Goal: Information Seeking & Learning: Learn about a topic

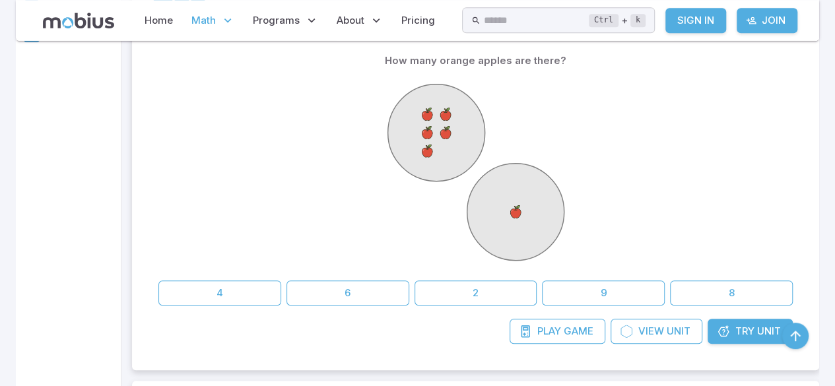
scroll to position [330, 0]
click at [755, 330] on link "Try Unit" at bounding box center [749, 329] width 85 height 25
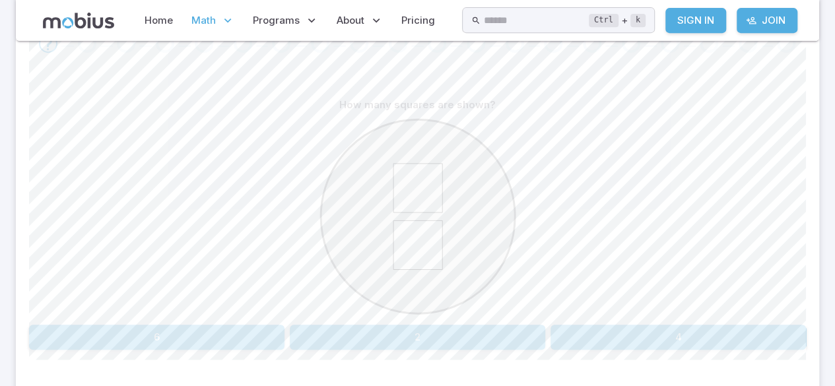
scroll to position [303, 0]
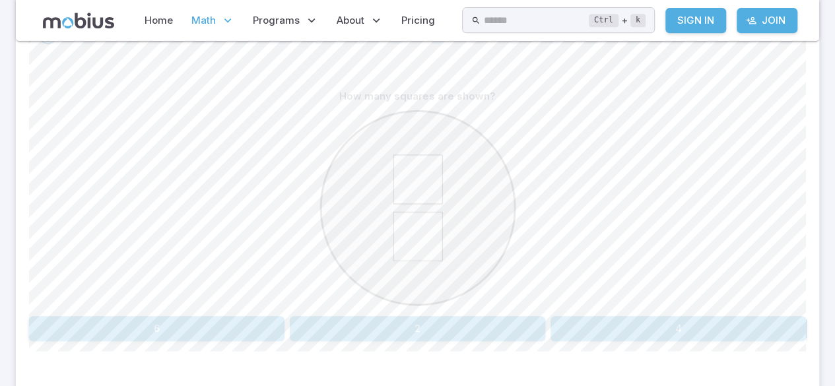
click at [414, 325] on button "2" at bounding box center [417, 328] width 255 height 25
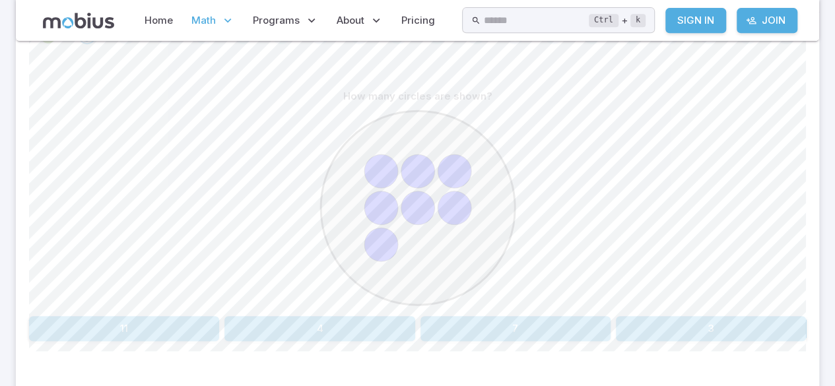
click at [533, 329] on button "7" at bounding box center [515, 328] width 190 height 25
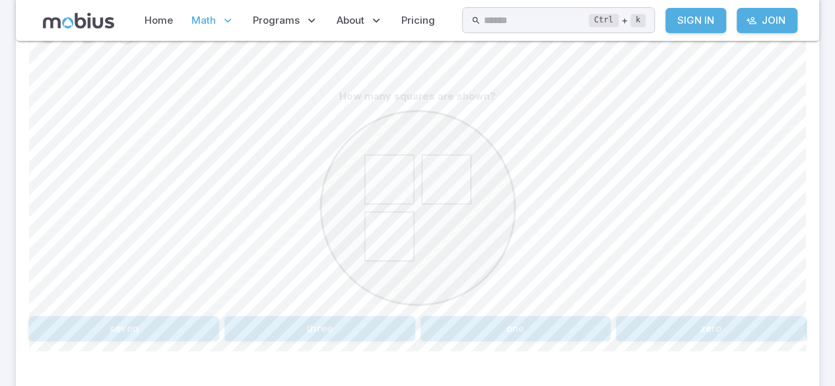
click at [363, 319] on button "three" at bounding box center [319, 328] width 190 height 25
click at [117, 321] on button "6" at bounding box center [91, 328] width 125 height 25
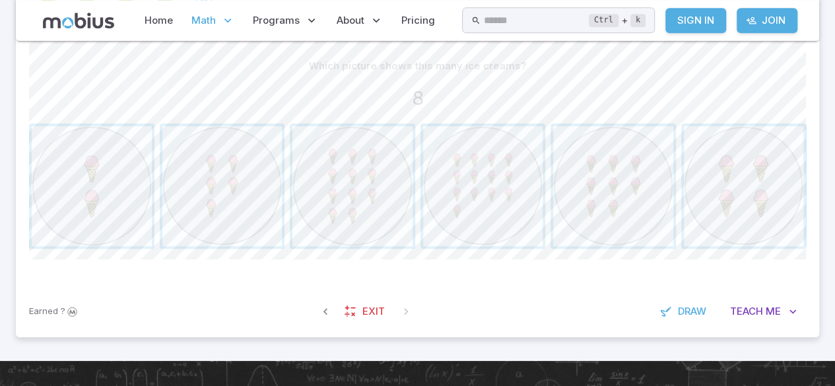
scroll to position [336, 0]
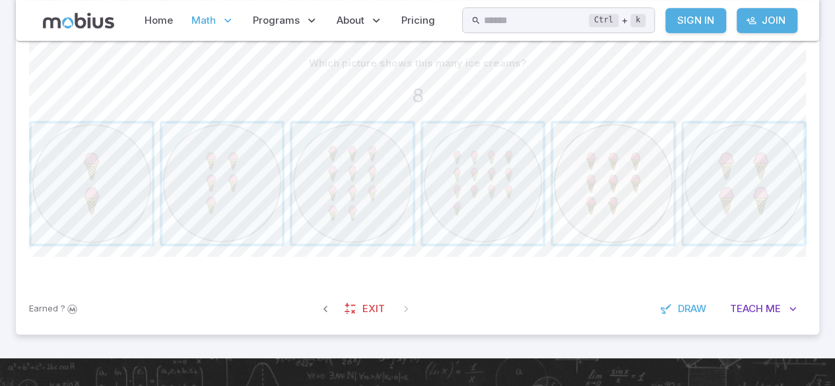
click at [638, 202] on span "button" at bounding box center [613, 183] width 120 height 120
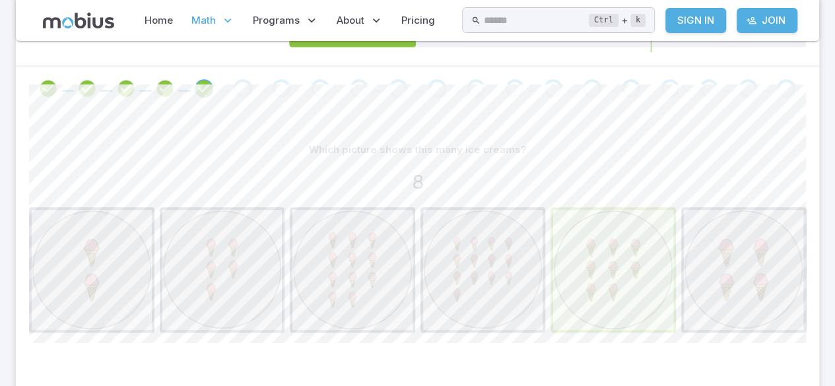
scroll to position [253, 0]
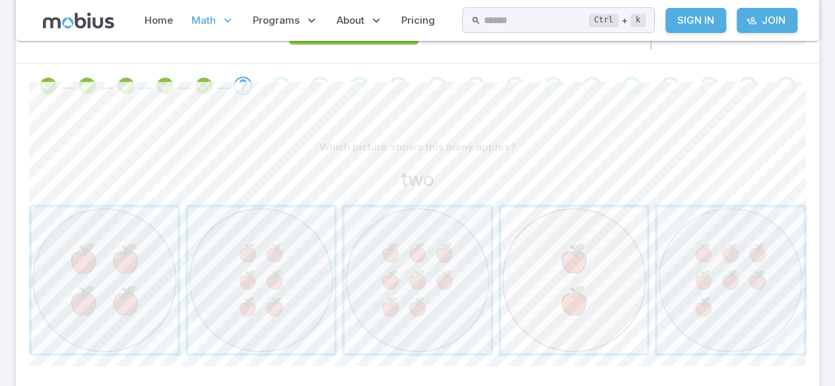
click at [574, 261] on span "button" at bounding box center [574, 280] width 146 height 146
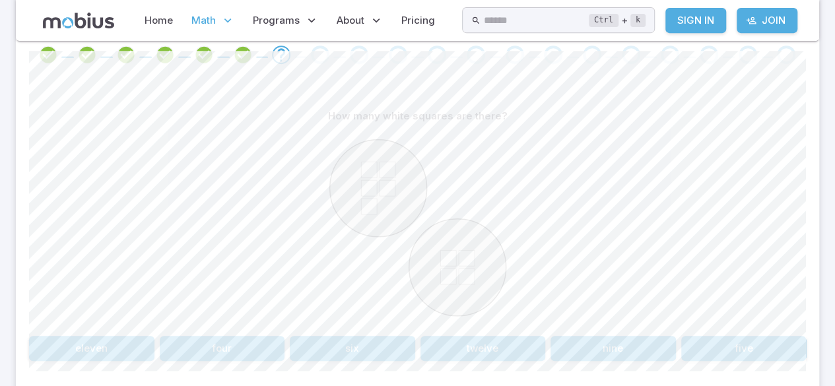
scroll to position [284, 0]
click at [629, 340] on button "nine" at bounding box center [612, 347] width 125 height 25
click at [354, 344] on button "5 + 1" at bounding box center [352, 346] width 125 height 25
click at [584, 346] on button "7 + 2" at bounding box center [573, 346] width 151 height 25
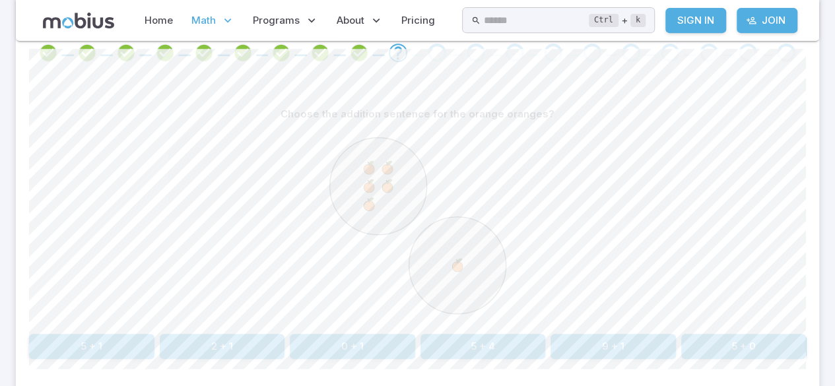
click at [102, 336] on button "5 + 1" at bounding box center [91, 346] width 125 height 25
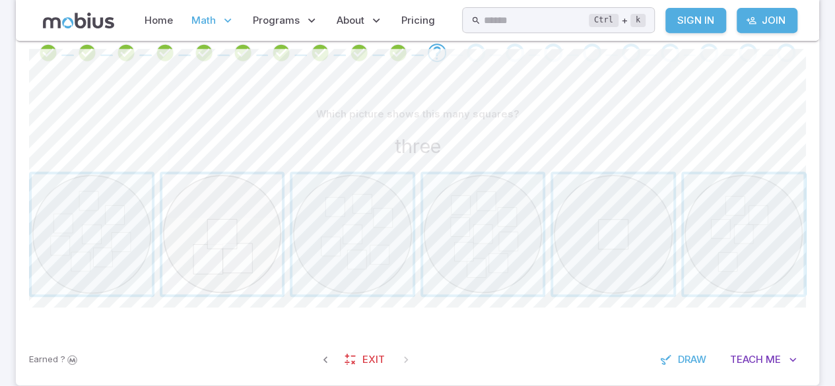
click at [208, 230] on span "button" at bounding box center [222, 234] width 120 height 120
click at [604, 222] on span "button" at bounding box center [613, 234] width 120 height 120
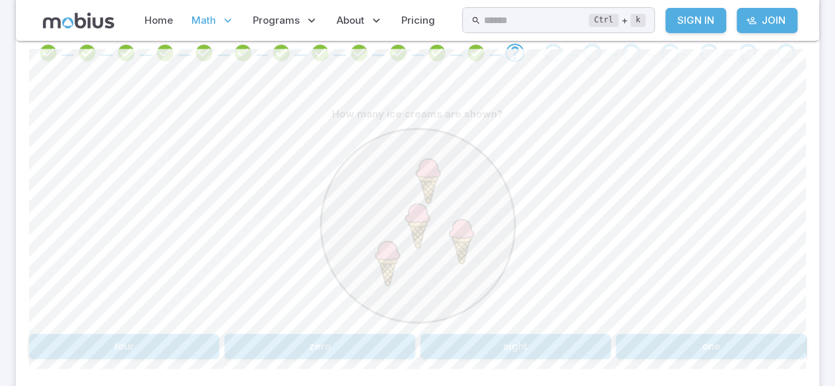
click at [201, 349] on button "four" at bounding box center [124, 346] width 190 height 25
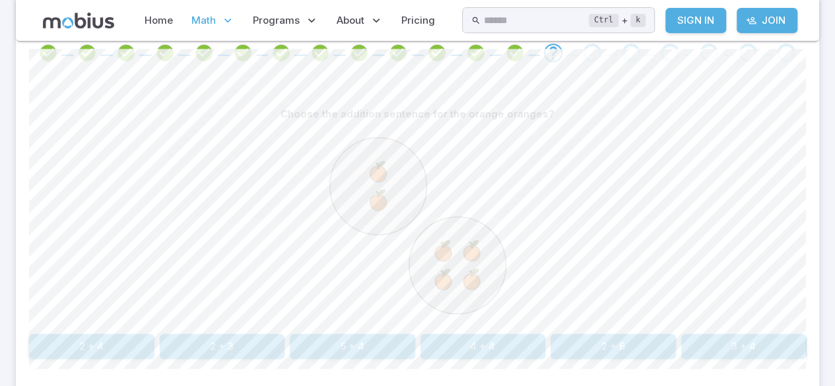
click at [112, 340] on button "2 + 4" at bounding box center [91, 346] width 125 height 25
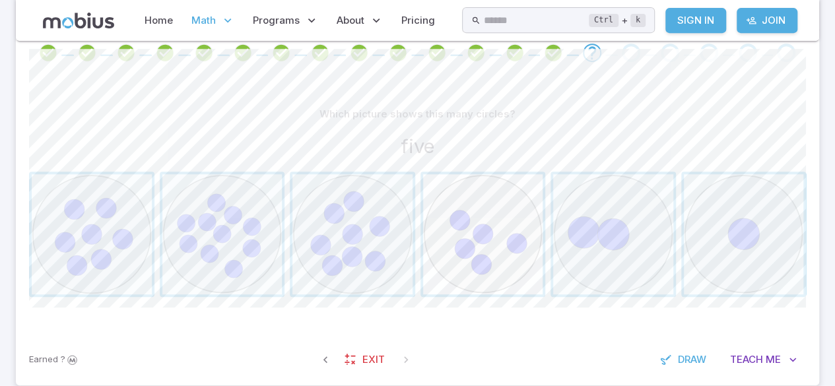
click at [499, 252] on span "button" at bounding box center [483, 234] width 120 height 120
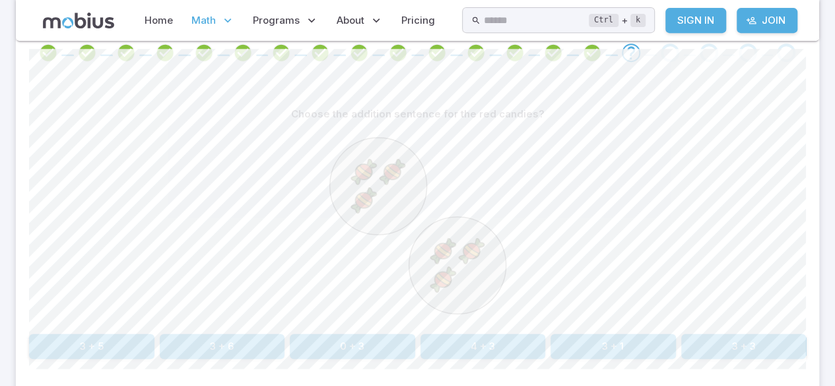
click at [773, 354] on button "3 + 3" at bounding box center [743, 346] width 125 height 25
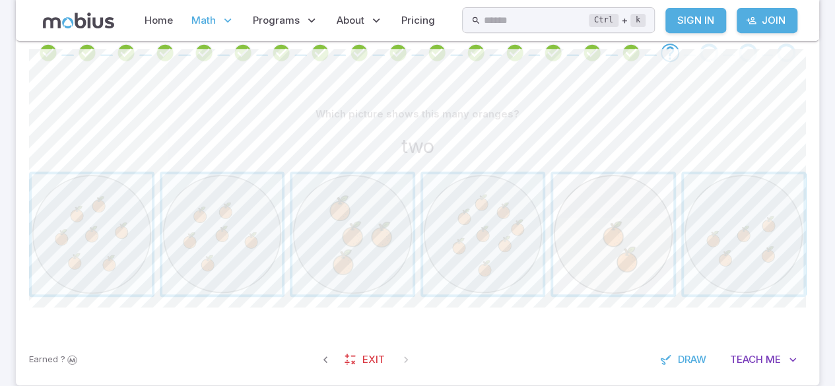
click at [606, 247] on span "button" at bounding box center [613, 234] width 120 height 120
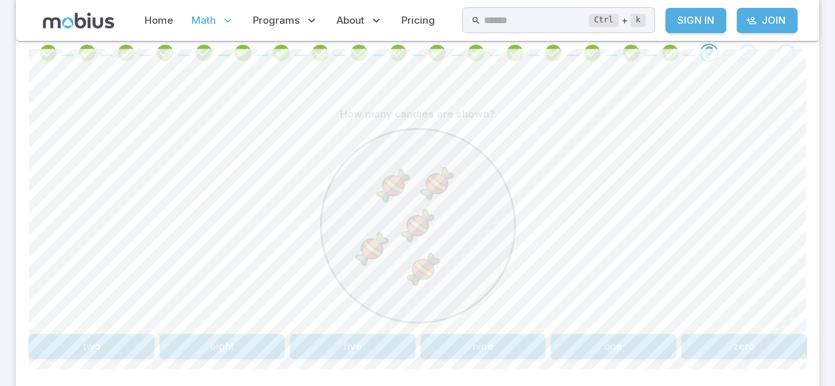
click at [373, 354] on button "five" at bounding box center [352, 346] width 125 height 25
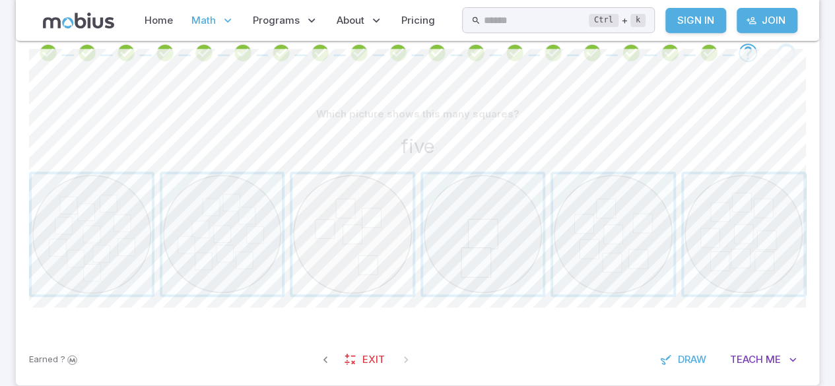
click at [369, 229] on span "button" at bounding box center [352, 234] width 120 height 120
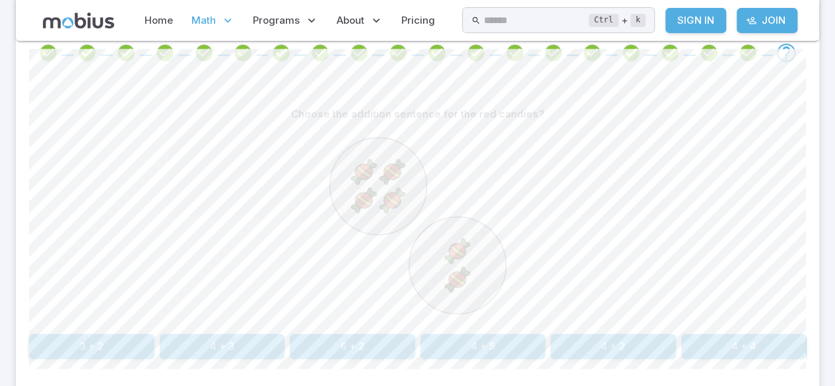
click at [617, 338] on button "4 + 2" at bounding box center [612, 346] width 125 height 25
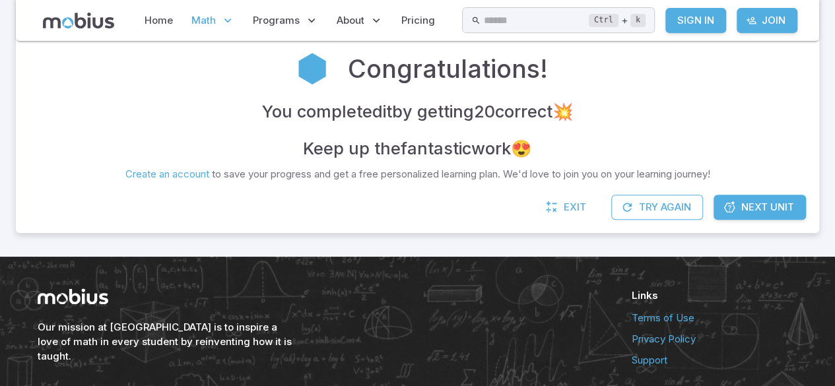
click at [193, 18] on span "Math" at bounding box center [203, 20] width 24 height 15
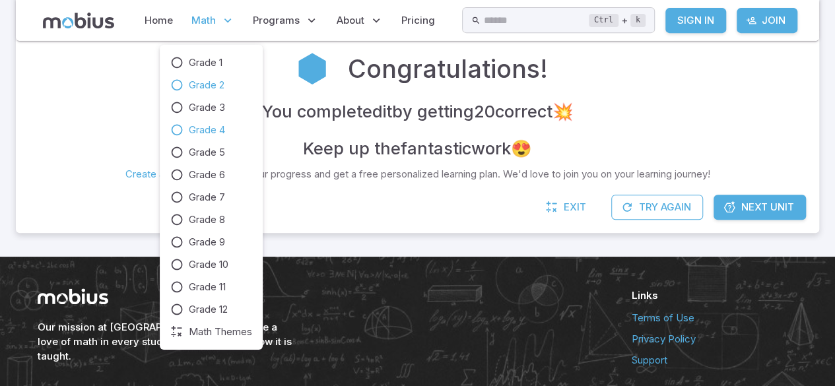
click at [228, 133] on link "Grade 4" at bounding box center [211, 130] width 82 height 15
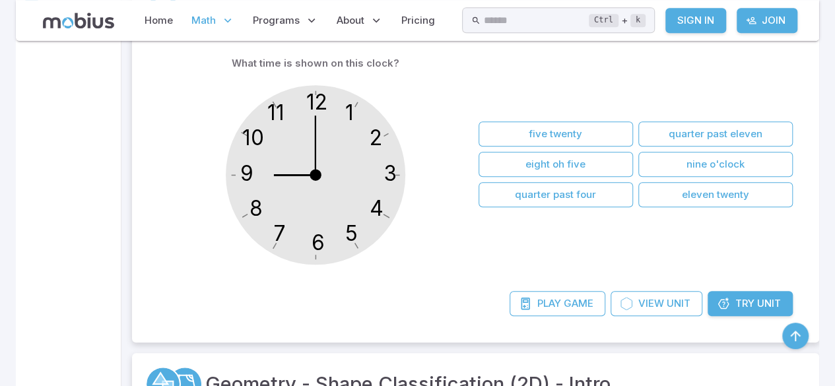
scroll to position [354, 0]
click at [373, 198] on text "4" at bounding box center [376, 208] width 14 height 26
click at [751, 168] on button "nine o'clock" at bounding box center [715, 164] width 154 height 25
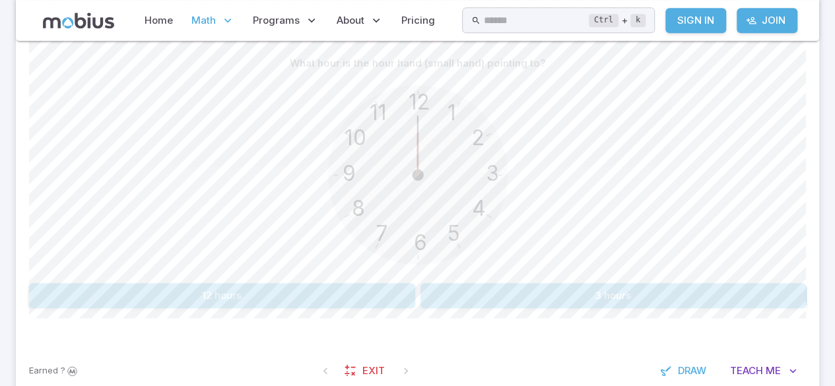
scroll to position [339, 0]
click at [350, 296] on button "12 hours" at bounding box center [222, 292] width 386 height 25
click at [120, 283] on button "2 hours" at bounding box center [222, 292] width 386 height 25
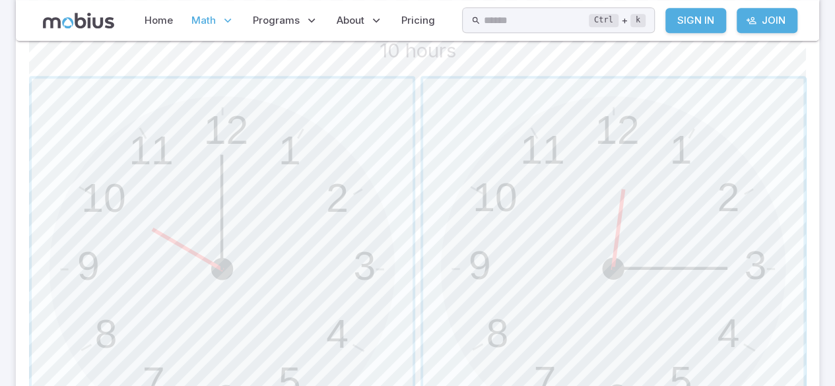
scroll to position [385, 0]
click at [127, 234] on span "button" at bounding box center [222, 265] width 381 height 381
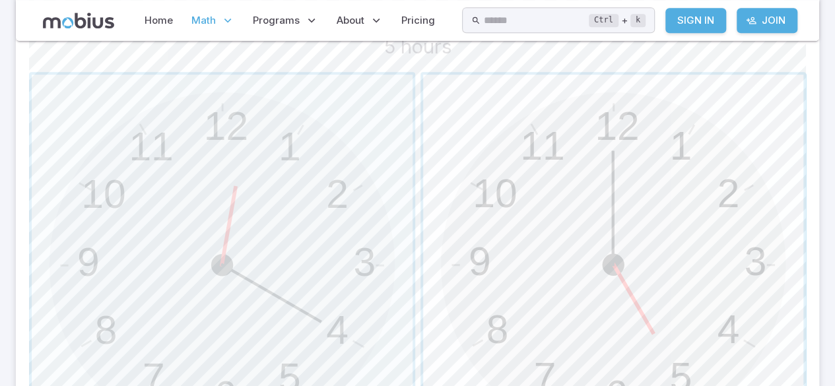
click at [693, 250] on span "button" at bounding box center [613, 265] width 381 height 381
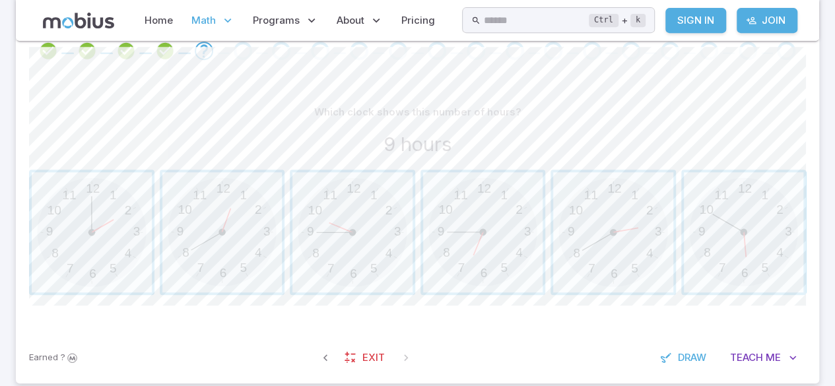
scroll to position [293, 0]
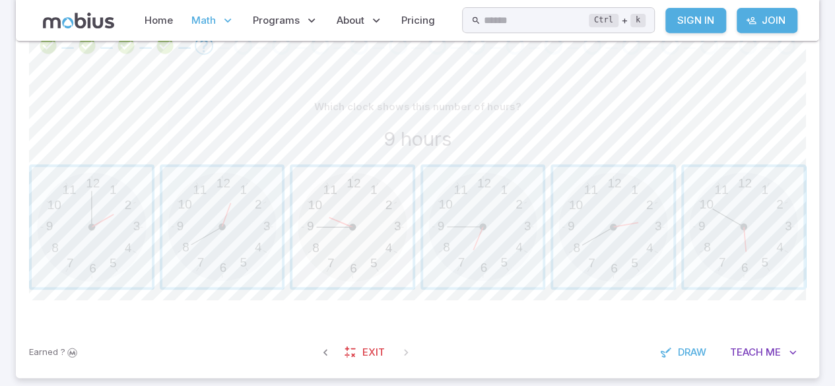
click at [383, 252] on span "button" at bounding box center [352, 227] width 120 height 120
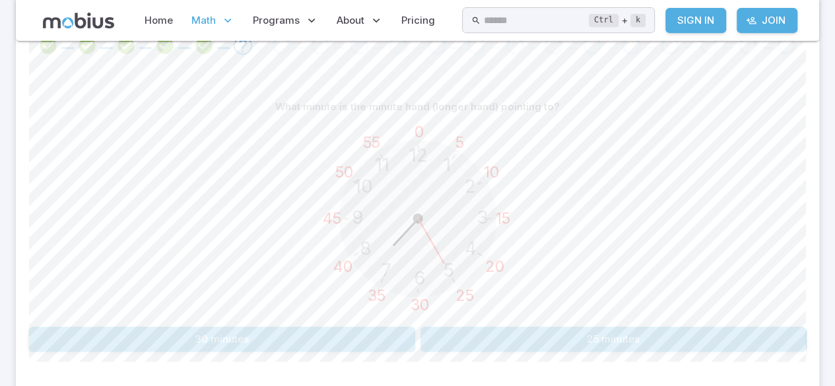
click at [548, 330] on button "25 minutes" at bounding box center [613, 339] width 386 height 25
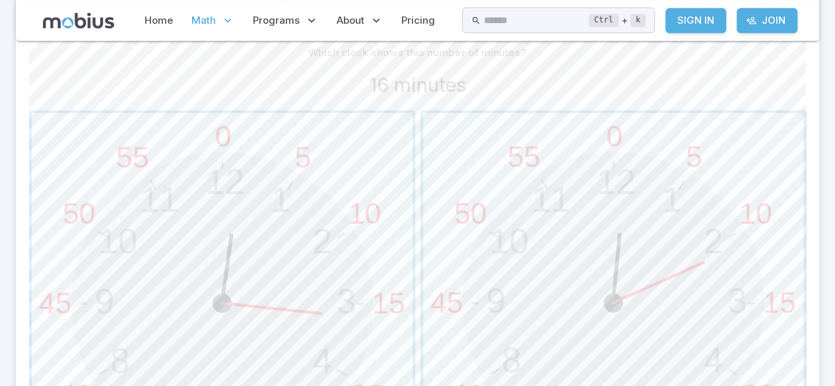
scroll to position [345, 0]
click at [365, 226] on span "button" at bounding box center [222, 305] width 381 height 381
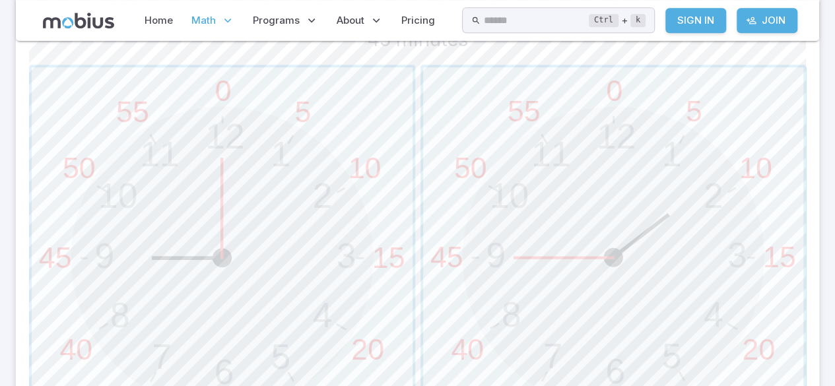
scroll to position [379, 0]
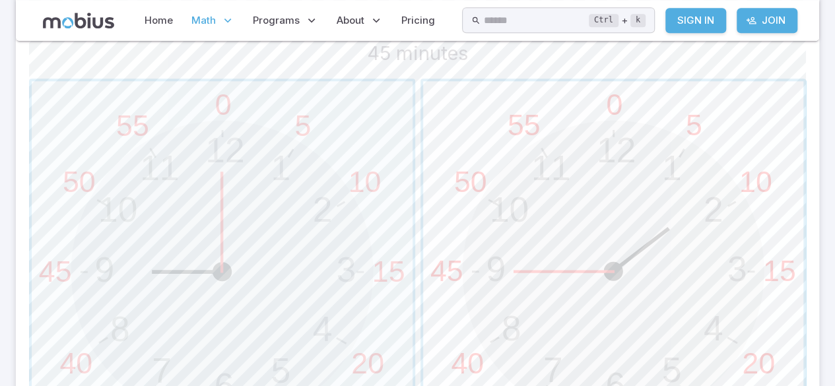
click at [596, 253] on span "button" at bounding box center [613, 271] width 381 height 381
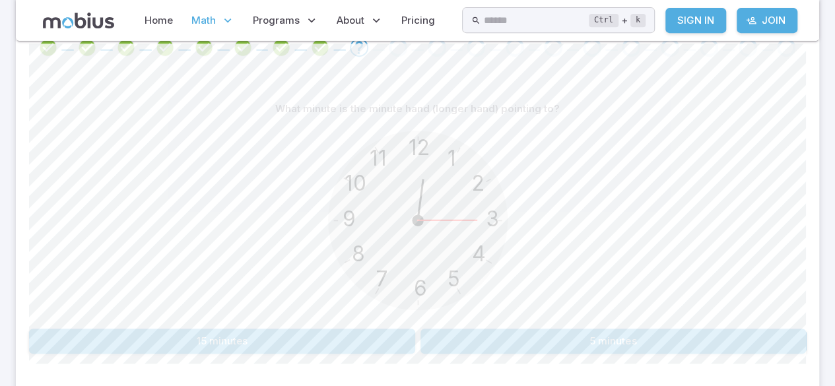
scroll to position [290, 0]
click at [111, 329] on button "15 minutes" at bounding box center [222, 341] width 386 height 25
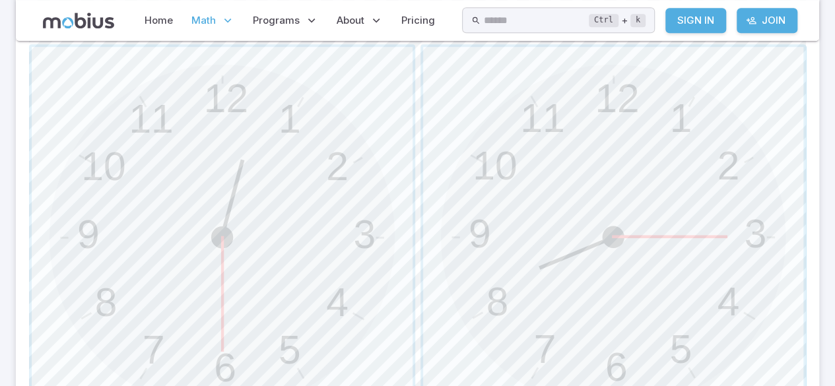
scroll to position [430, 0]
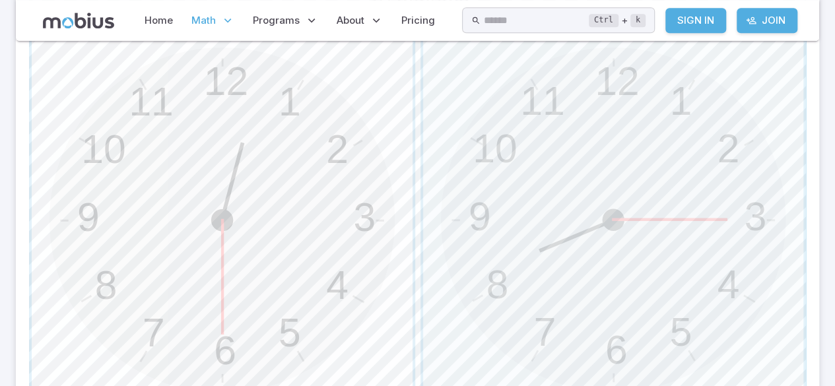
click at [121, 300] on span "button" at bounding box center [222, 220] width 381 height 381
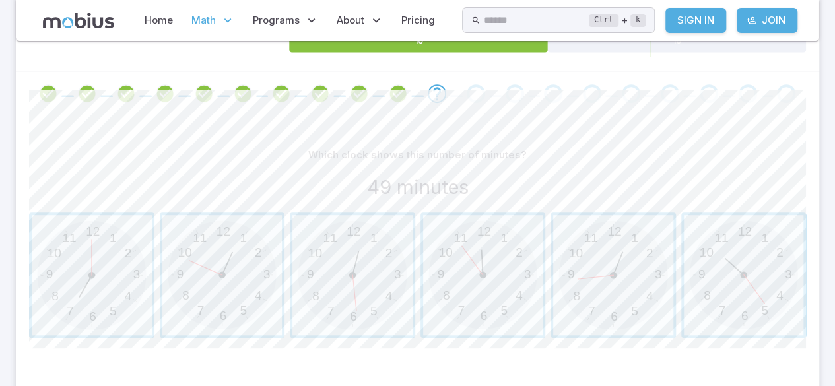
scroll to position [251, 0]
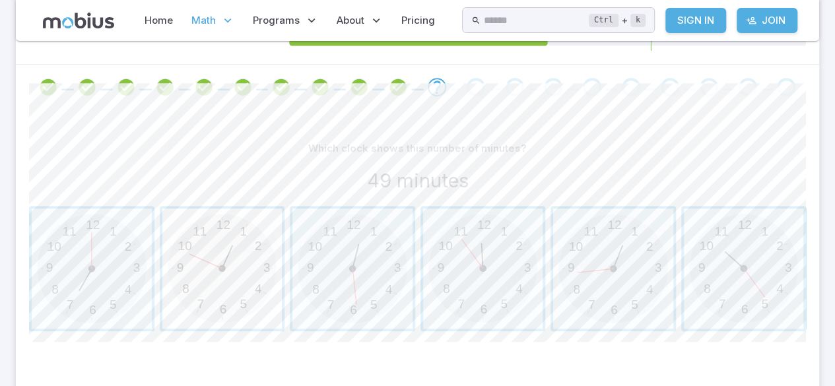
click at [212, 288] on span "button" at bounding box center [222, 268] width 120 height 120
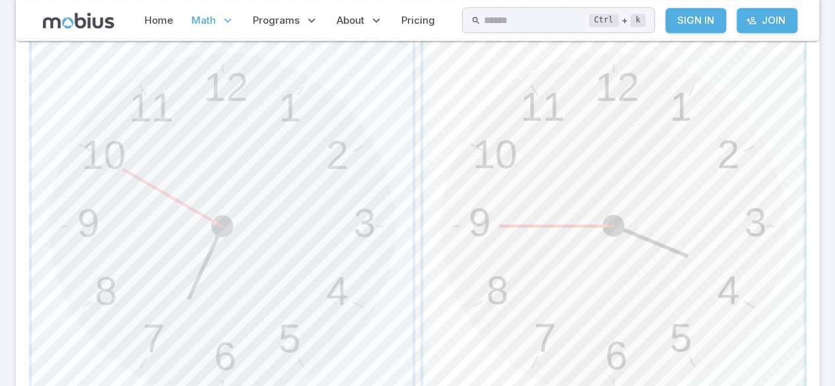
click at [503, 195] on span "button" at bounding box center [613, 226] width 381 height 381
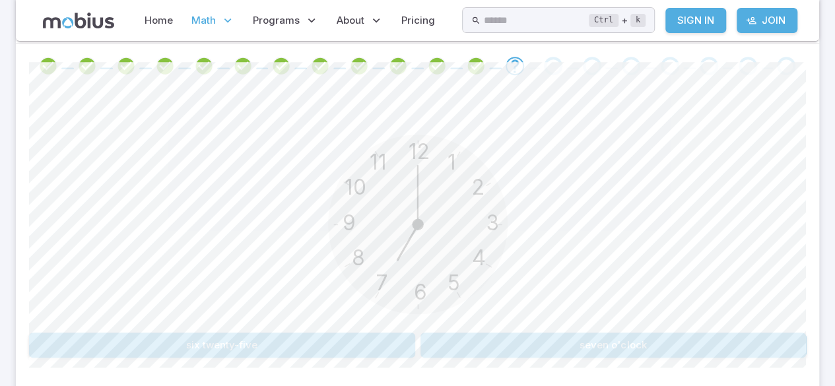
scroll to position [271, 0]
click at [670, 346] on button "seven o'clock" at bounding box center [613, 346] width 386 height 25
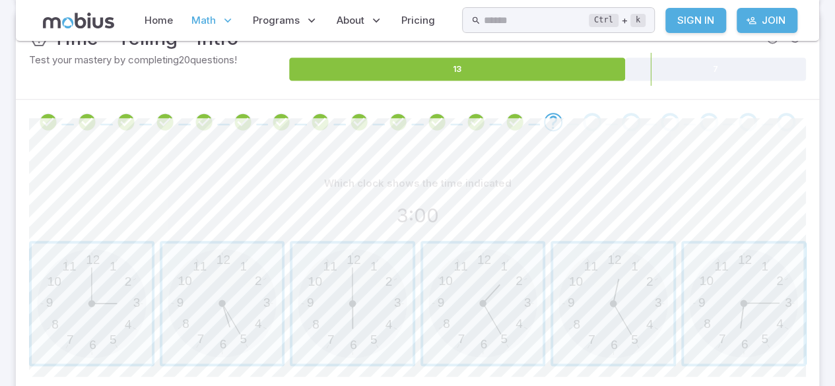
scroll to position [217, 0]
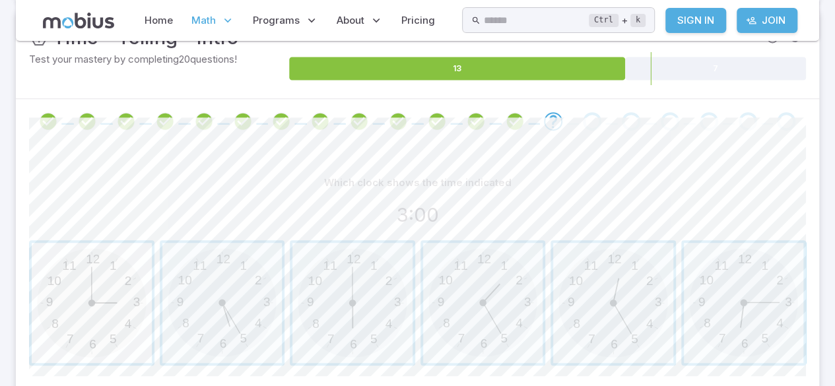
click at [95, 305] on span "button" at bounding box center [92, 303] width 120 height 120
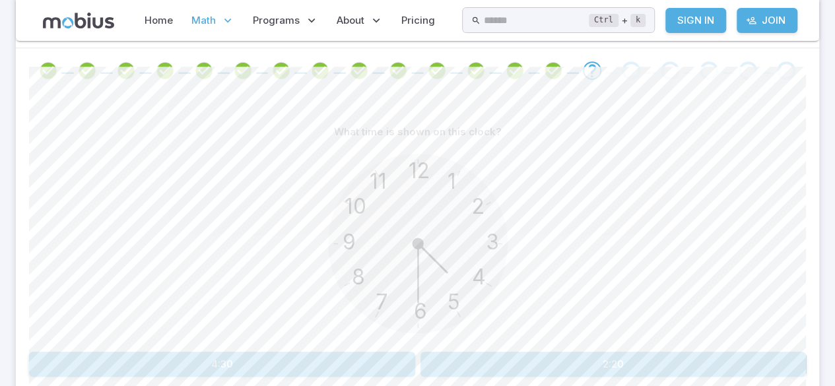
scroll to position [307, 0]
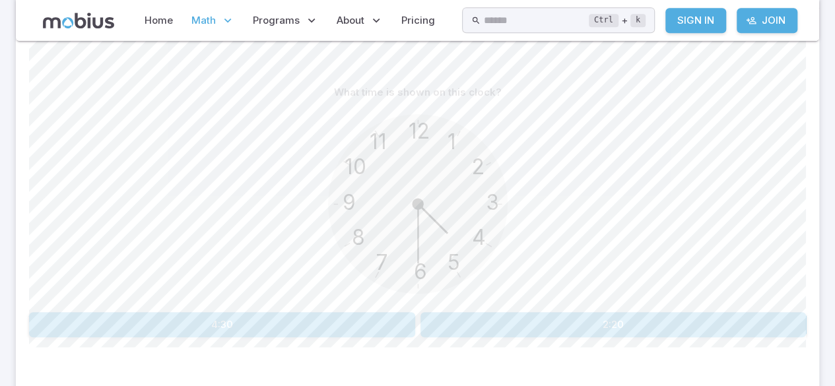
click at [112, 327] on button "4:30" at bounding box center [222, 324] width 386 height 25
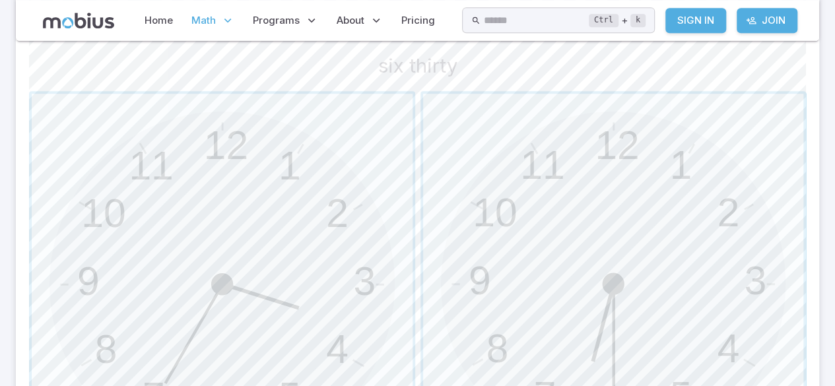
scroll to position [397, 0]
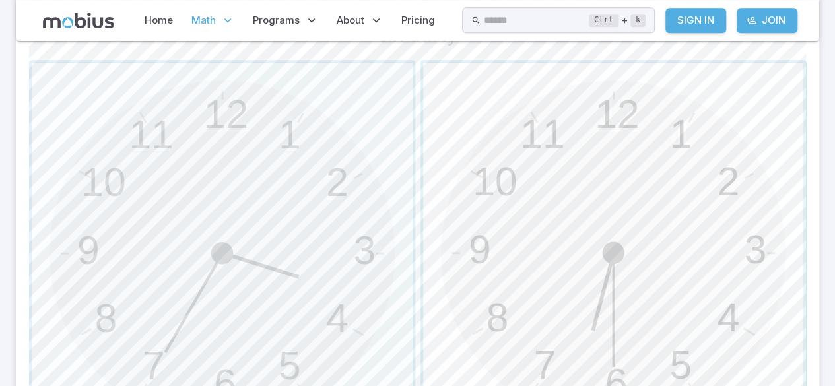
click at [706, 247] on span "button" at bounding box center [613, 253] width 381 height 381
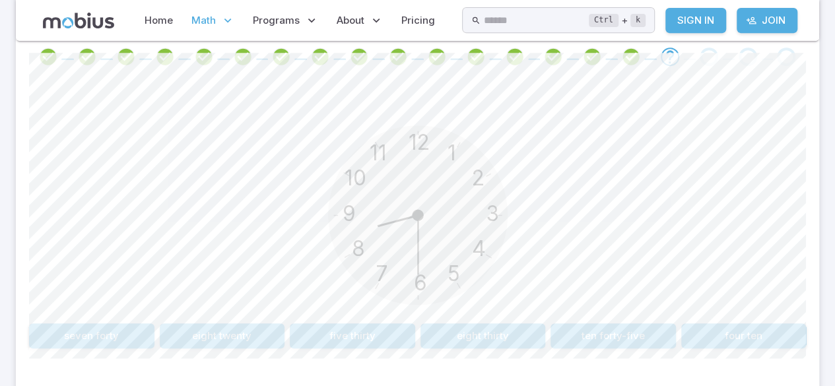
scroll to position [281, 0]
click at [486, 333] on button "eight thirty" at bounding box center [482, 336] width 125 height 25
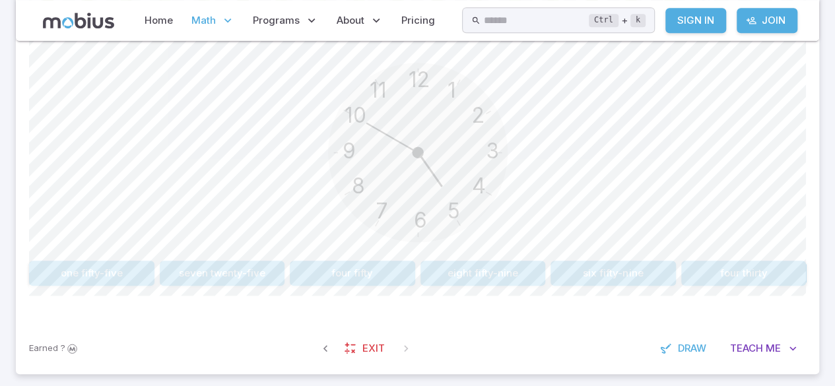
scroll to position [345, 0]
click at [357, 271] on button "four fifty" at bounding box center [352, 272] width 125 height 25
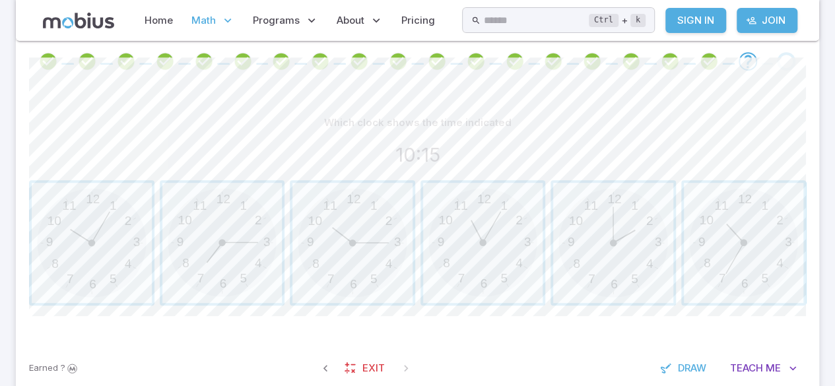
scroll to position [276, 0]
click at [363, 265] on span "button" at bounding box center [352, 243] width 120 height 120
click at [208, 272] on span "button" at bounding box center [222, 243] width 120 height 120
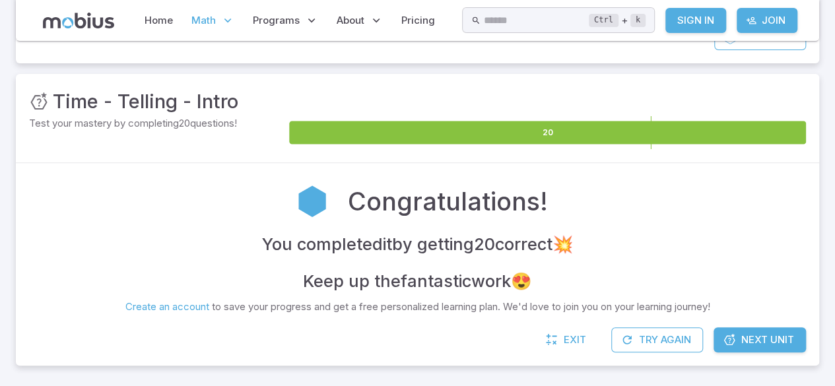
scroll to position [152, 0]
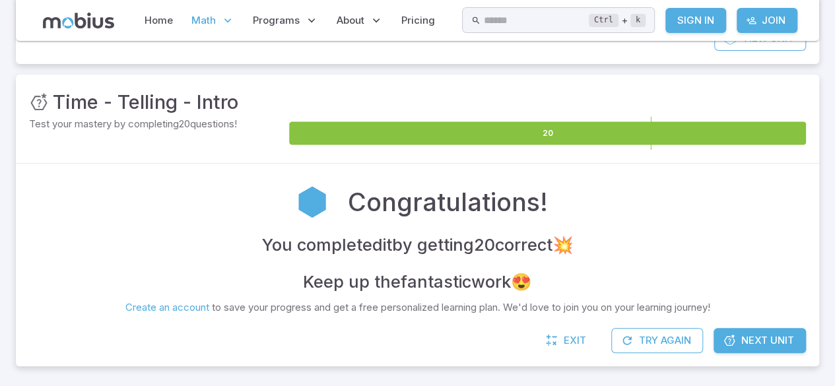
click at [203, 22] on span "Math" at bounding box center [203, 20] width 24 height 15
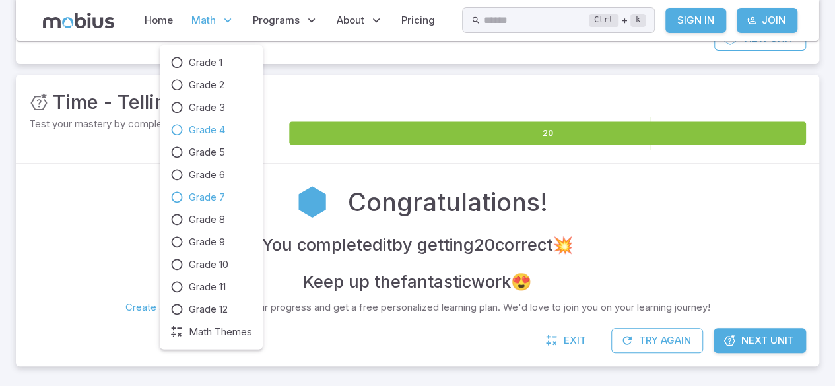
click at [182, 202] on icon at bounding box center [176, 197] width 13 height 13
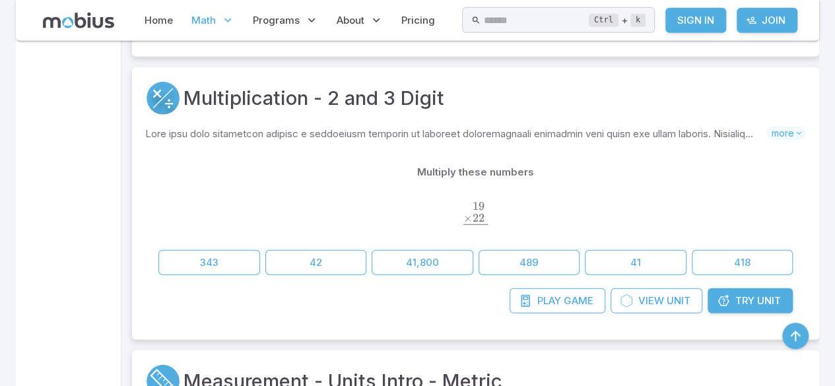
scroll to position [4289, 0]
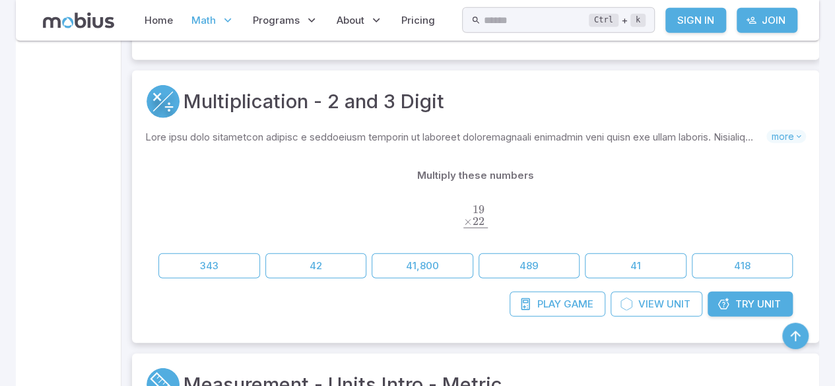
click at [764, 306] on link "Try Unit" at bounding box center [749, 304] width 85 height 25
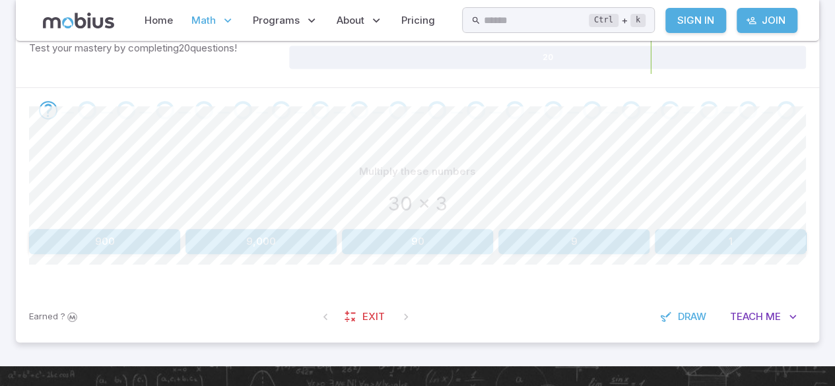
scroll to position [228, 0]
click at [402, 246] on button "90" at bounding box center [417, 241] width 151 height 25
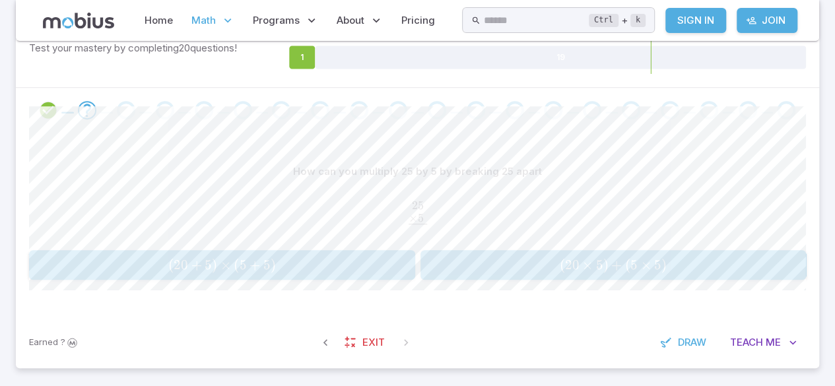
click at [747, 257] on span "( 20 × 5 ) + ( 5 × 5 )" at bounding box center [612, 265] width 377 height 16
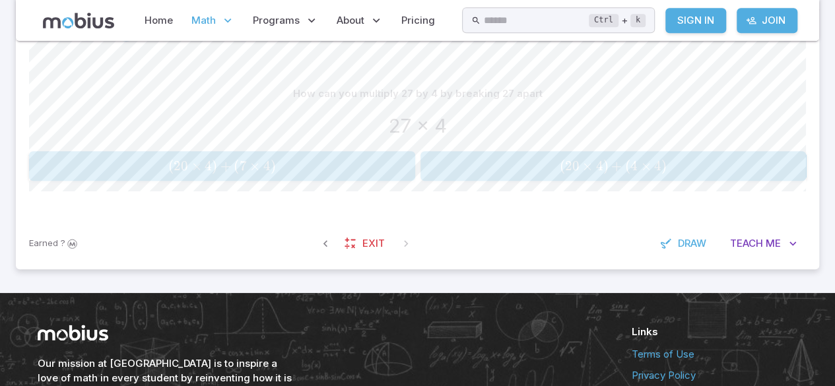
scroll to position [294, 0]
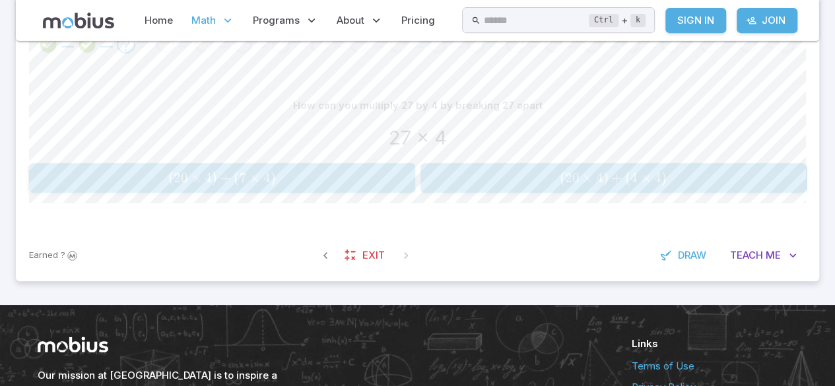
click at [653, 187] on button "( 20 × 4 ) + ( 4 × 4 ) (20 \times 4)+(4 \times 4) ( 20 × 4 ) + ( 4 × 4 )" at bounding box center [613, 178] width 386 height 30
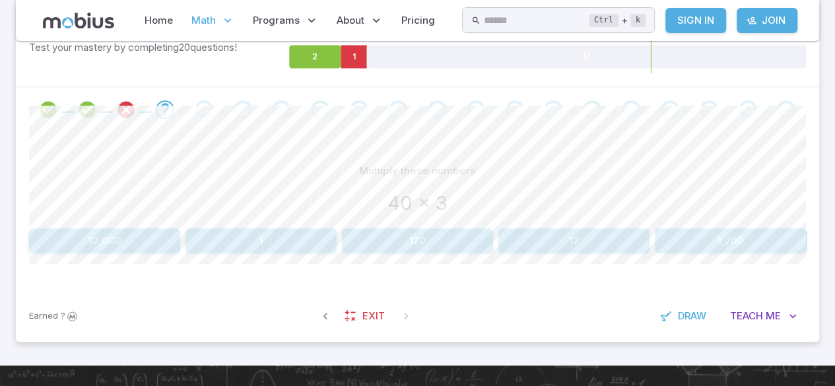
scroll to position [230, 0]
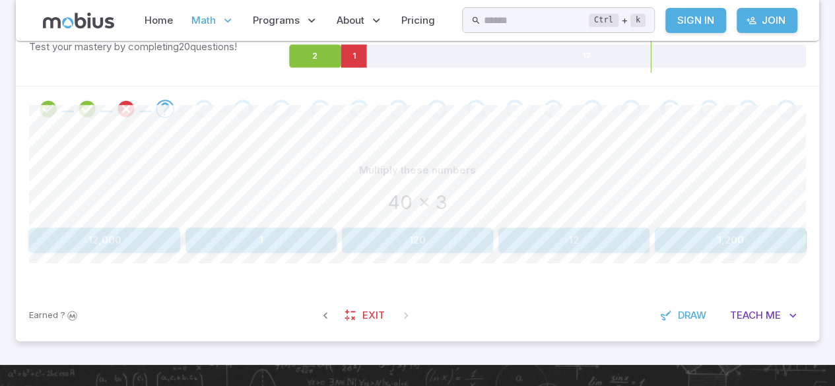
click at [380, 228] on button "120" at bounding box center [417, 240] width 151 height 25
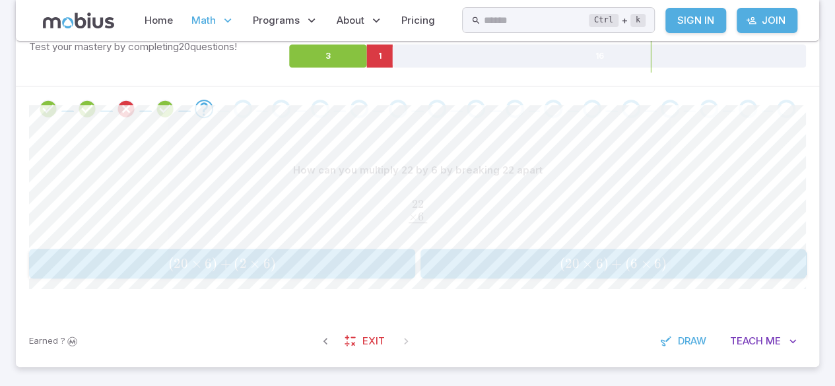
click at [201, 19] on span "Math" at bounding box center [203, 20] width 24 height 15
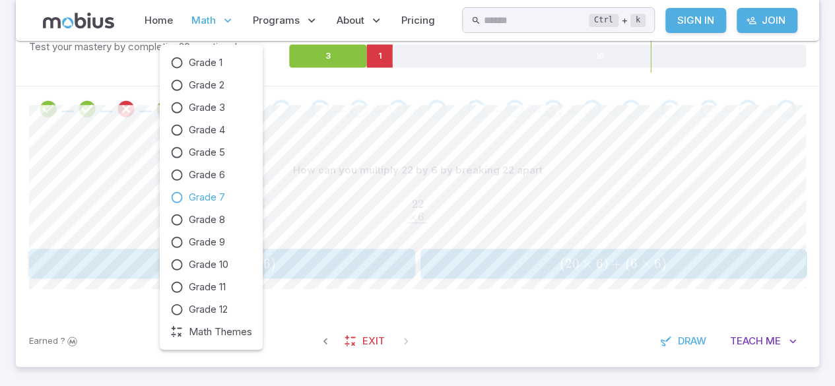
click at [179, 198] on icon at bounding box center [176, 197] width 13 height 13
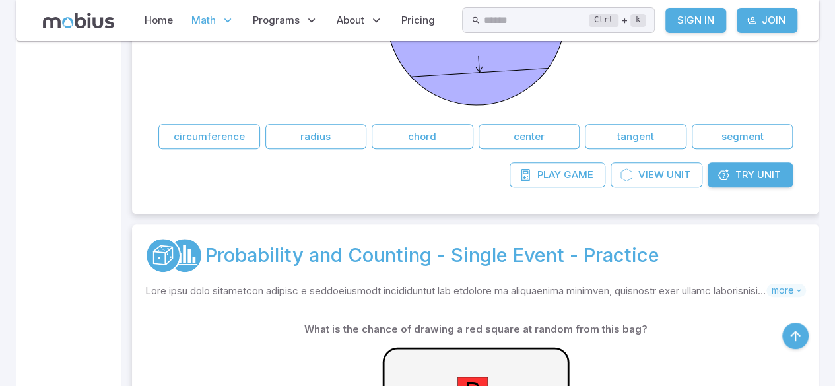
click at [234, 241] on link "Probability and Counting - Single Event - Practice" at bounding box center [432, 255] width 454 height 29
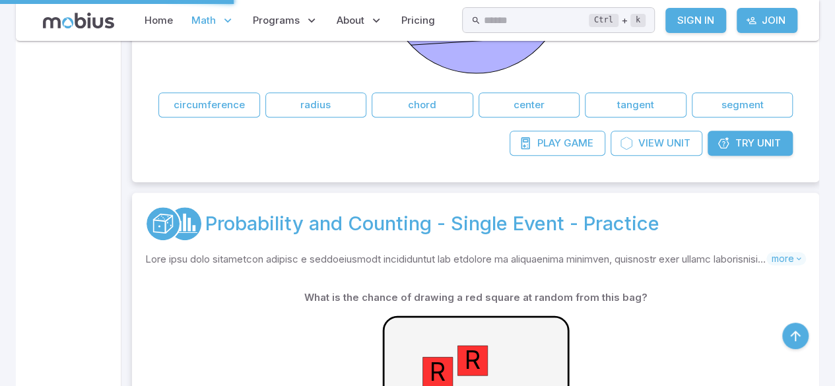
scroll to position [5271, 0]
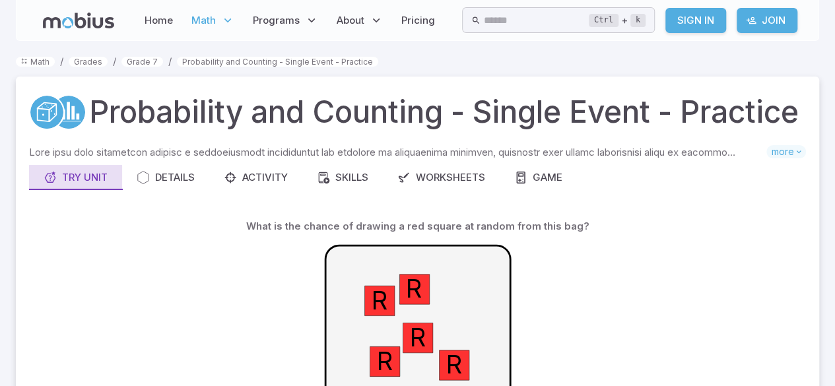
click at [98, 190] on button "Try Unit" at bounding box center [75, 177] width 93 height 25
click at [83, 190] on button "Try Unit" at bounding box center [75, 177] width 93 height 25
click at [56, 118] on icon at bounding box center [52, 109] width 7 height 18
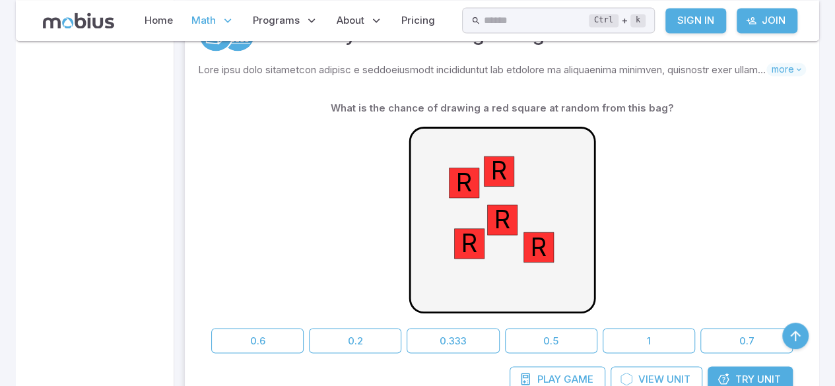
scroll to position [1116, 0]
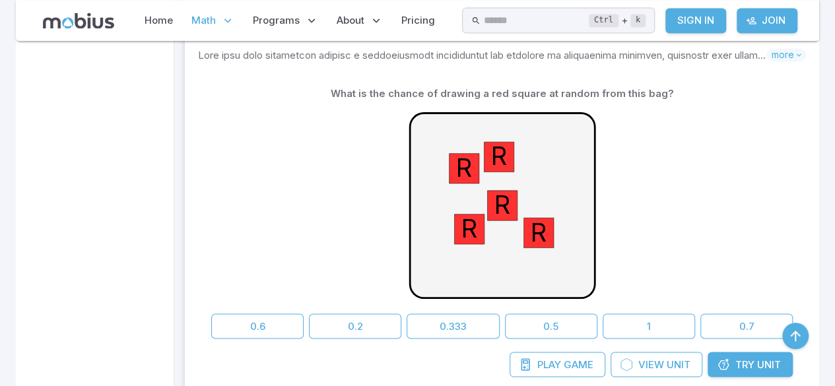
click at [214, 30] on p "Math" at bounding box center [212, 20] width 51 height 30
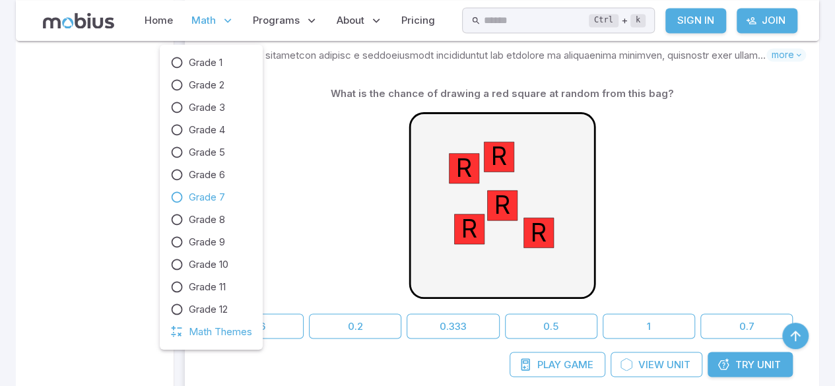
click at [183, 202] on link "Grade 7" at bounding box center [211, 196] width 82 height 15
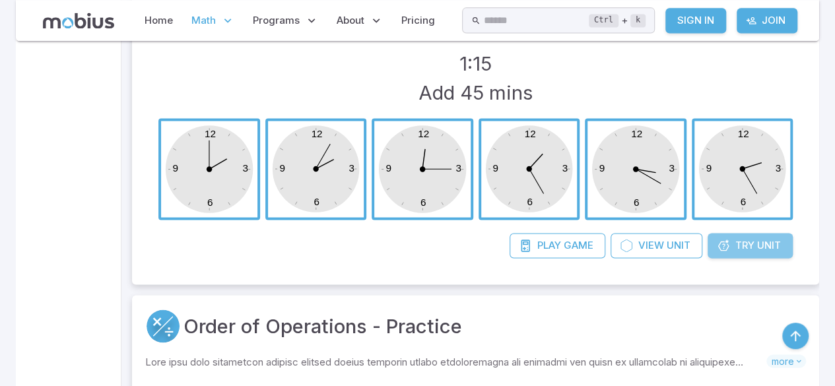
scroll to position [5927, 0]
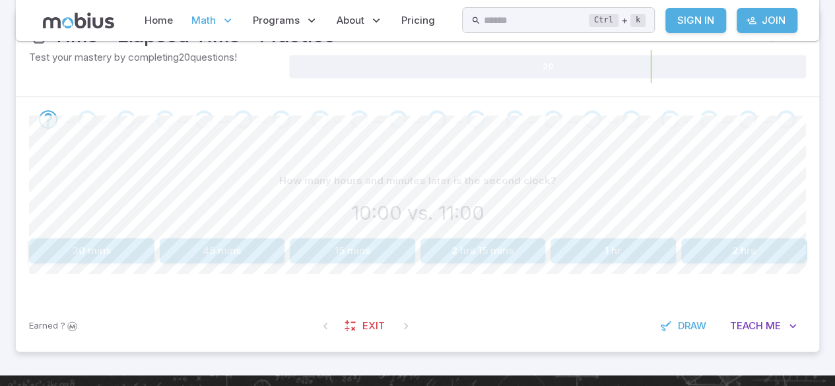
scroll to position [218, 0]
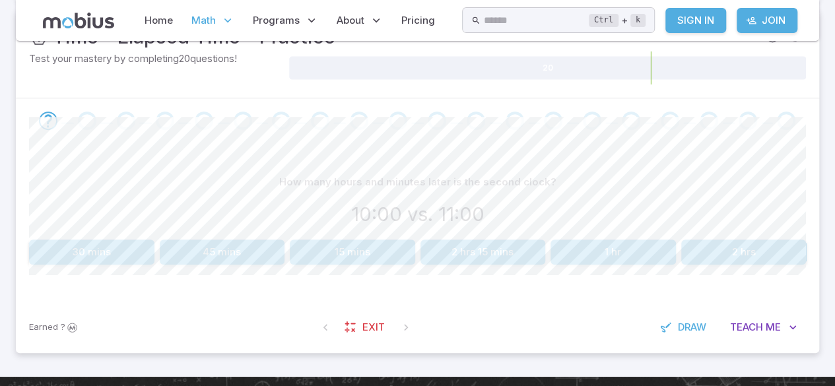
click at [629, 247] on button "1 hr" at bounding box center [612, 251] width 125 height 25
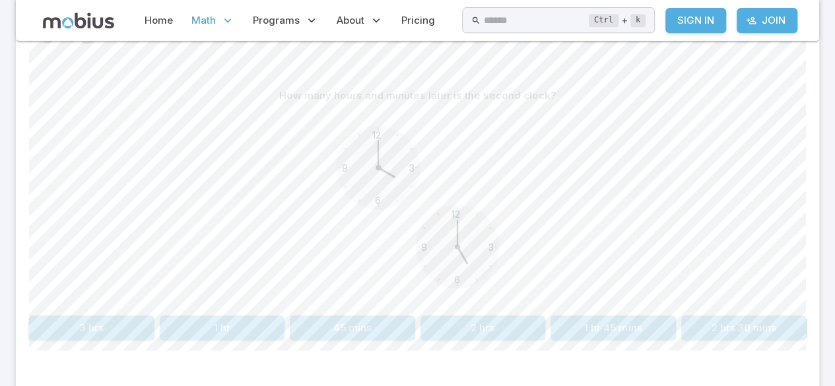
scroll to position [303, 0]
click at [481, 148] on icon "12 6 3 9 12 6 3 9" at bounding box center [418, 208] width 198 height 198
click at [331, 326] on button "45 mins" at bounding box center [352, 328] width 125 height 25
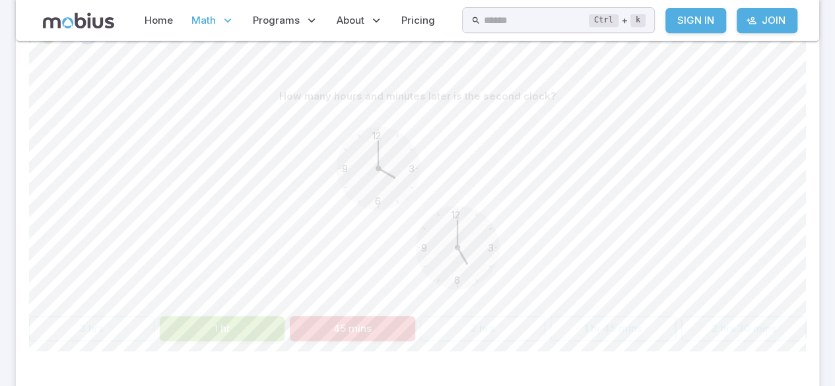
click at [215, 338] on button "1 hr" at bounding box center [222, 328] width 125 height 25
click at [214, 332] on button "1 hr" at bounding box center [222, 328] width 125 height 25
click at [198, 317] on button "1 hr" at bounding box center [222, 328] width 125 height 25
click at [189, 302] on div "12 6 3 9 12 6 3 9" at bounding box center [417, 210] width 776 height 202
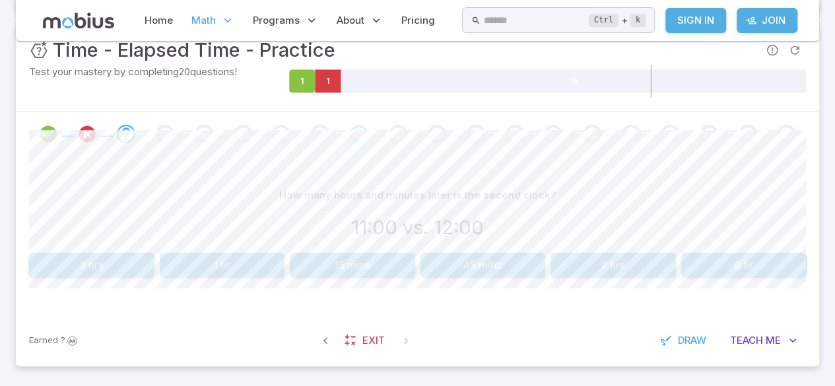
scroll to position [204, 0]
click at [619, 261] on button "2 hrs" at bounding box center [612, 265] width 125 height 25
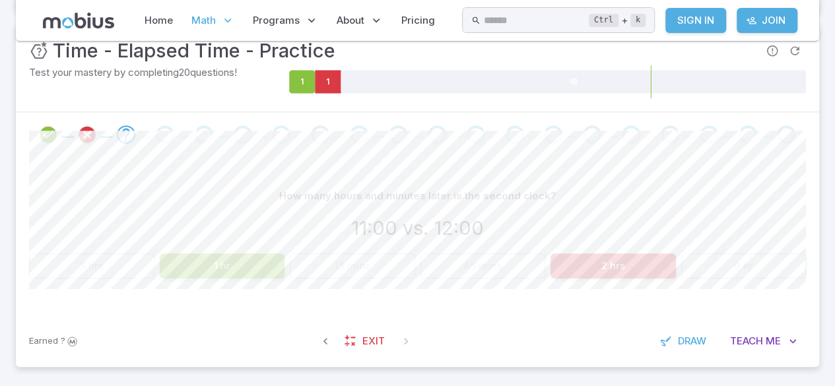
click at [203, 270] on button "1 hr" at bounding box center [222, 265] width 125 height 25
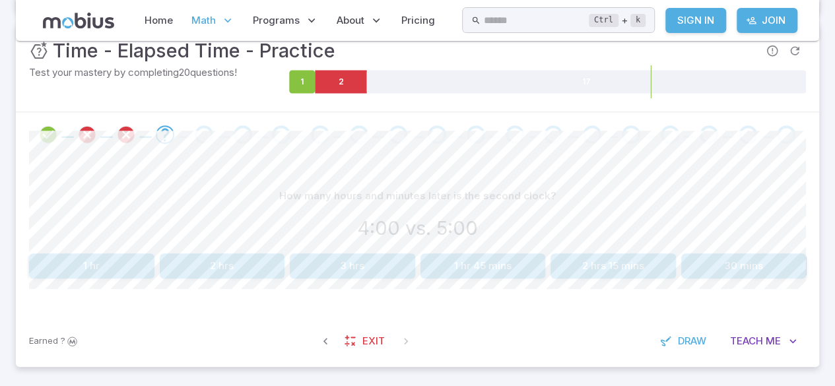
click at [221, 21] on icon at bounding box center [227, 20] width 13 height 13
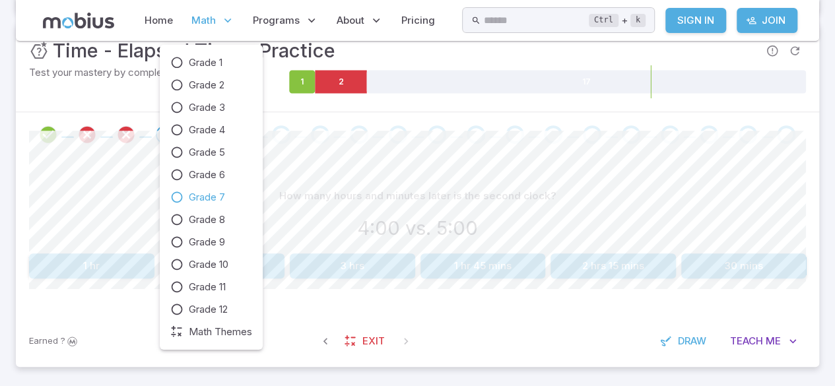
click at [178, 198] on icon at bounding box center [176, 197] width 13 height 13
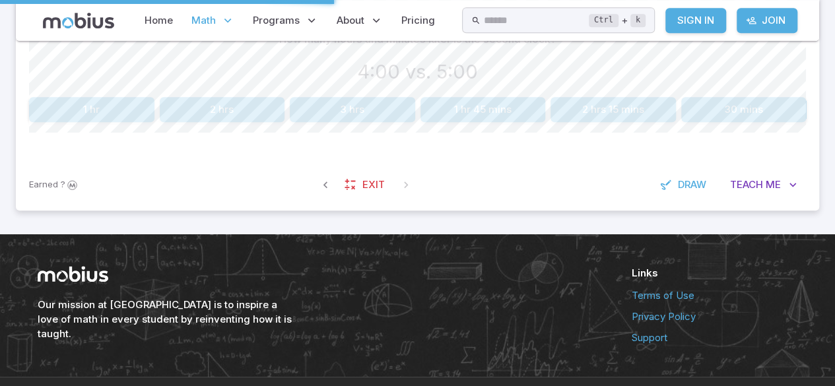
scroll to position [391, 0]
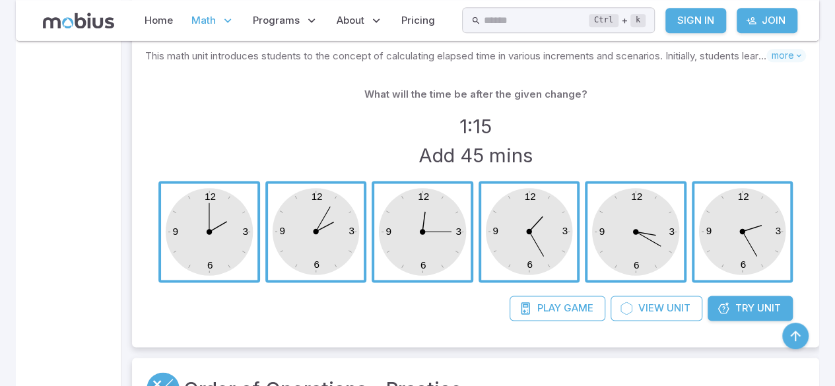
scroll to position [5838, 0]
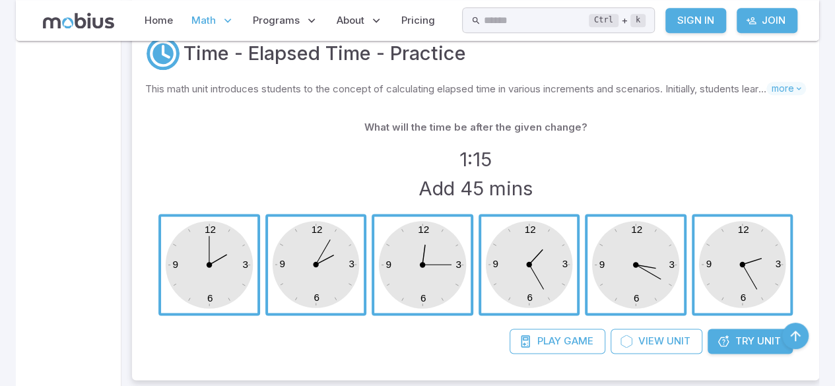
click at [747, 334] on span "Try" at bounding box center [744, 341] width 19 height 15
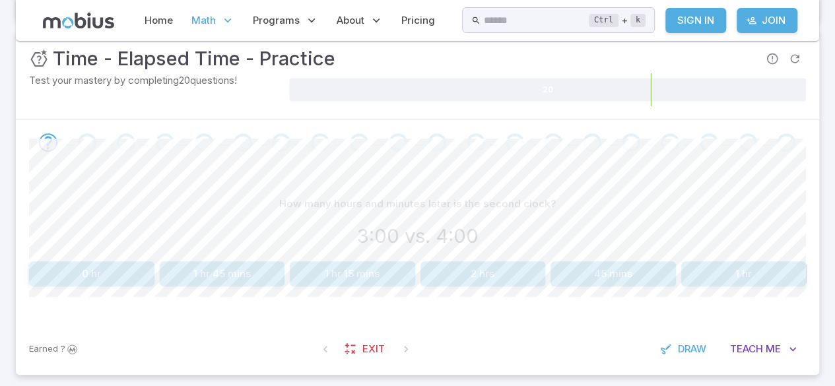
scroll to position [194, 0]
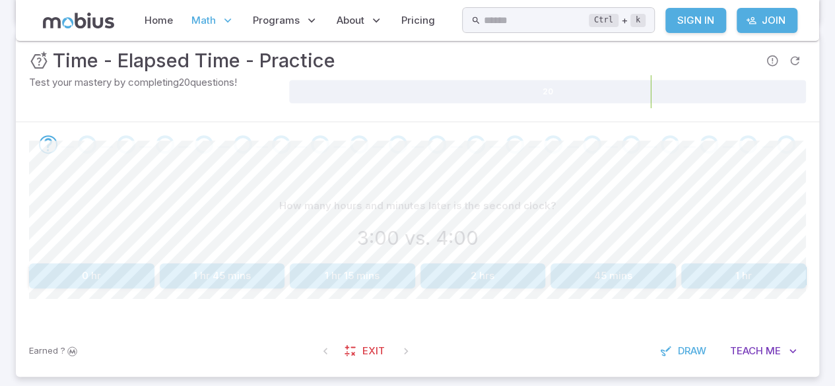
click at [724, 269] on button "1 hr" at bounding box center [743, 275] width 125 height 25
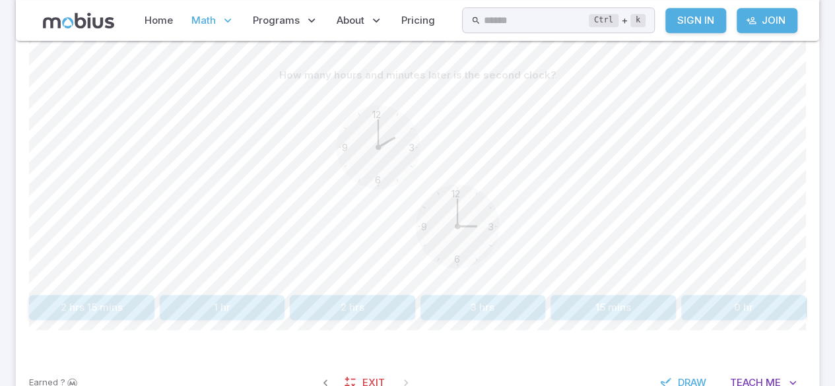
scroll to position [324, 0]
click at [659, 303] on button "15 mins" at bounding box center [612, 308] width 125 height 25
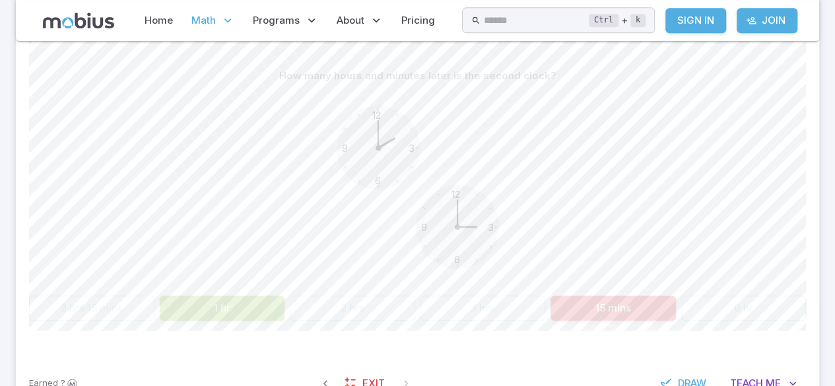
click at [660, 312] on button "15 mins" at bounding box center [612, 308] width 125 height 25
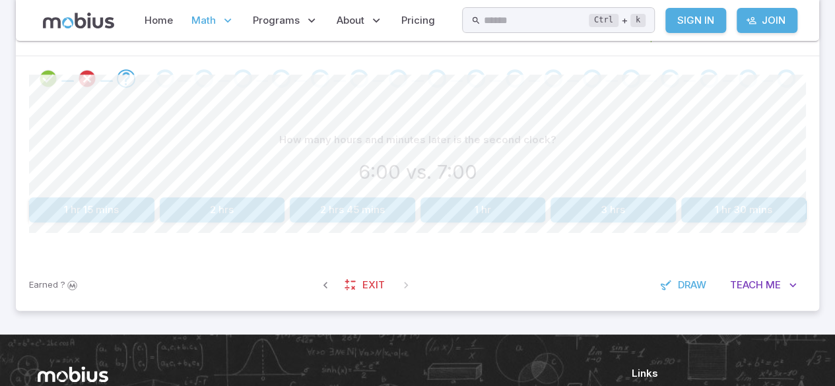
scroll to position [254, 0]
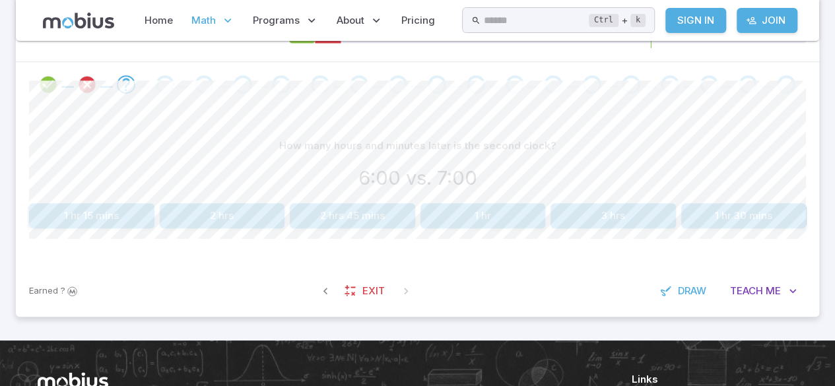
click at [526, 213] on button "1 hr" at bounding box center [482, 215] width 125 height 25
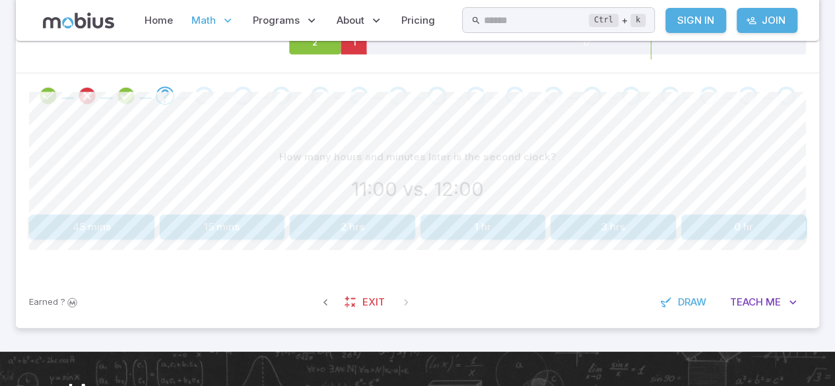
scroll to position [245, 0]
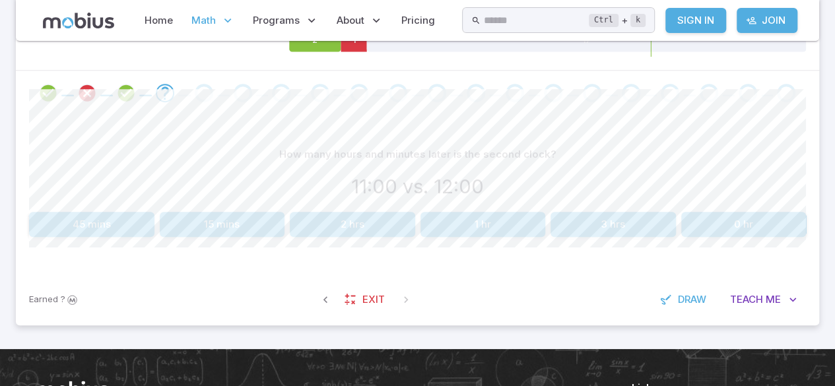
click at [527, 215] on button "1 hr" at bounding box center [482, 224] width 125 height 25
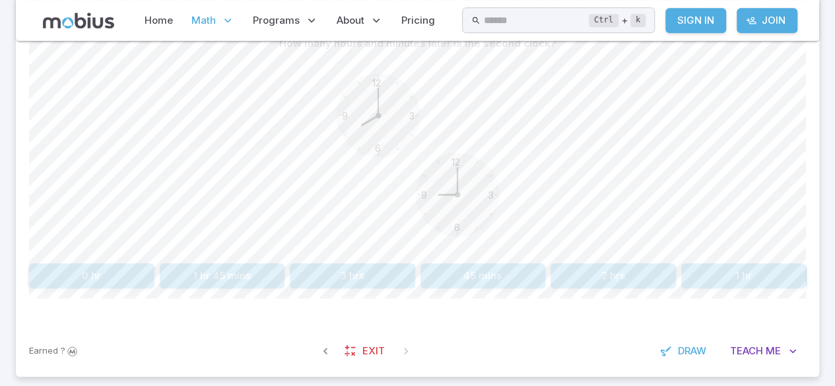
scroll to position [356, 0]
click at [744, 272] on button "1 hr" at bounding box center [743, 275] width 125 height 25
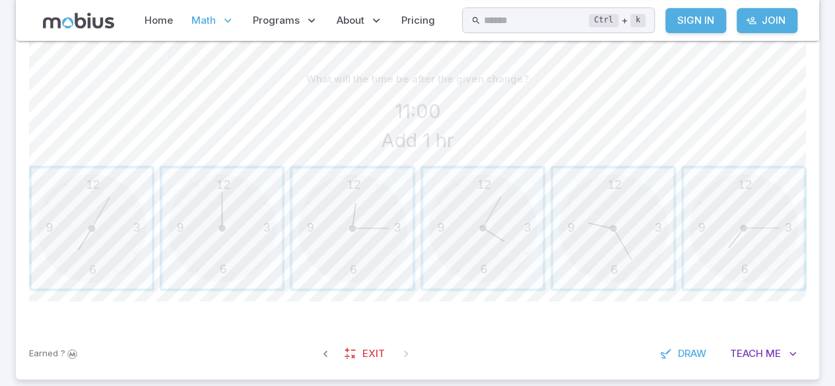
scroll to position [321, 0]
click at [218, 221] on span "button" at bounding box center [222, 228] width 120 height 120
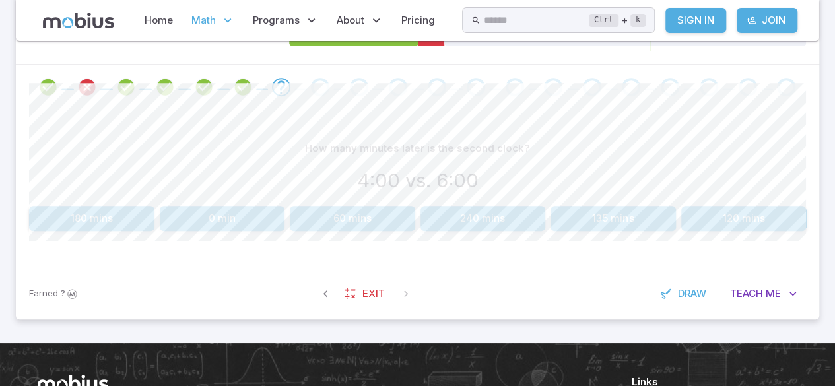
scroll to position [249, 0]
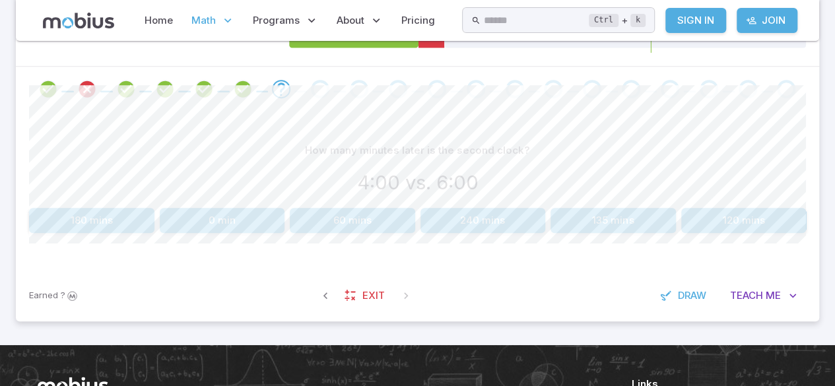
click at [527, 214] on button "240 mins" at bounding box center [482, 220] width 125 height 25
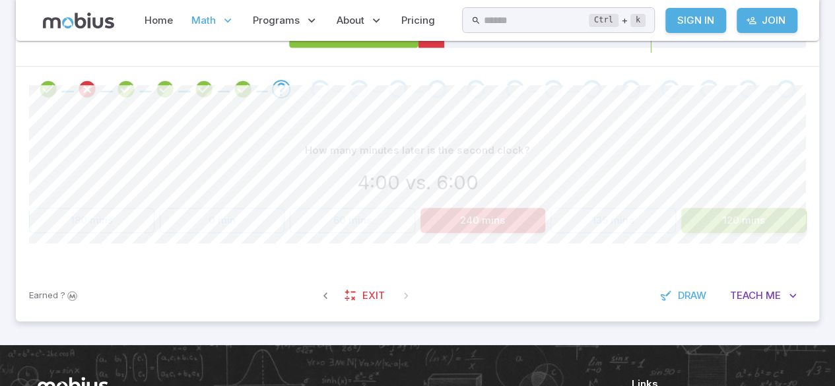
click at [724, 214] on button "120 mins" at bounding box center [743, 220] width 125 height 25
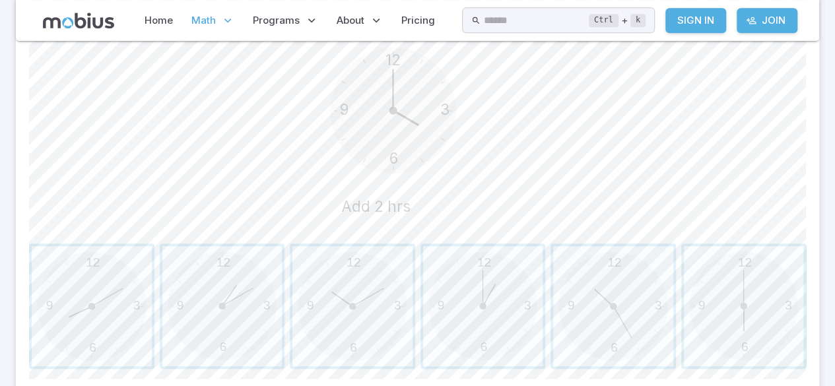
scroll to position [379, 0]
click at [748, 296] on span "button" at bounding box center [743, 303] width 120 height 120
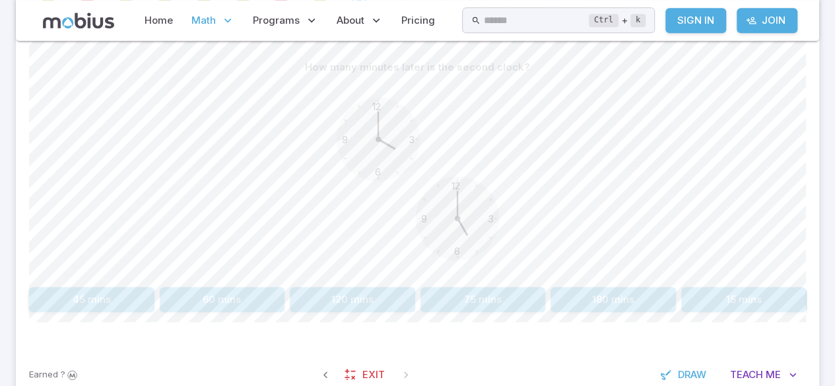
scroll to position [333, 0]
click at [227, 300] on button "60 mins" at bounding box center [222, 298] width 125 height 25
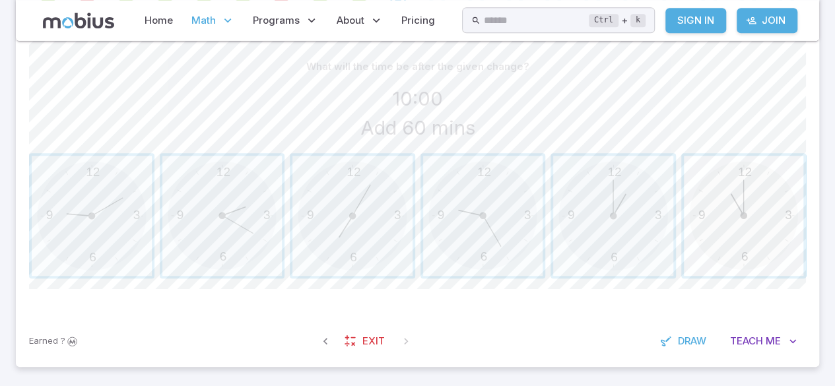
click at [746, 215] on span "button" at bounding box center [743, 216] width 120 height 120
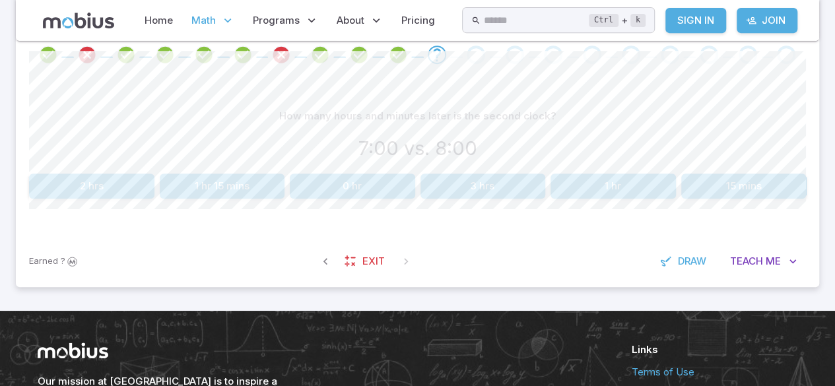
scroll to position [284, 0]
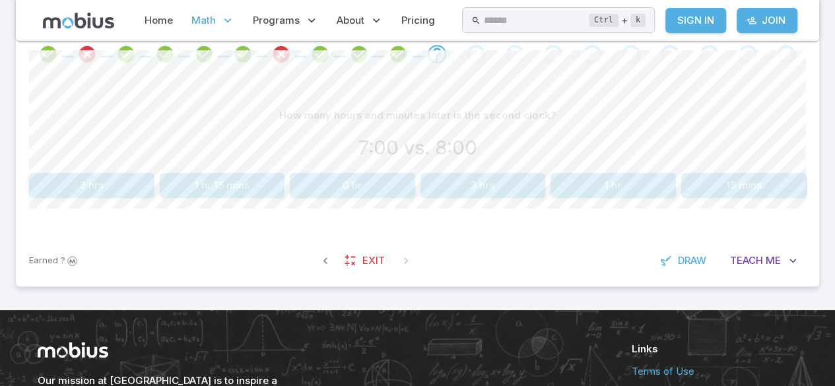
click at [631, 183] on button "1 hr" at bounding box center [612, 185] width 125 height 25
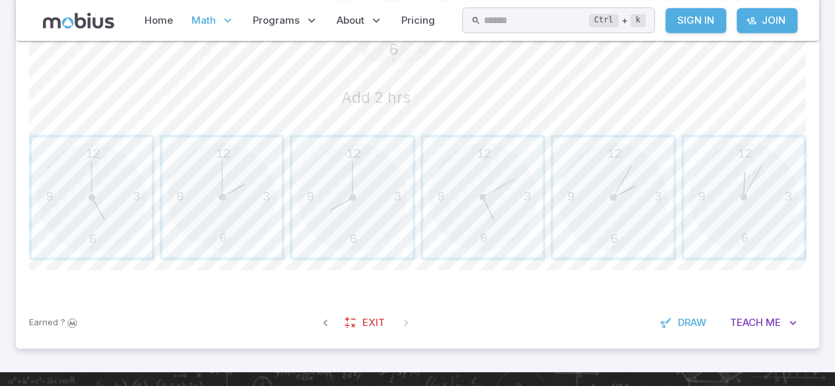
scroll to position [484, 0]
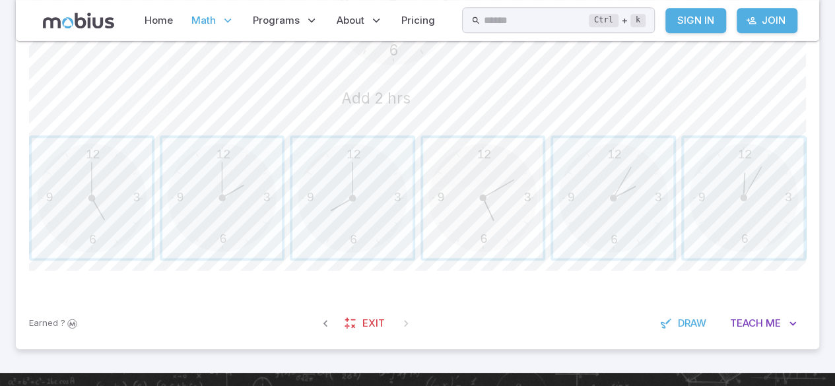
click at [495, 214] on span "button" at bounding box center [483, 198] width 120 height 120
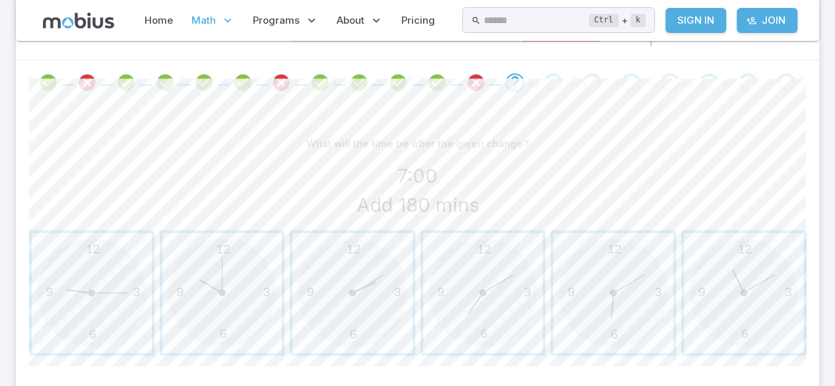
scroll to position [254, 0]
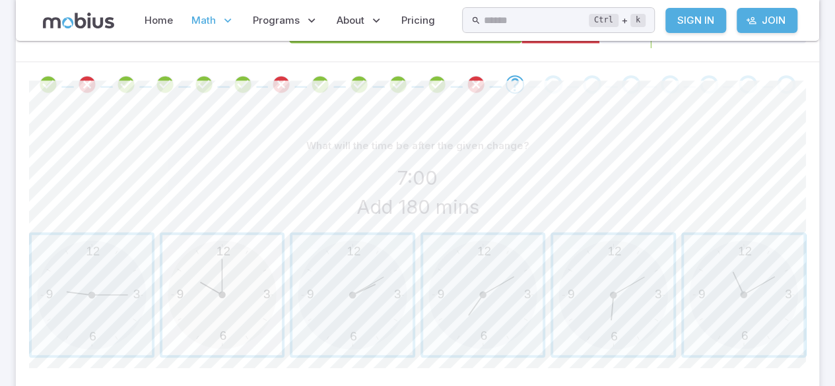
click at [205, 265] on span "button" at bounding box center [222, 295] width 120 height 120
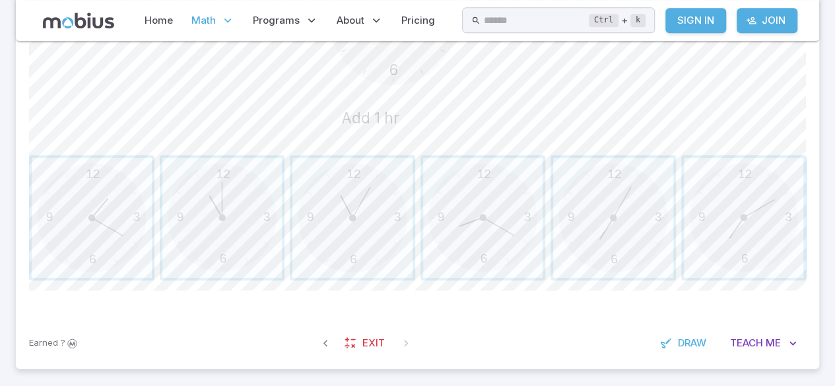
scroll to position [464, 0]
click at [193, 257] on span "button" at bounding box center [222, 218] width 120 height 120
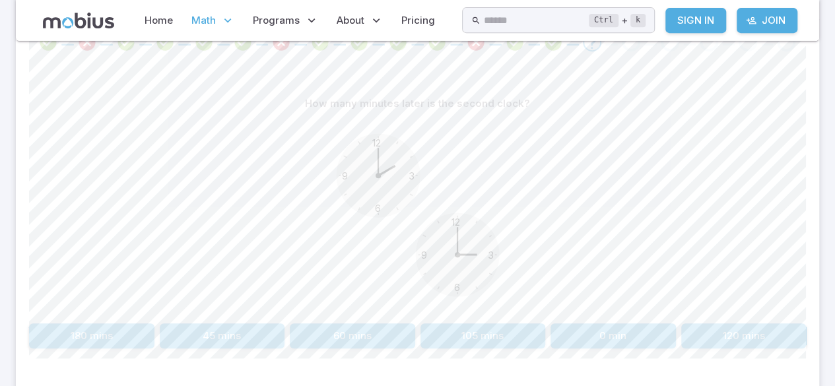
scroll to position [296, 0]
click at [342, 342] on button "60 mins" at bounding box center [352, 336] width 125 height 25
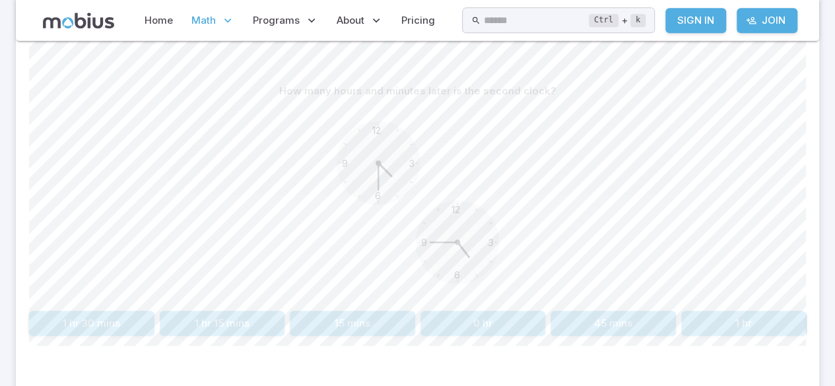
scroll to position [309, 0]
click at [487, 234] on circle at bounding box center [457, 242] width 84 height 84
click at [185, 318] on button "1 hr 15 mins" at bounding box center [222, 322] width 125 height 25
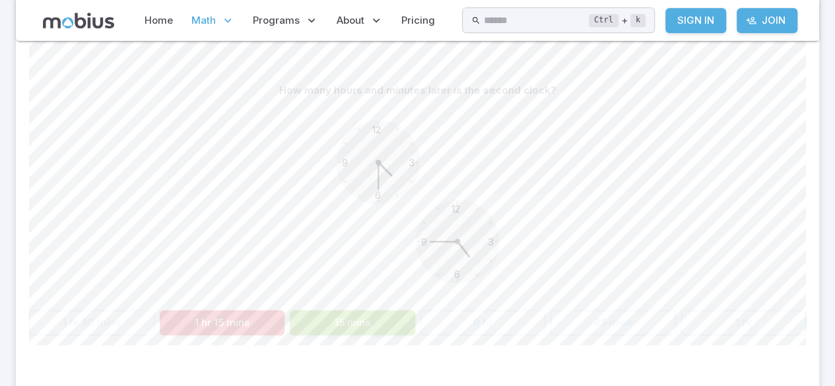
click at [175, 326] on button "1 hr 15 mins" at bounding box center [222, 322] width 125 height 25
click at [170, 322] on button "1 hr 15 mins" at bounding box center [222, 322] width 125 height 25
click at [173, 321] on button "1 hr 15 mins" at bounding box center [222, 322] width 125 height 25
click at [173, 323] on button "1 hr 15 mins" at bounding box center [222, 322] width 125 height 25
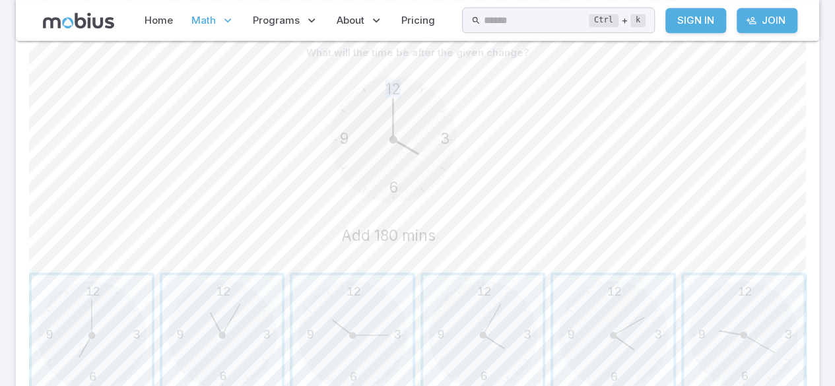
scroll to position [348, 0]
click at [374, 189] on circle at bounding box center [392, 137] width 125 height 125
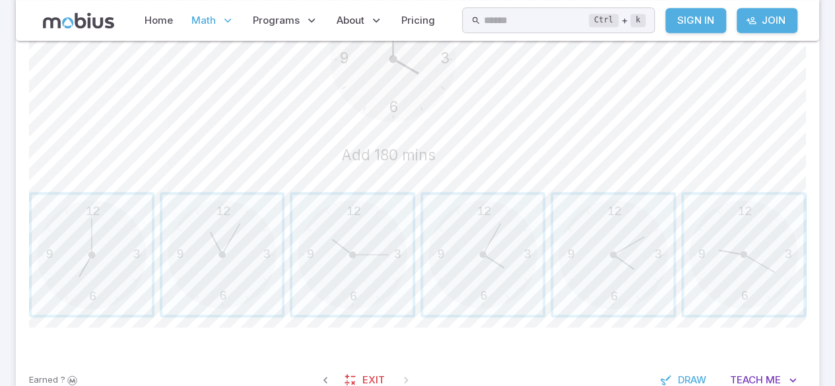
scroll to position [427, 0]
click at [59, 276] on span "button" at bounding box center [92, 255] width 120 height 120
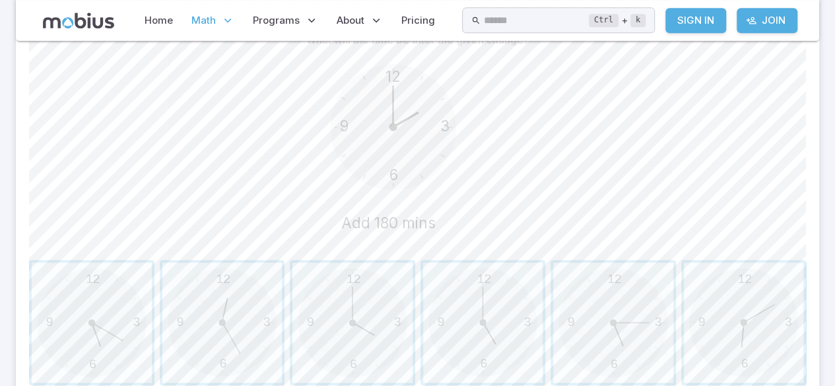
scroll to position [360, 0]
click at [702, 49] on div "What will the time be after the given change?" at bounding box center [417, 39] width 776 height 25
click at [478, 116] on icon "12 6 3 9 Add 180 mins" at bounding box center [418, 151] width 198 height 198
click at [445, 153] on circle at bounding box center [392, 125] width 125 height 125
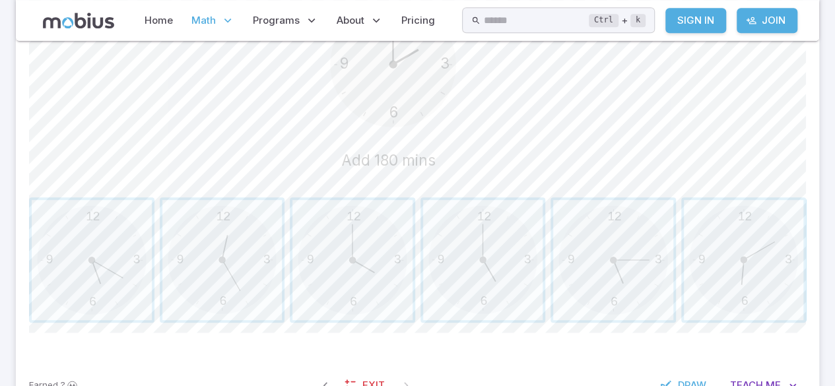
scroll to position [421, 0]
click at [391, 252] on span "button" at bounding box center [352, 261] width 120 height 120
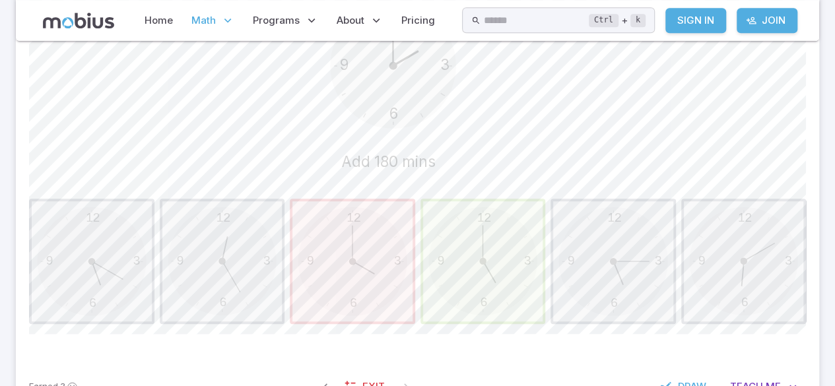
click at [499, 223] on span "button" at bounding box center [483, 261] width 120 height 120
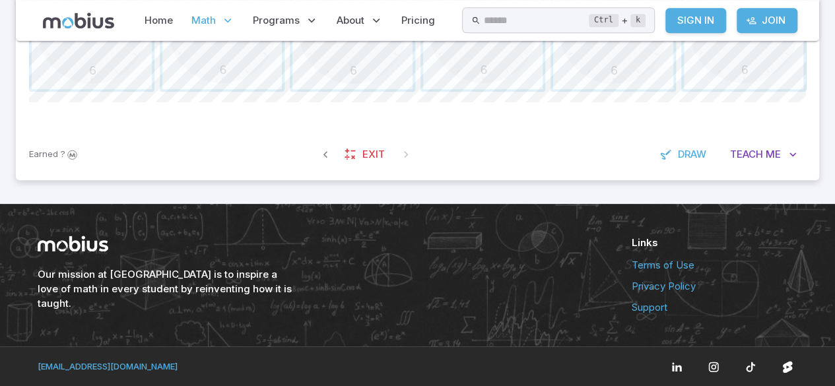
scroll to position [505, 0]
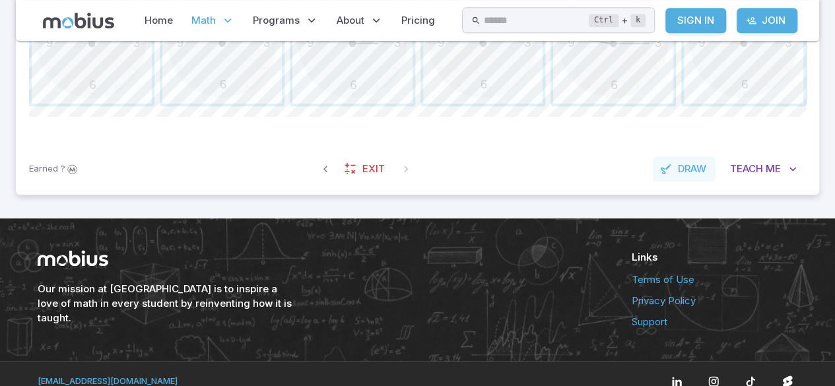
click at [679, 168] on span "Draw" at bounding box center [692, 169] width 28 height 15
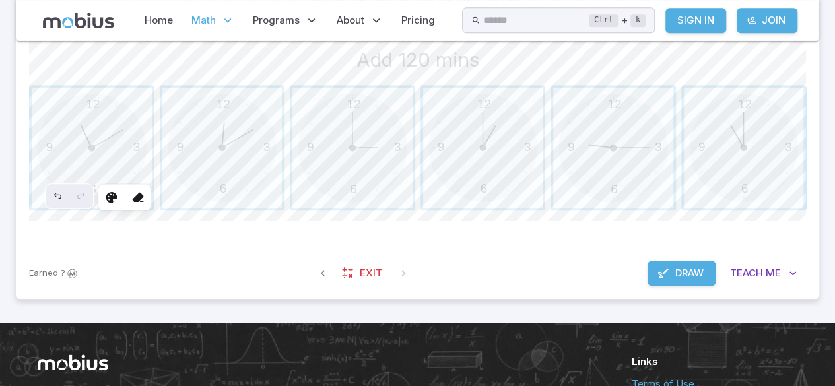
scroll to position [334, 0]
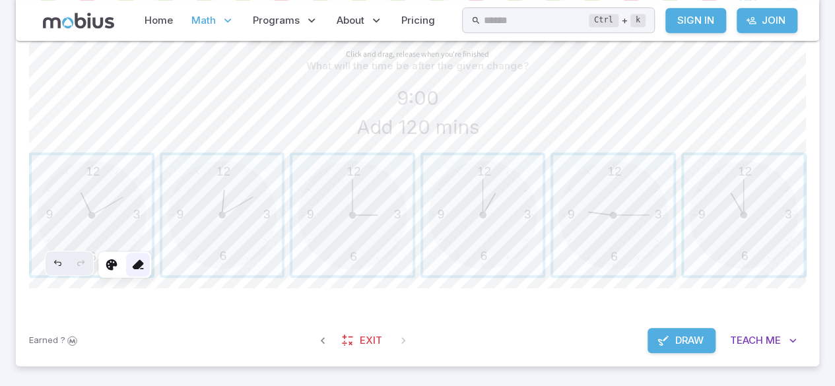
click at [139, 264] on icon at bounding box center [137, 264] width 13 height 13
click at [101, 265] on div at bounding box center [112, 265] width 24 height 24
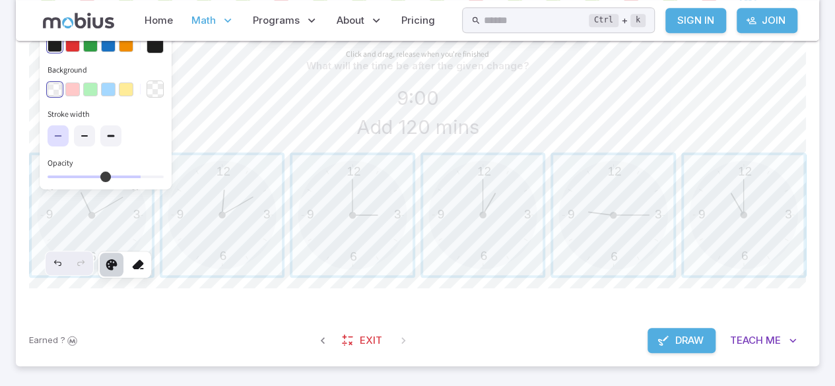
click at [113, 268] on icon at bounding box center [111, 264] width 13 height 13
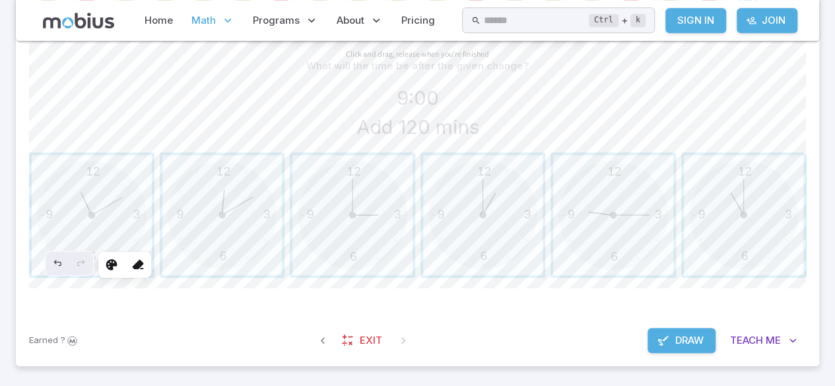
click at [695, 340] on span "Draw" at bounding box center [689, 340] width 28 height 15
click at [94, 234] on span "button" at bounding box center [92, 215] width 120 height 120
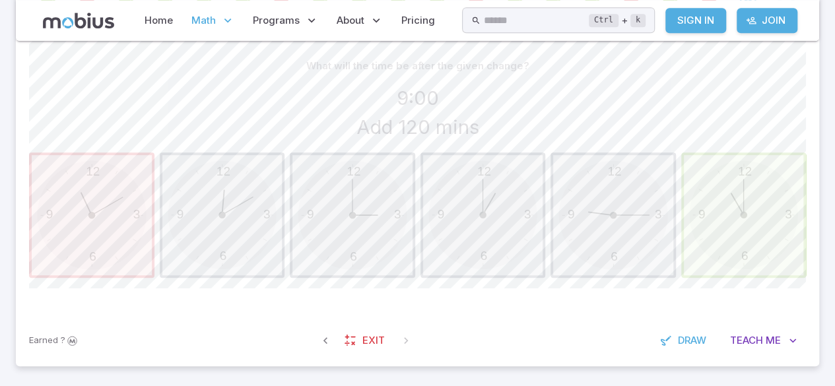
click at [185, 254] on div "12 6 3 9 12 6 3 9 12 6 3 9 12 6 3 9 12 6 3 9 12 6 3 9" at bounding box center [417, 214] width 776 height 125
click at [195, 239] on div "12 6 3 9 12 6 3 9 12 6 3 9 12 6 3 9 12 6 3 9 12 6 3 9" at bounding box center [417, 214] width 776 height 125
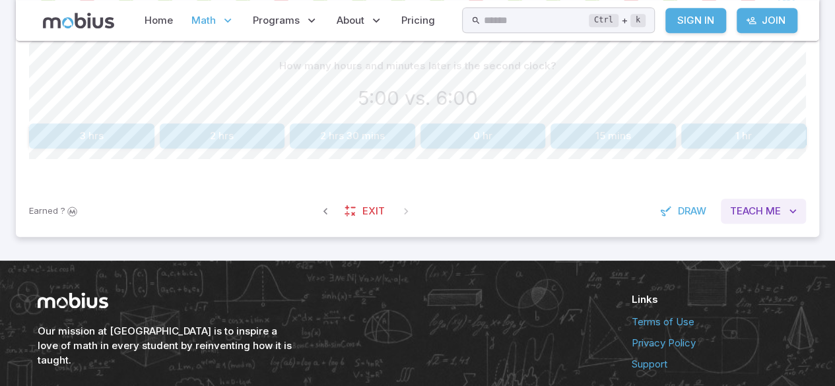
click at [775, 206] on span "Me" at bounding box center [772, 211] width 15 height 15
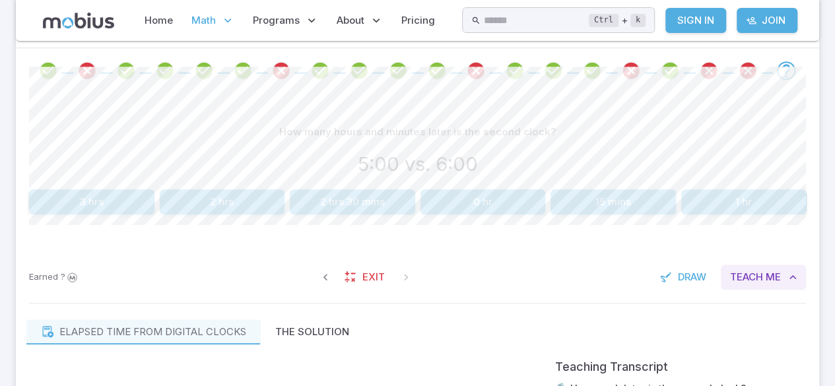
scroll to position [269, 0]
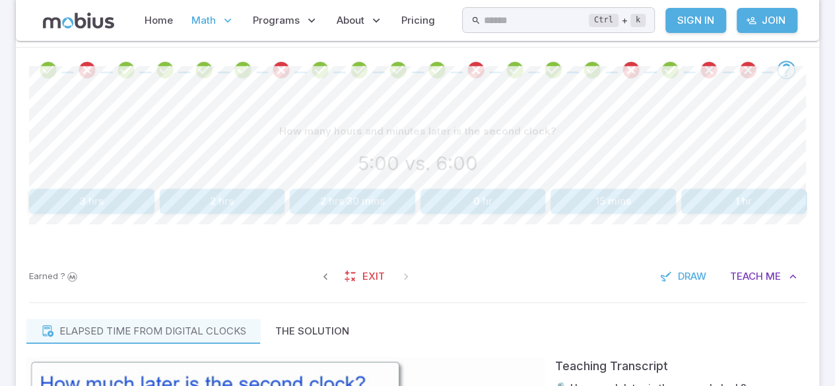
click at [715, 206] on button "1 hr" at bounding box center [743, 201] width 125 height 25
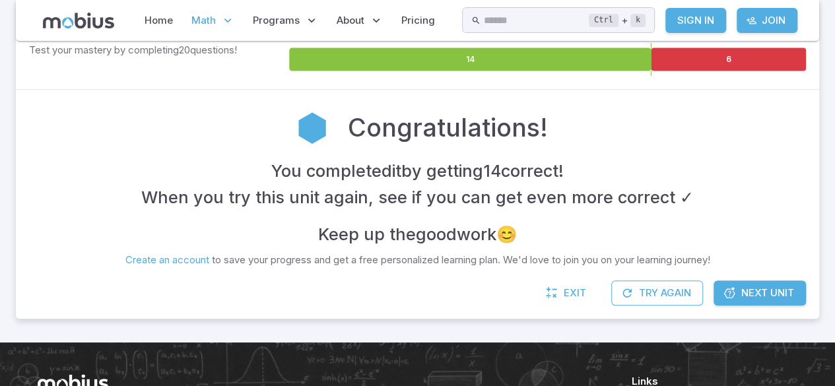
scroll to position [227, 0]
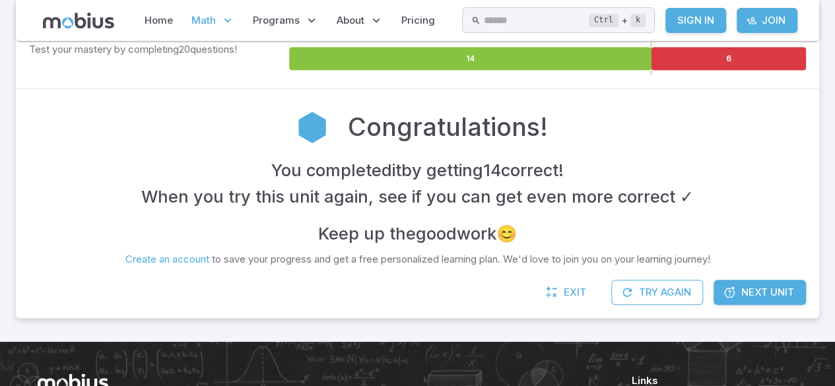
click at [203, 24] on span "Math" at bounding box center [203, 20] width 24 height 15
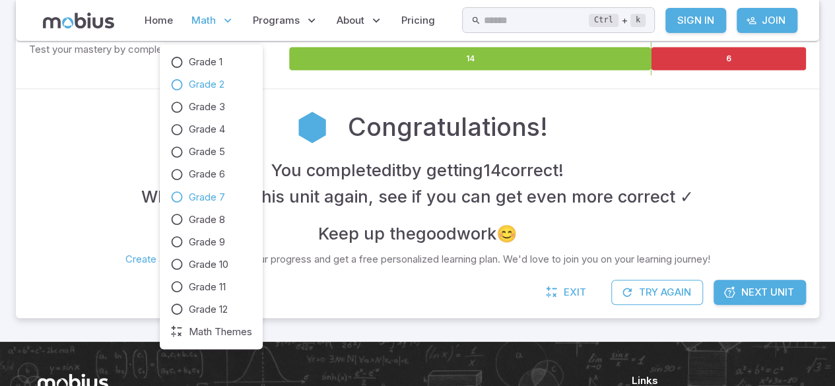
click at [174, 85] on icon at bounding box center [176, 84] width 13 height 13
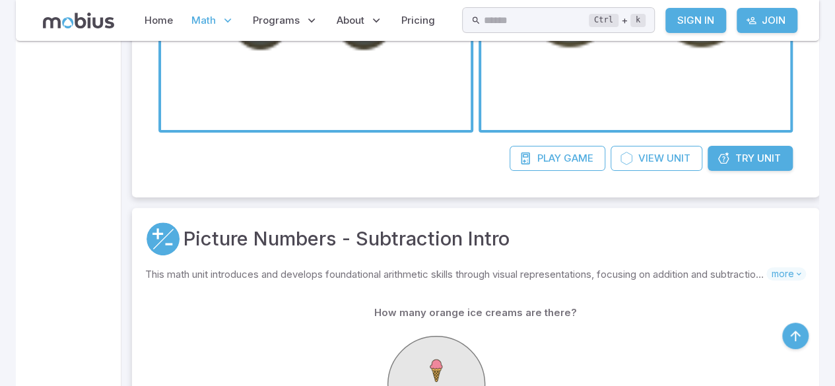
scroll to position [2634, 0]
click at [773, 156] on span "Unit" at bounding box center [769, 157] width 24 height 15
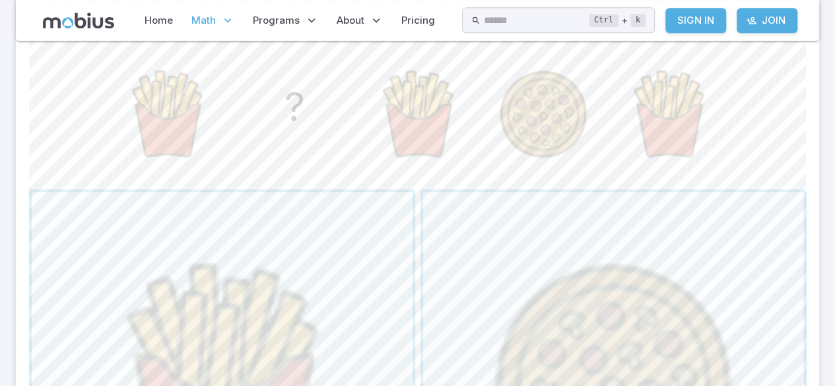
scroll to position [375, 0]
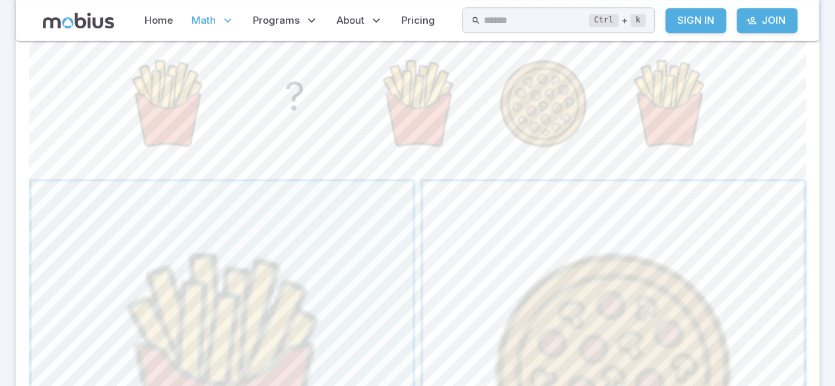
click at [616, 269] on span "button" at bounding box center [613, 371] width 381 height 381
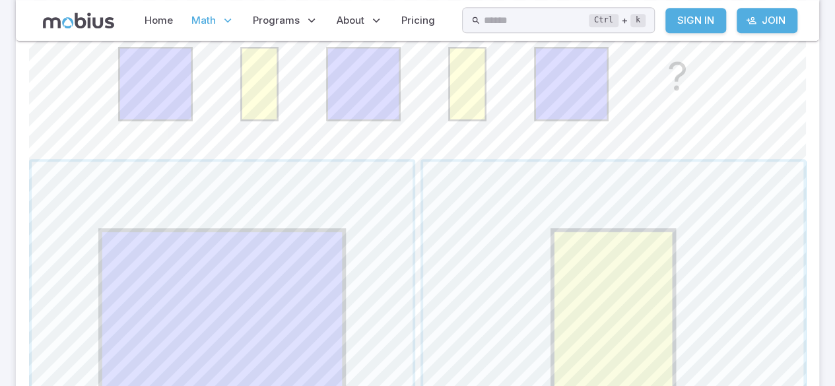
scroll to position [395, 0]
click at [648, 239] on span "button" at bounding box center [613, 352] width 381 height 381
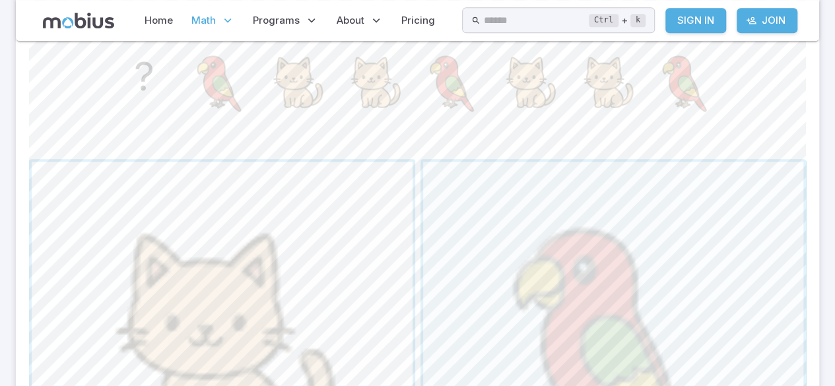
click at [313, 230] on span "button" at bounding box center [222, 352] width 381 height 381
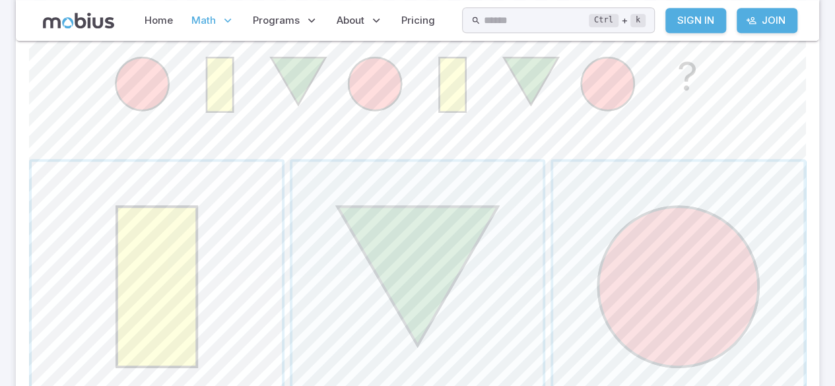
click at [190, 235] on span "button" at bounding box center [157, 287] width 250 height 250
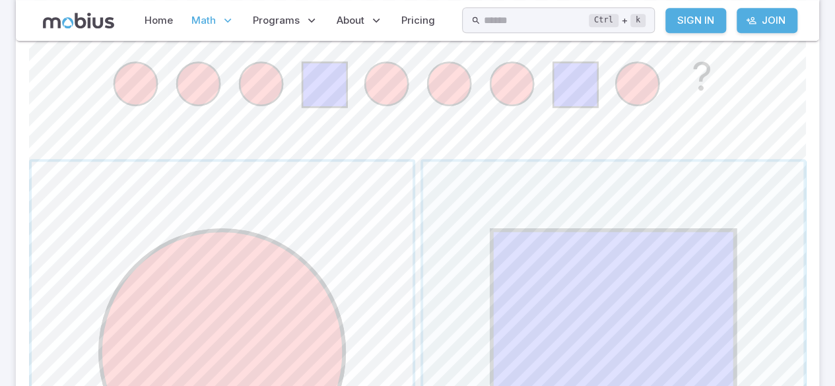
click at [319, 234] on span "button" at bounding box center [222, 352] width 381 height 381
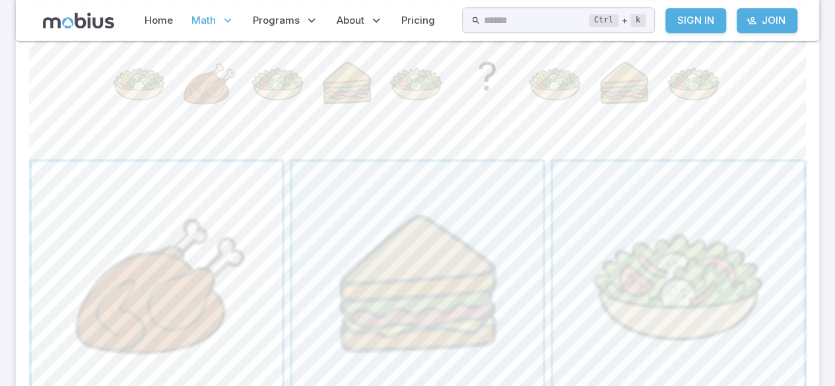
click at [200, 282] on span "button" at bounding box center [157, 287] width 250 height 250
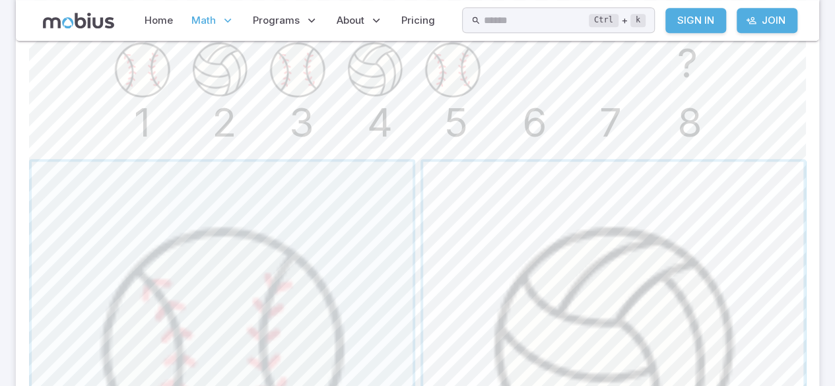
click at [623, 222] on span "button" at bounding box center [613, 352] width 381 height 381
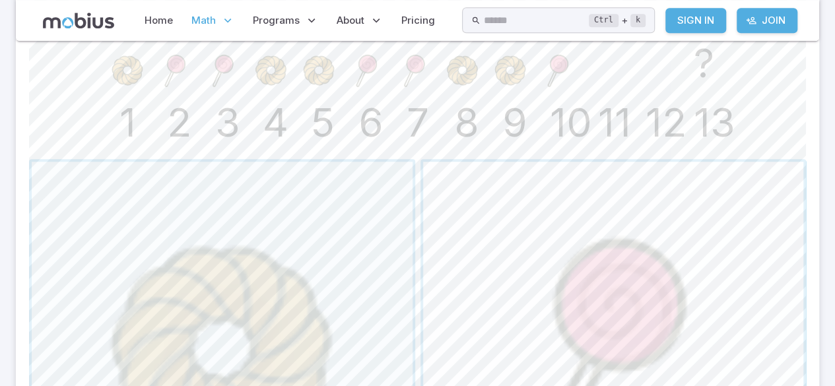
click at [616, 247] on span "button" at bounding box center [613, 352] width 381 height 381
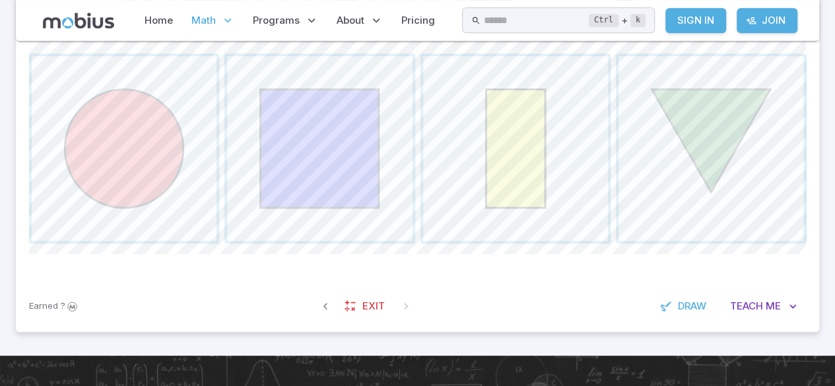
scroll to position [517, 0]
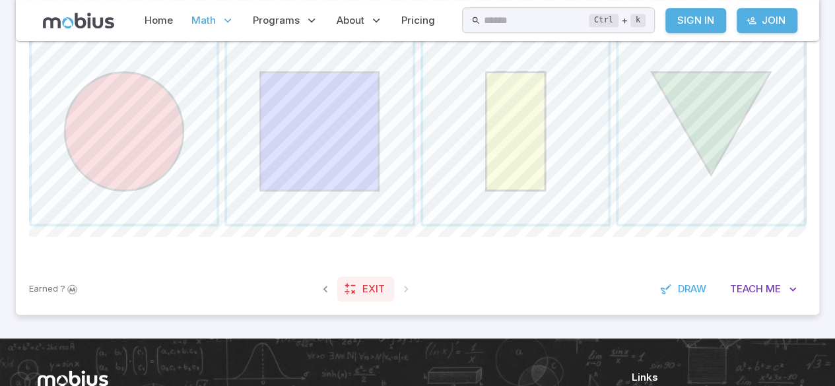
click at [367, 287] on span "Exit" at bounding box center [373, 289] width 22 height 15
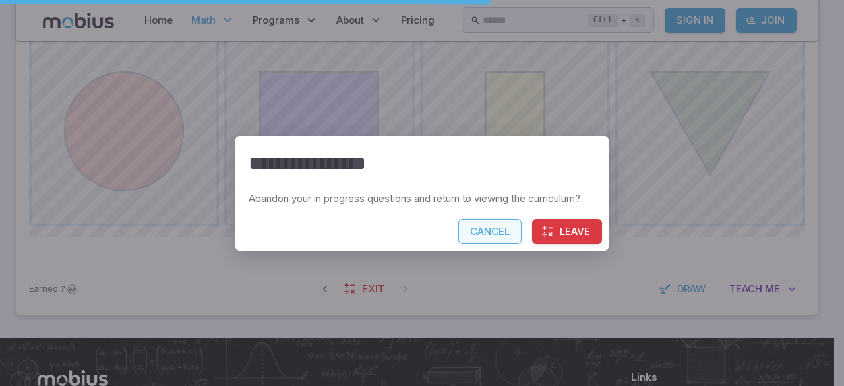
click at [475, 234] on button "Cancel" at bounding box center [489, 231] width 63 height 25
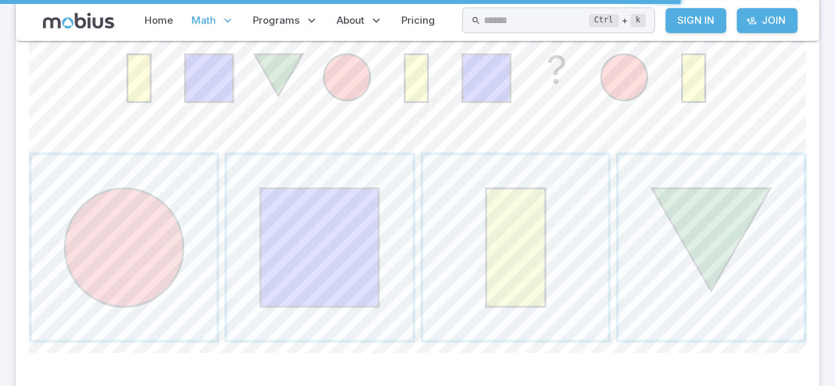
scroll to position [402, 0]
click at [760, 255] on span "button" at bounding box center [710, 246] width 185 height 185
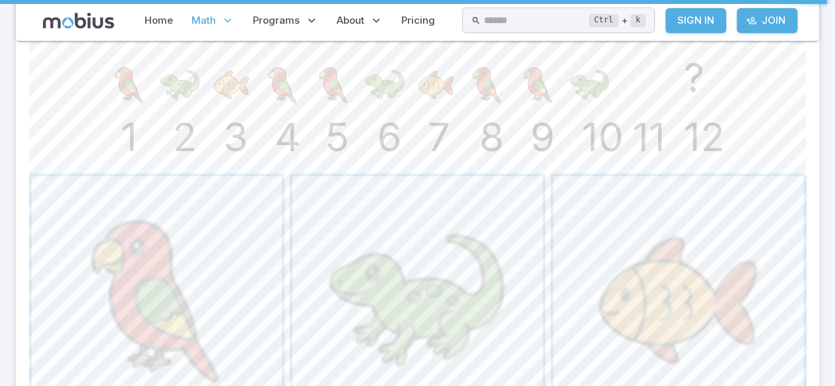
scroll to position [379, 0]
click at [685, 220] on span "button" at bounding box center [678, 302] width 250 height 250
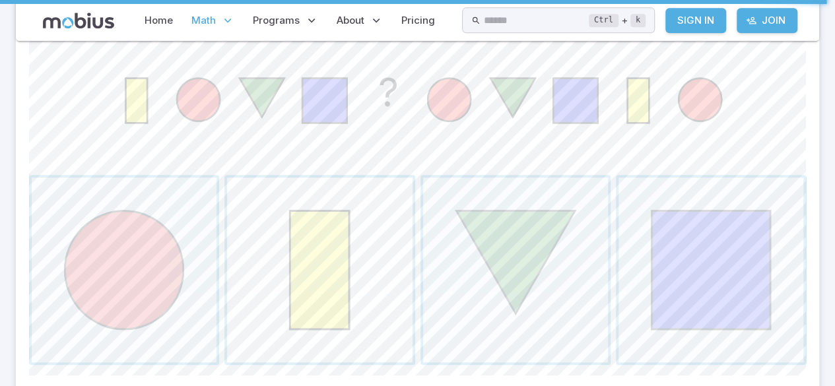
click at [309, 302] on span "button" at bounding box center [319, 269] width 185 height 185
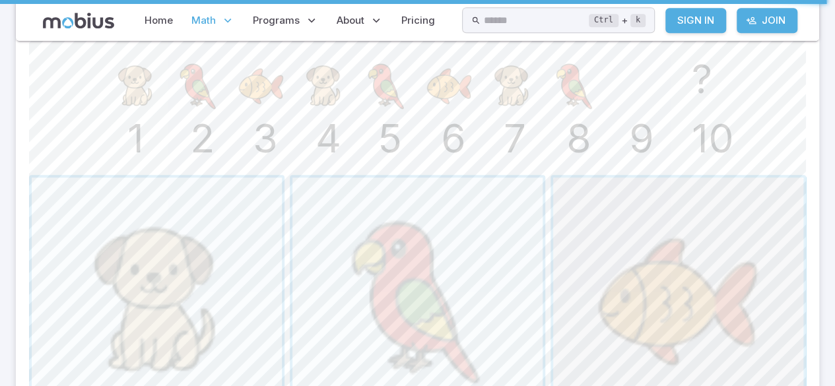
click at [610, 310] on span "button" at bounding box center [678, 302] width 250 height 250
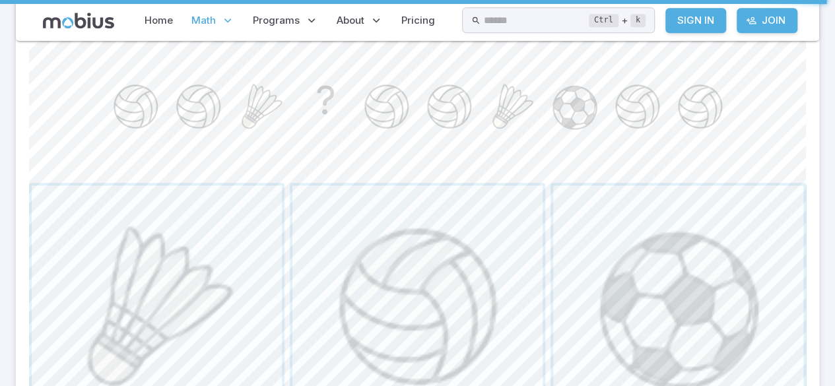
scroll to position [370, 0]
click at [772, 338] on span "button" at bounding box center [678, 311] width 250 height 250
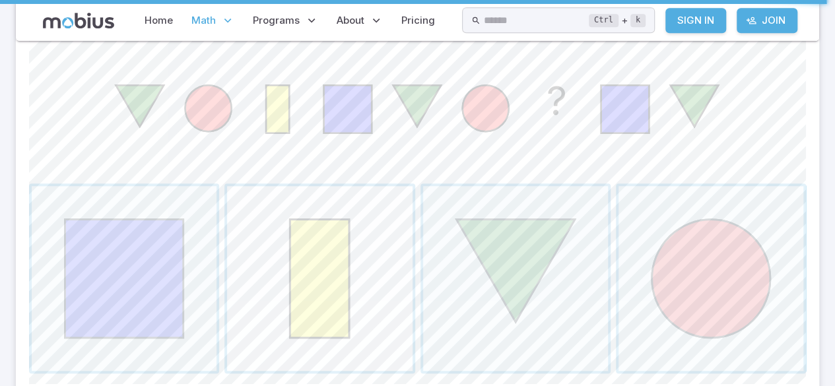
click at [358, 294] on span "button" at bounding box center [319, 278] width 185 height 185
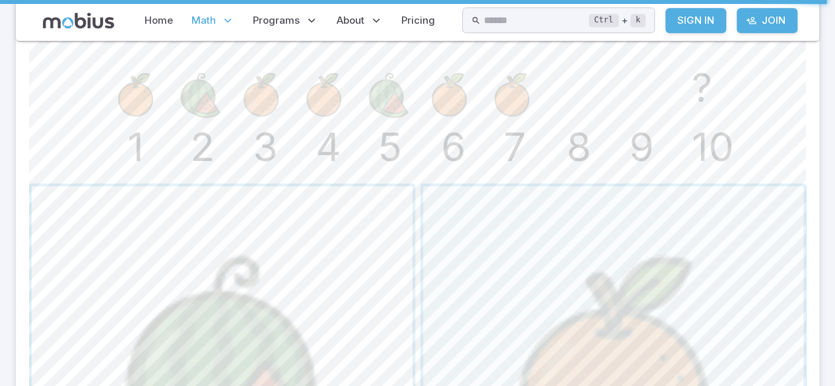
click at [306, 318] on span "button" at bounding box center [222, 376] width 381 height 381
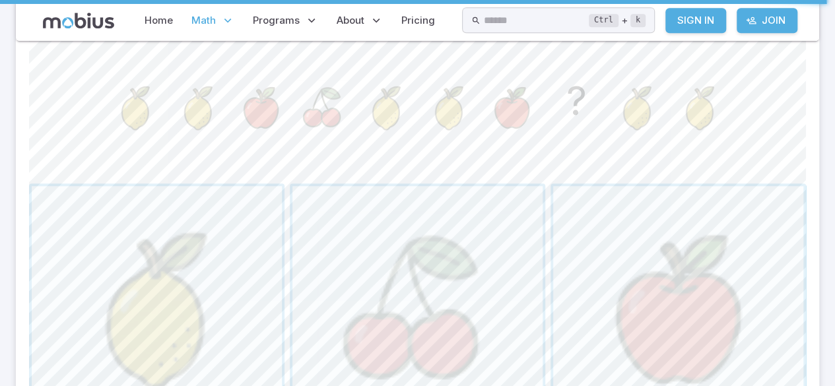
click at [821, 16] on section "Math / Grades / Grade 2 / Patterning - Visual Patterns Basics Patterning - Visu…" at bounding box center [417, 111] width 835 height 880
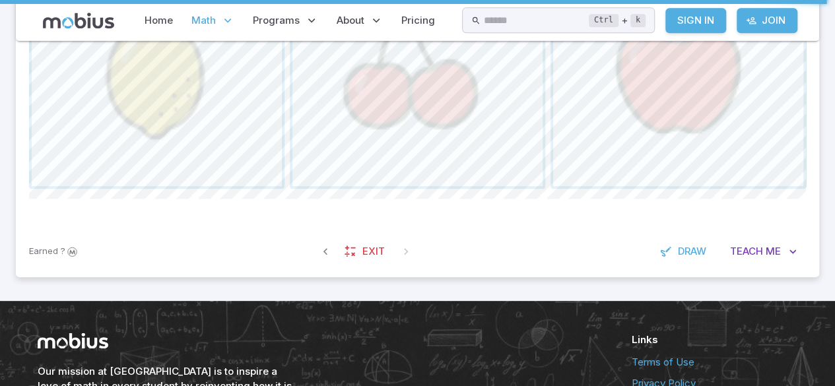
scroll to position [618, 0]
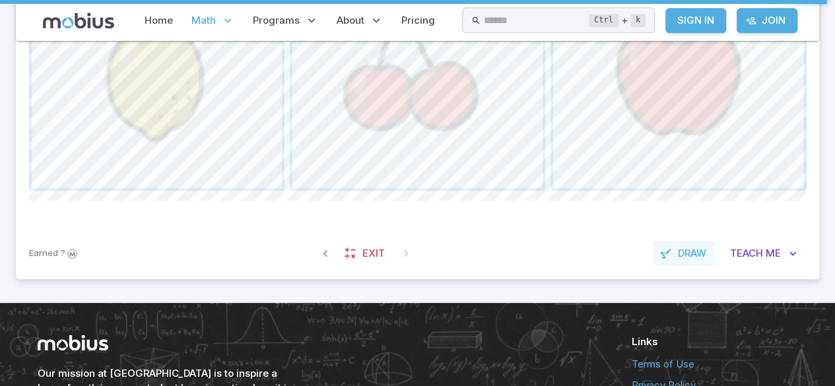
click at [690, 247] on span "Draw" at bounding box center [692, 253] width 28 height 15
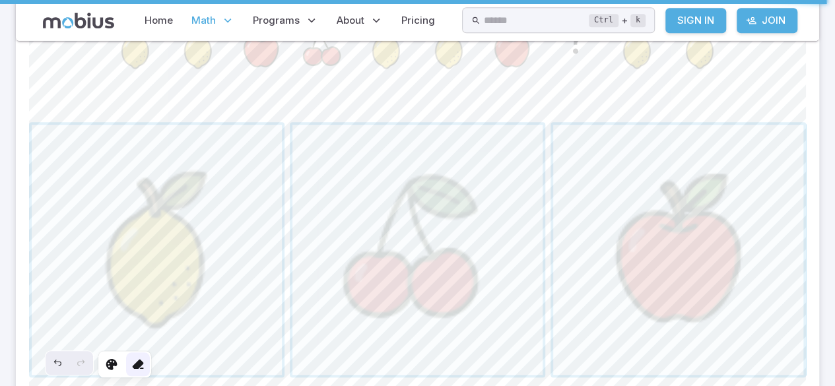
click at [137, 364] on icon at bounding box center [137, 364] width 13 height 13
click at [112, 364] on icon at bounding box center [111, 364] width 13 height 13
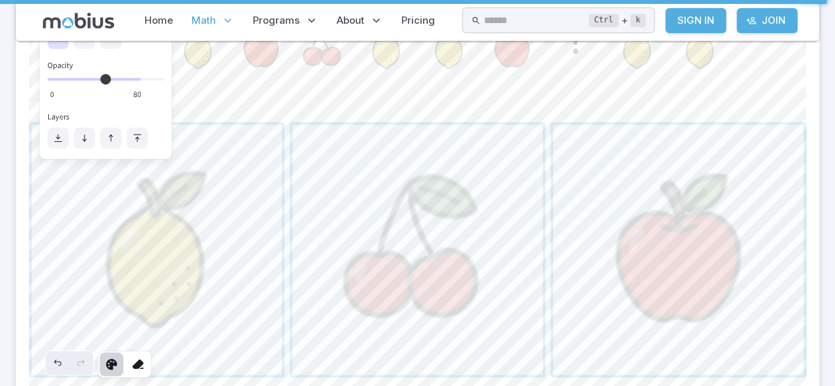
click at [115, 367] on icon at bounding box center [111, 364] width 13 height 13
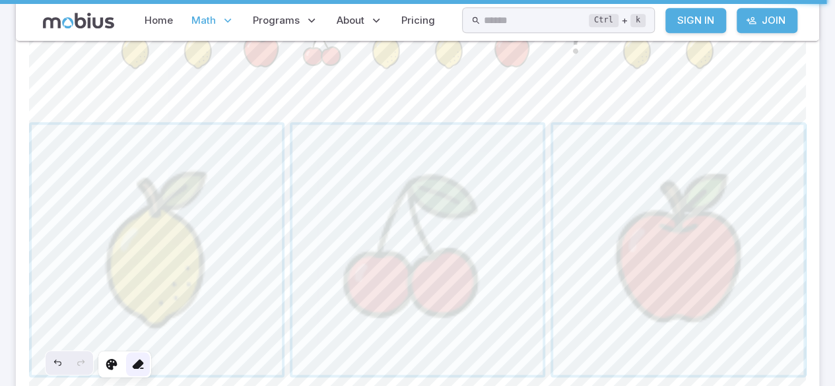
click at [137, 358] on icon at bounding box center [137, 364] width 13 height 13
click at [62, 362] on icon "Undo" at bounding box center [57, 363] width 11 height 11
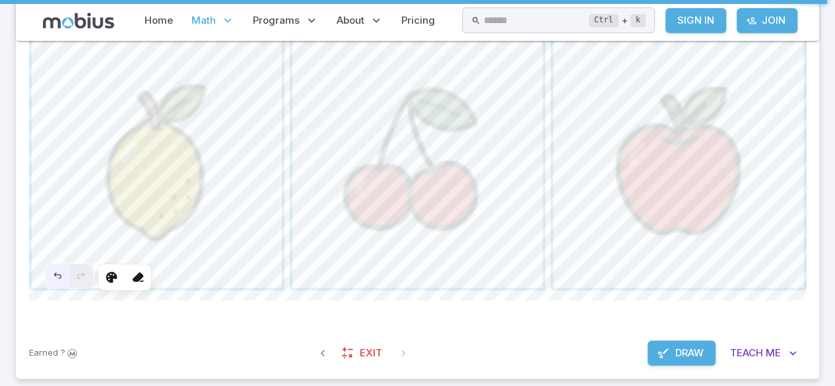
scroll to position [533, 0]
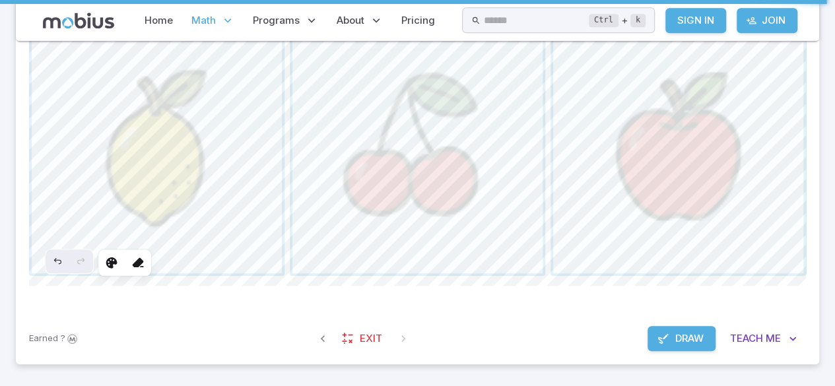
click at [689, 340] on span "Draw" at bounding box center [689, 338] width 28 height 15
click at [395, 200] on span "button" at bounding box center [417, 148] width 250 height 250
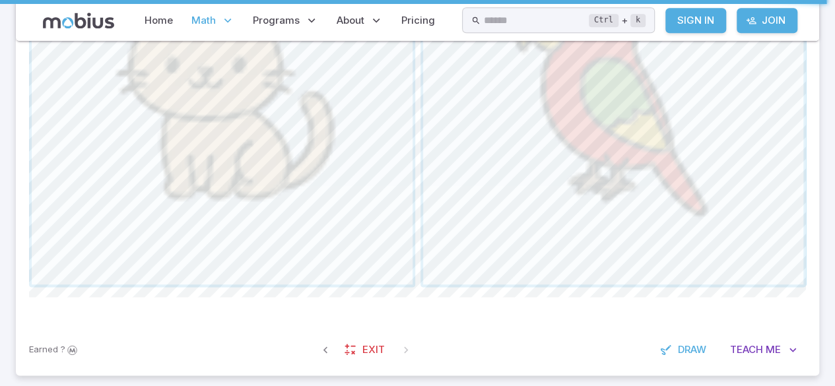
scroll to position [707, 0]
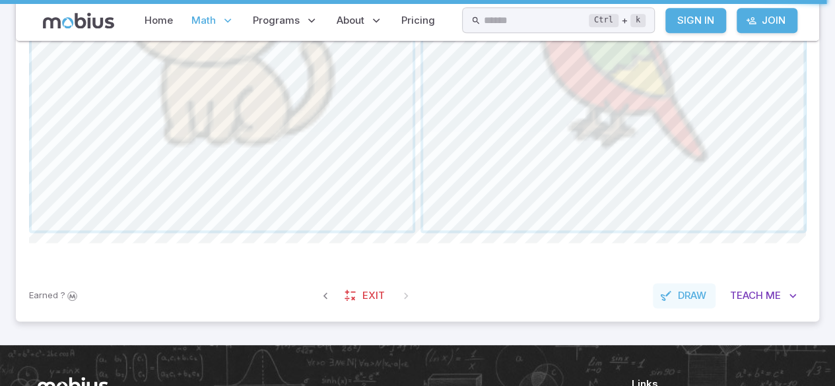
click at [694, 301] on button "Draw" at bounding box center [683, 295] width 63 height 25
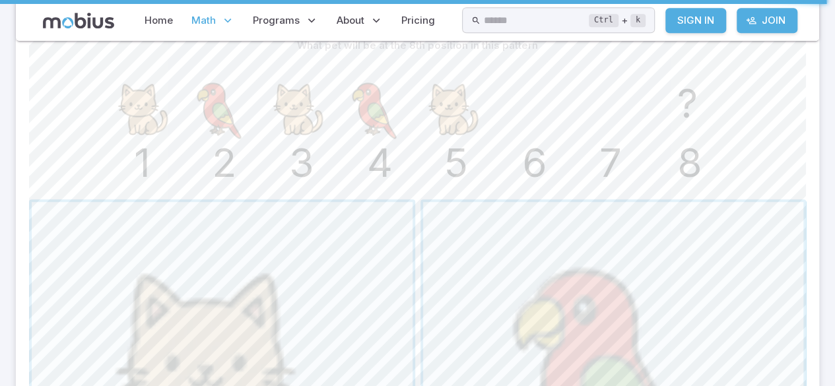
scroll to position [692, 0]
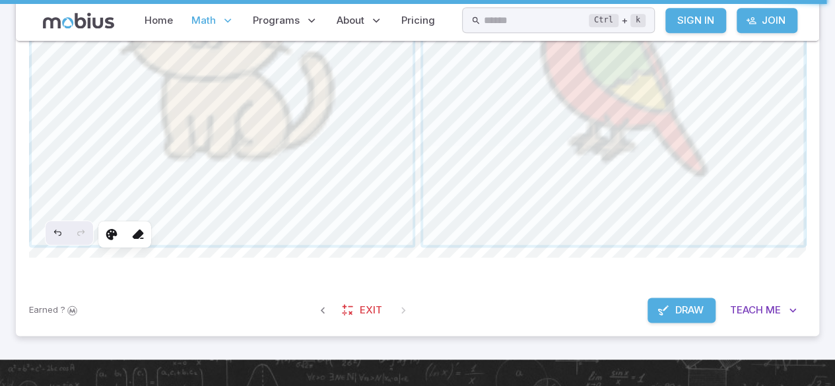
click at [697, 309] on span "Draw" at bounding box center [689, 310] width 28 height 15
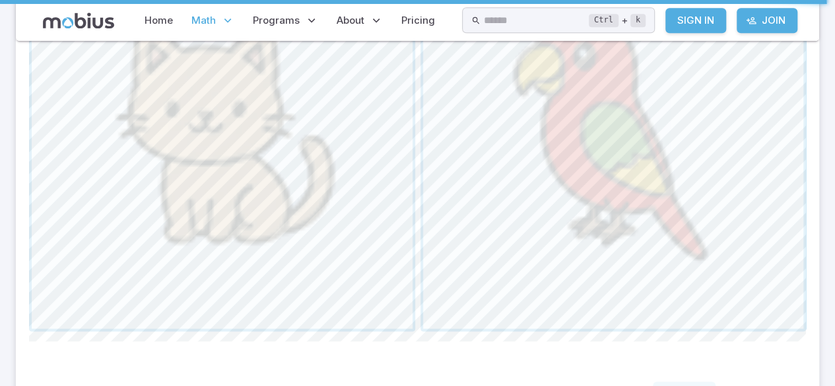
scroll to position [604, 0]
click at [769, 261] on span "button" at bounding box center [613, 142] width 381 height 381
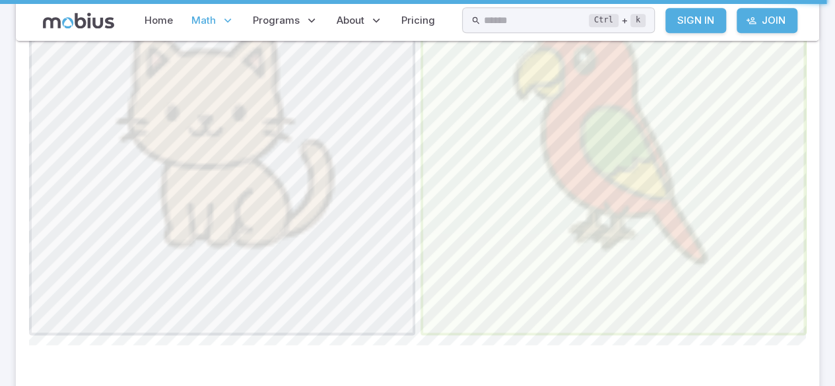
click at [517, 183] on span "button" at bounding box center [613, 142] width 381 height 381
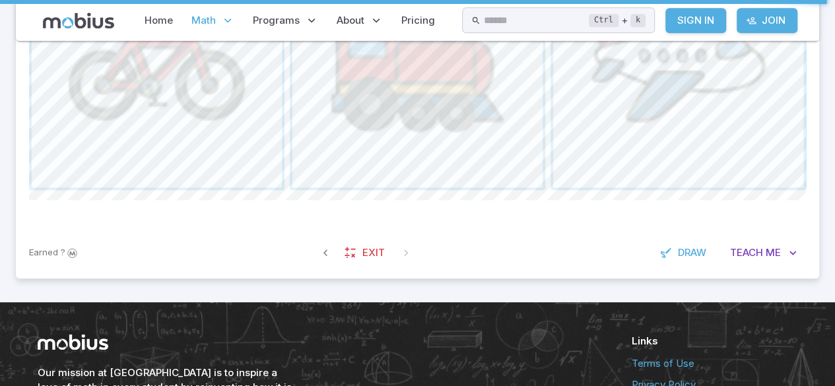
scroll to position [616, 0]
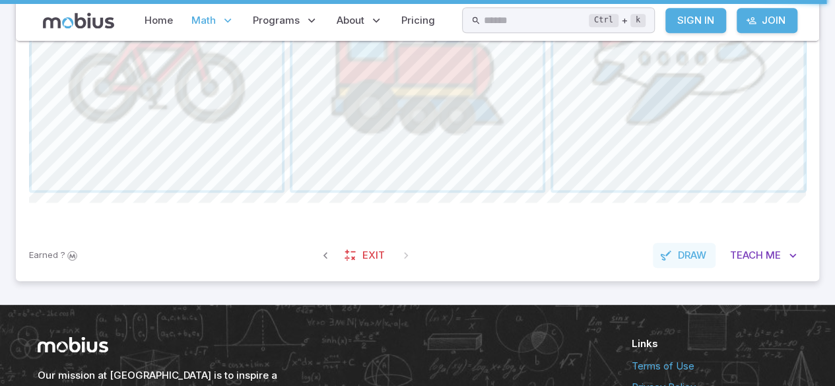
click at [695, 263] on button "Draw" at bounding box center [683, 255] width 63 height 25
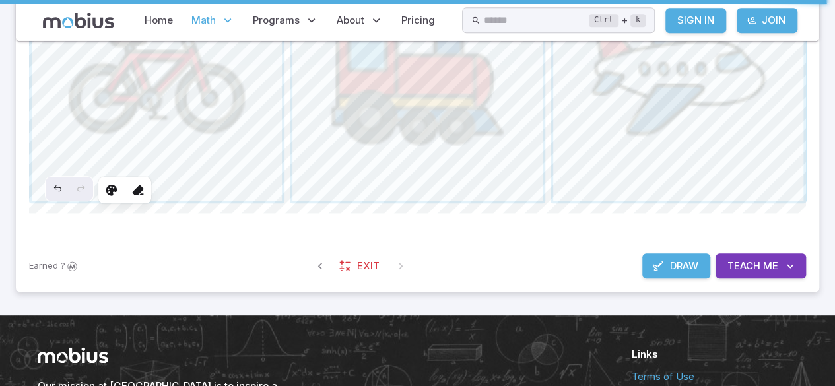
scroll to position [605, 0]
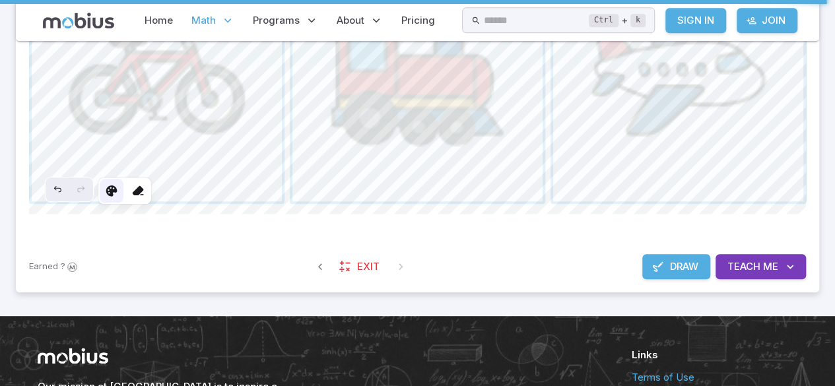
click at [112, 189] on icon at bounding box center [111, 190] width 13 height 13
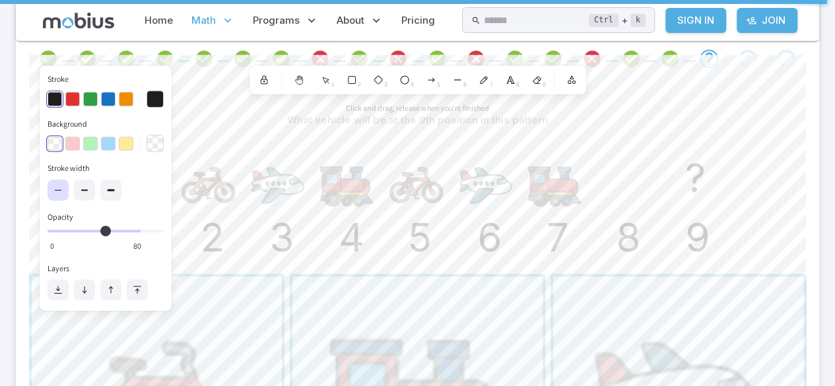
scroll to position [272, 0]
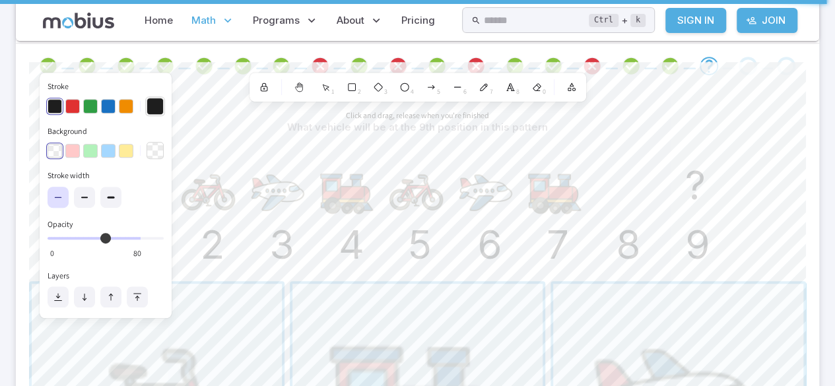
click at [156, 110] on button "Stroke" at bounding box center [154, 106] width 17 height 17
click at [85, 103] on button "button" at bounding box center [90, 106] width 15 height 15
click at [77, 145] on button "button" at bounding box center [72, 151] width 15 height 15
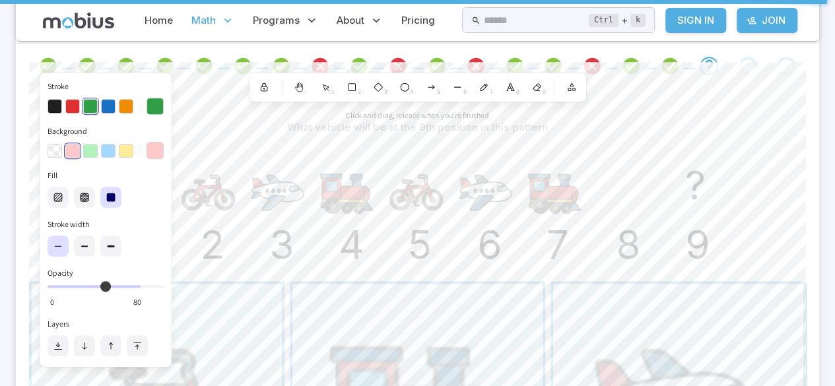
scroll to position [334, 0]
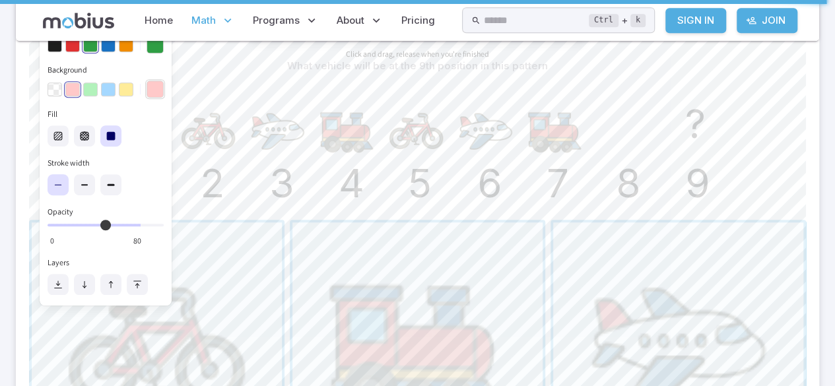
click at [152, 95] on button "Background" at bounding box center [154, 88] width 17 height 17
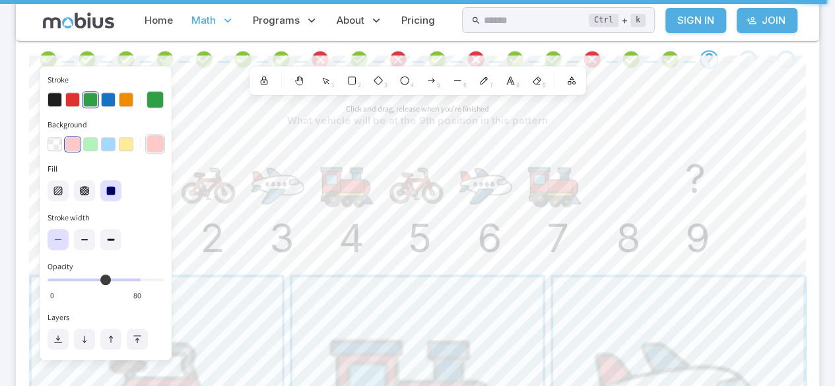
scroll to position [276, 0]
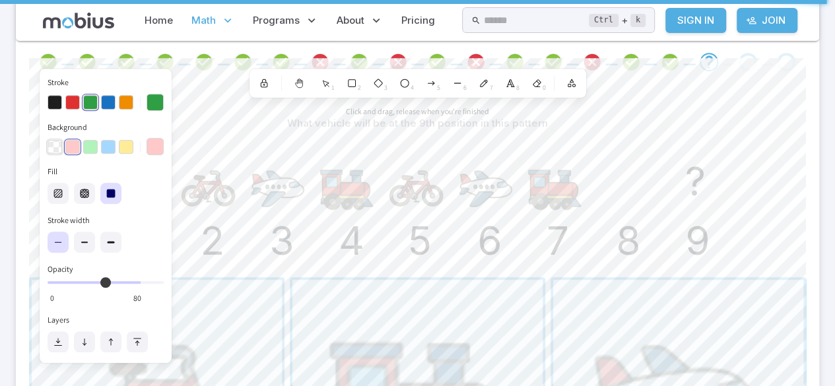
click at [55, 149] on button "button" at bounding box center [54, 147] width 15 height 15
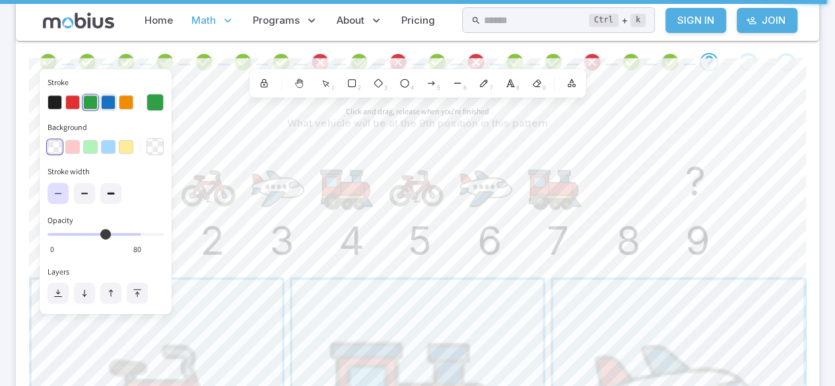
click at [110, 104] on button "button" at bounding box center [108, 102] width 15 height 15
click at [73, 100] on button "button" at bounding box center [72, 102] width 15 height 15
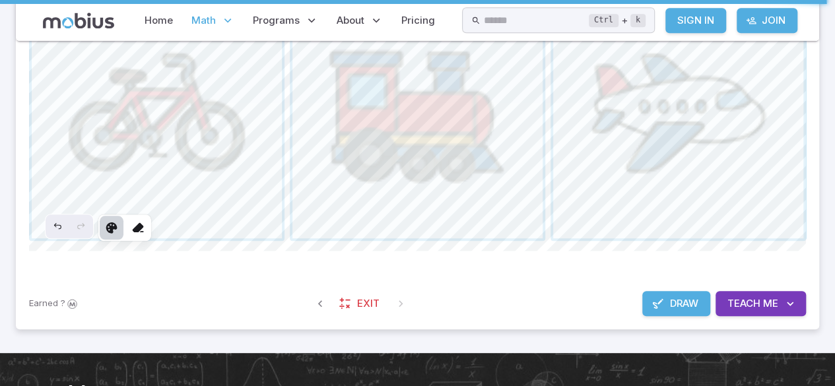
scroll to position [569, 0]
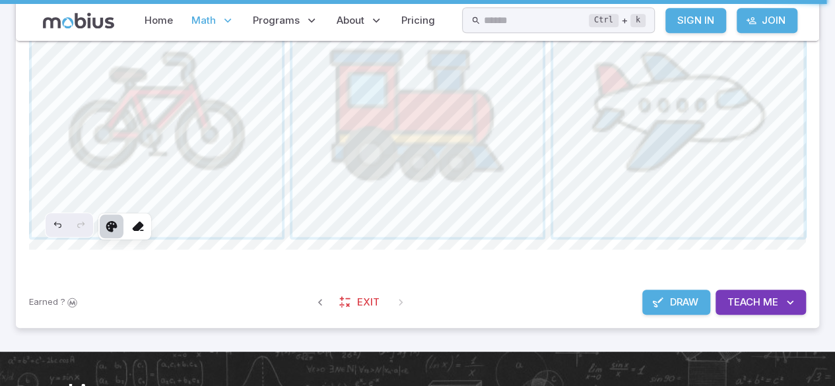
click at [111, 227] on icon at bounding box center [111, 226] width 13 height 13
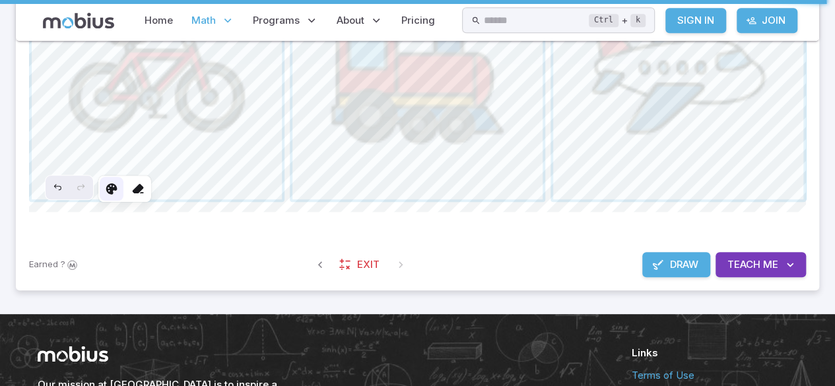
scroll to position [603, 0]
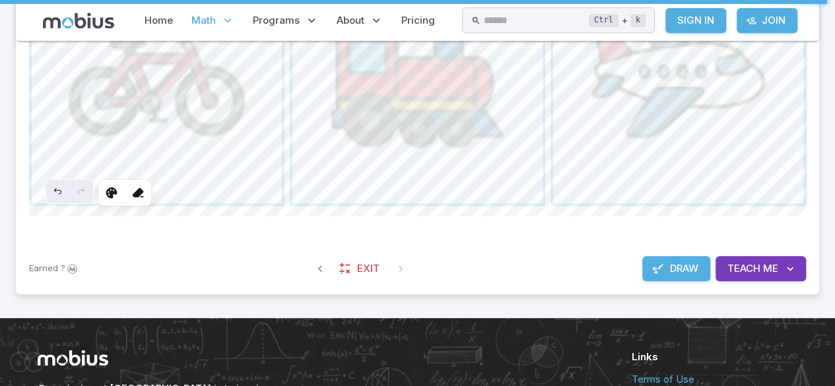
click at [705, 270] on button "Draw" at bounding box center [676, 268] width 68 height 25
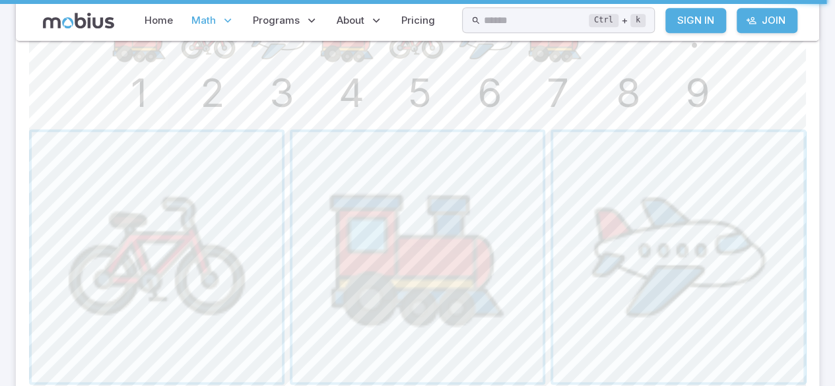
scroll to position [428, 0]
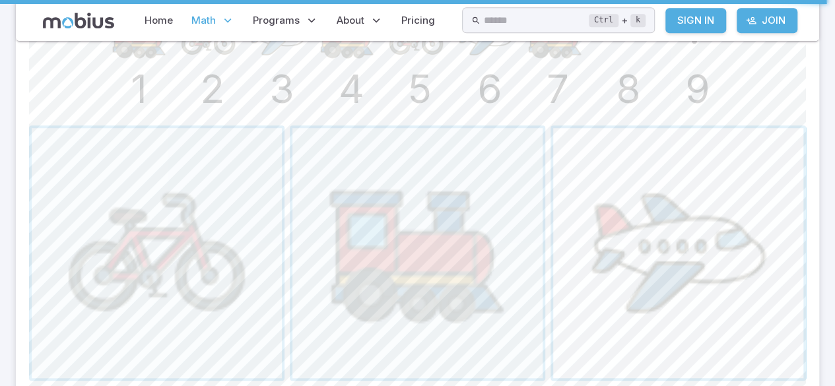
click at [789, 169] on span "button" at bounding box center [678, 253] width 250 height 250
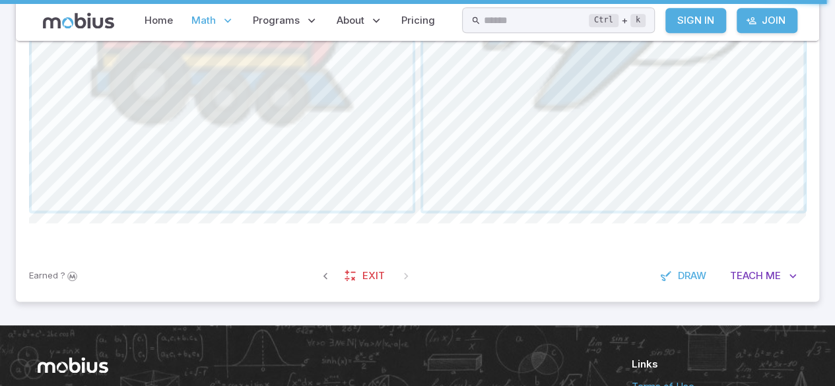
scroll to position [722, 0]
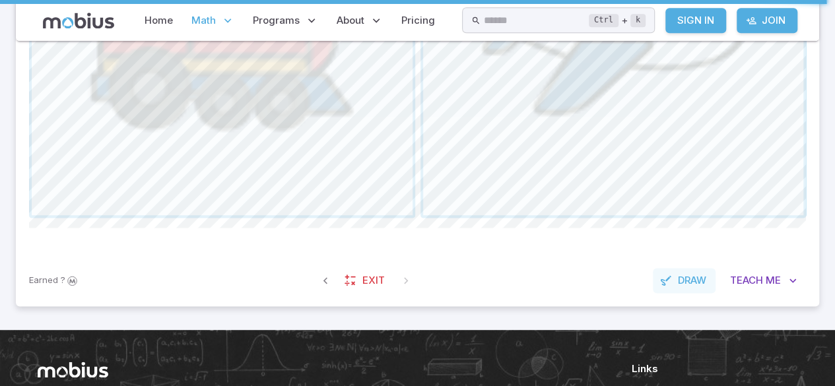
click at [705, 282] on span "Draw" at bounding box center [692, 280] width 28 height 15
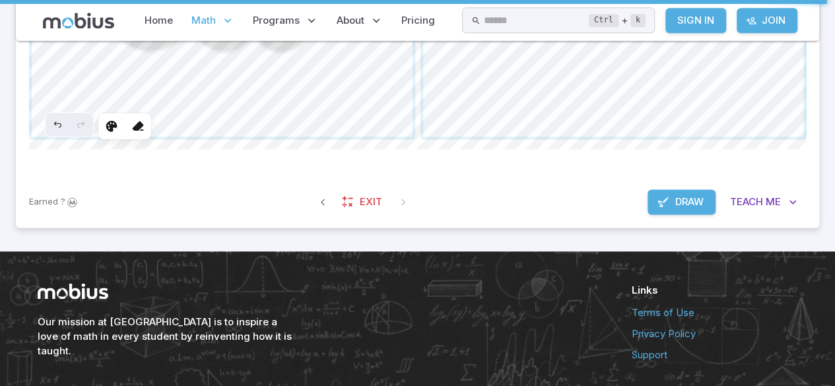
scroll to position [794, 0]
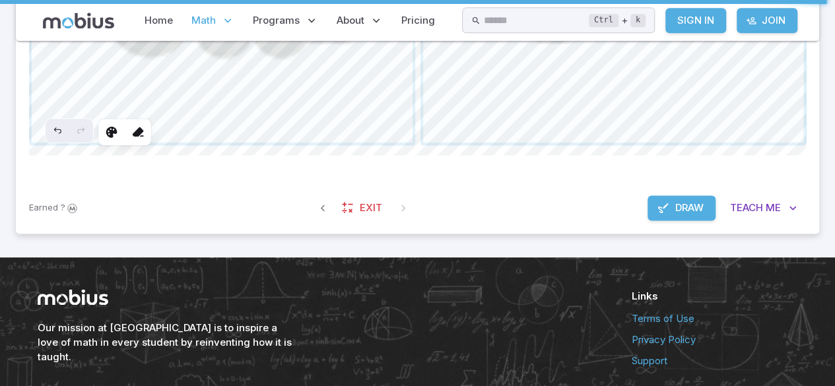
click at [711, 212] on button "Draw" at bounding box center [681, 207] width 68 height 25
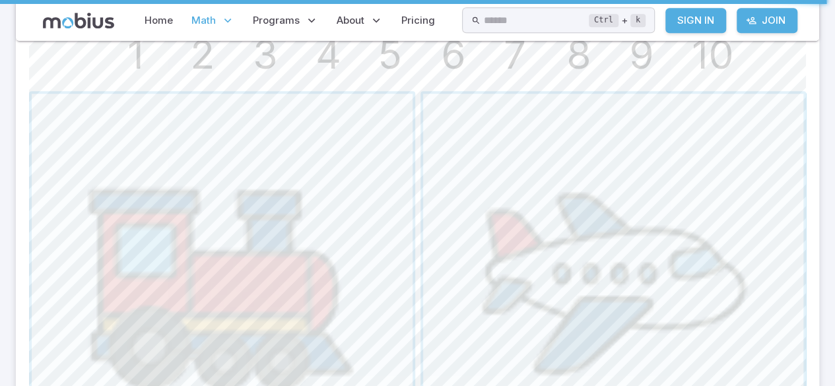
scroll to position [461, 0]
click at [368, 261] on span "button" at bounding box center [222, 285] width 381 height 381
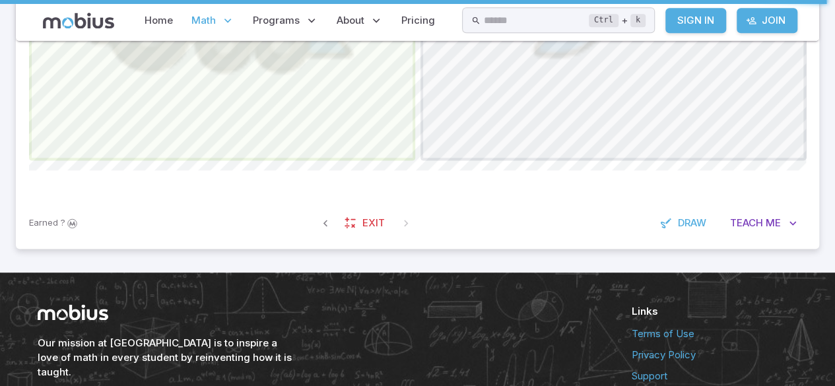
scroll to position [773, 0]
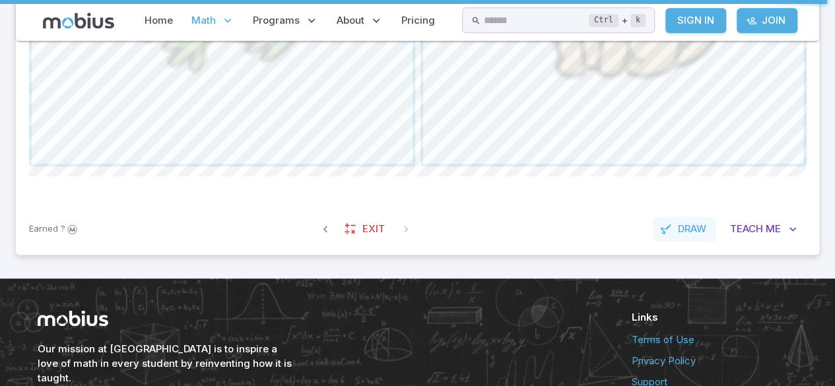
click at [709, 226] on button "Draw" at bounding box center [683, 228] width 63 height 25
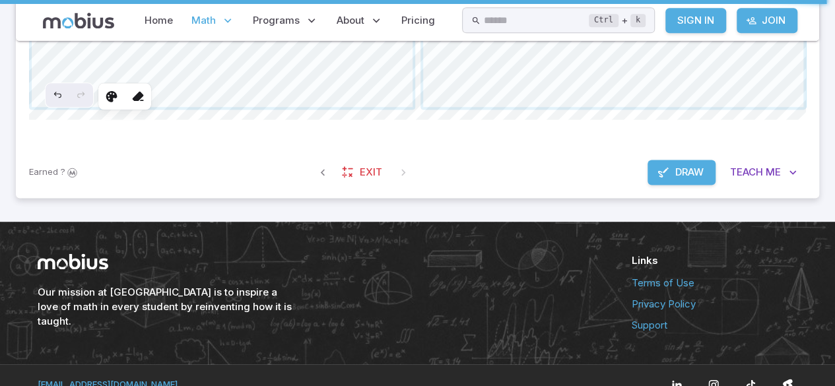
scroll to position [823, 0]
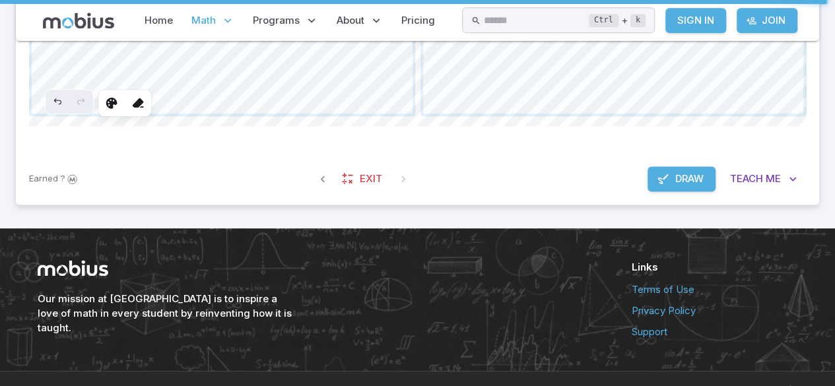
click at [699, 182] on span "Draw" at bounding box center [689, 179] width 28 height 15
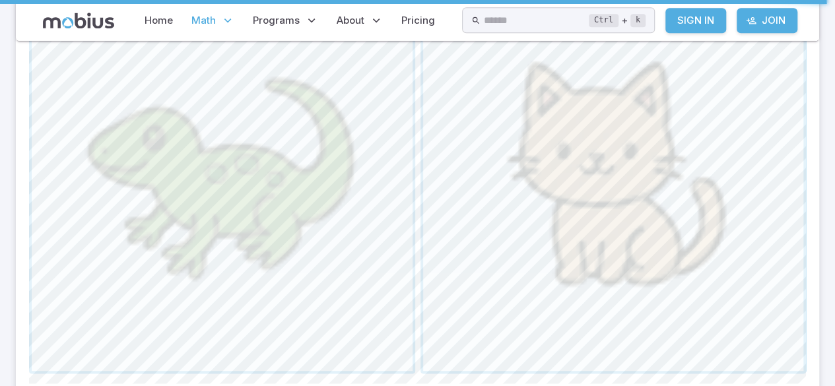
scroll to position [562, 0]
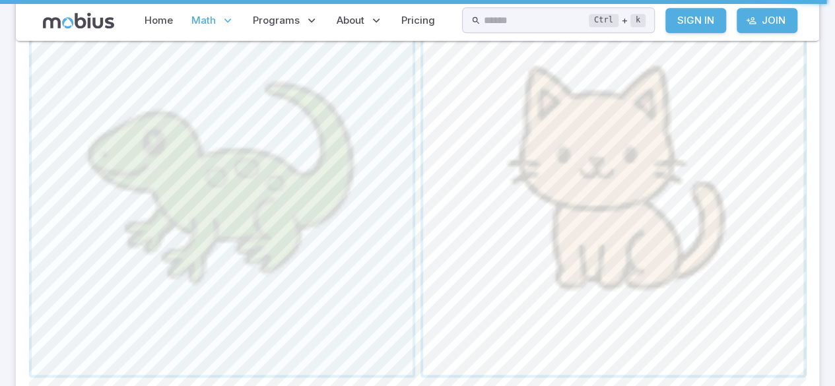
click at [796, 317] on span "button" at bounding box center [613, 184] width 381 height 381
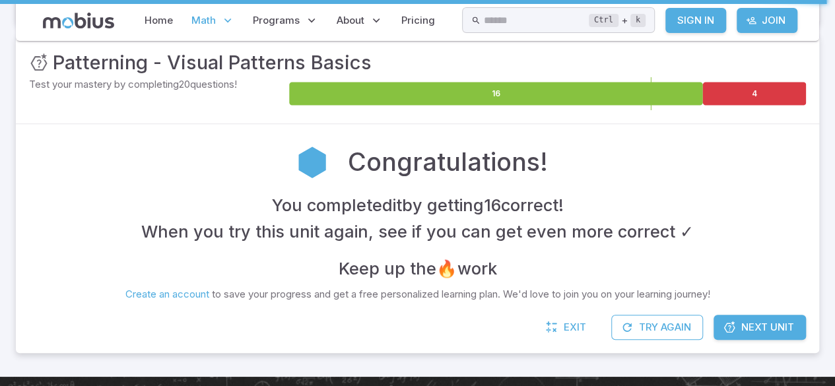
scroll to position [195, 0]
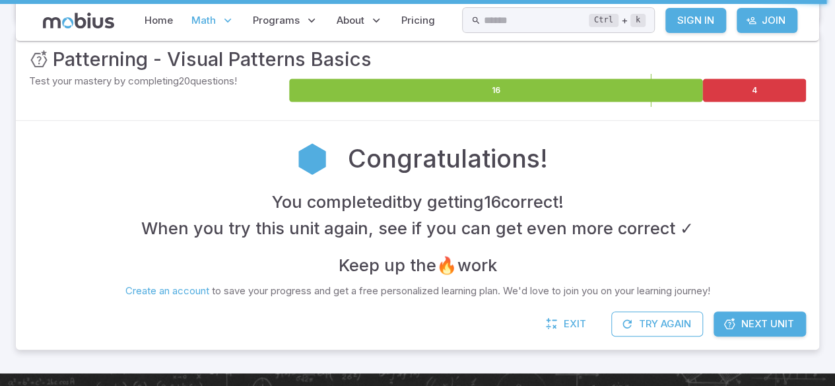
click at [769, 325] on span "Next Unit" at bounding box center [767, 324] width 53 height 15
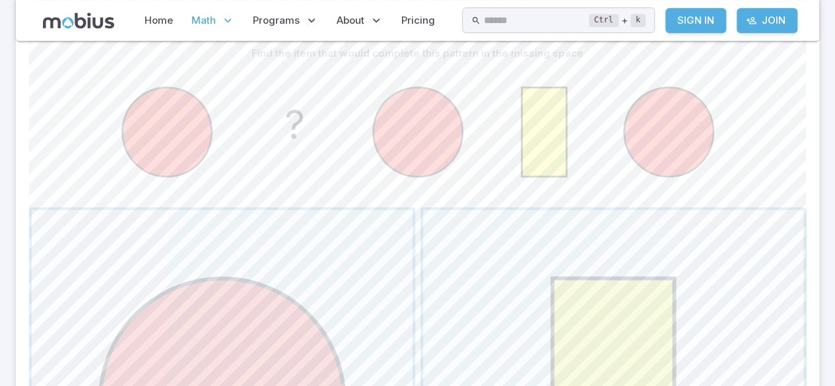
scroll to position [340, 0]
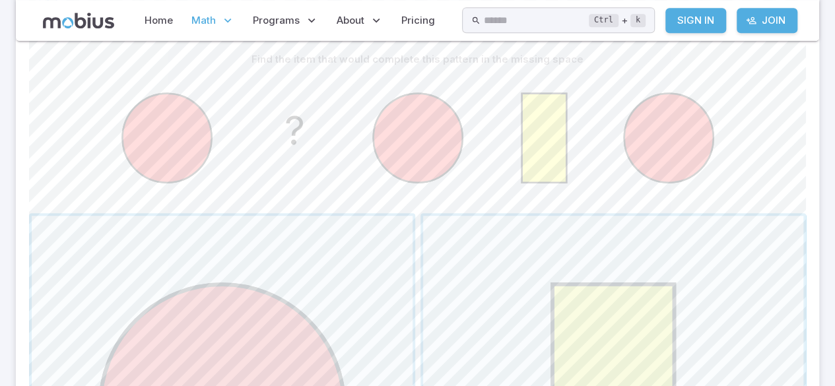
click at [162, 141] on circle at bounding box center [166, 138] width 89 height 89
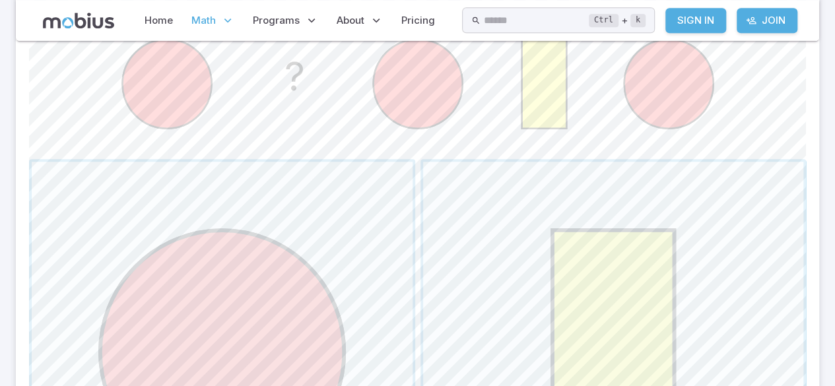
scroll to position [395, 0]
click at [736, 329] on span "button" at bounding box center [613, 352] width 381 height 381
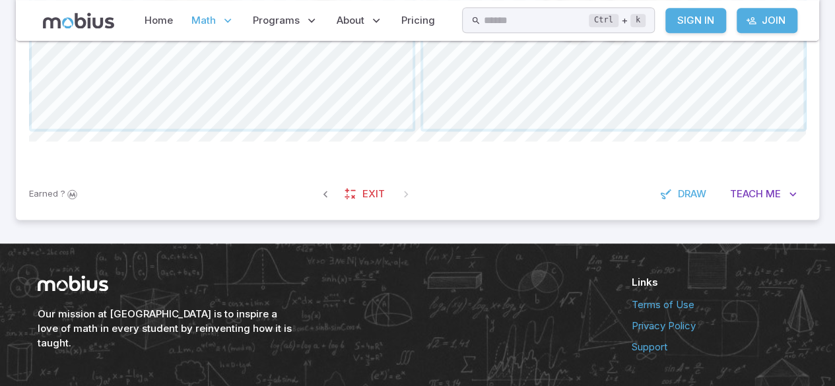
scroll to position [806, 0]
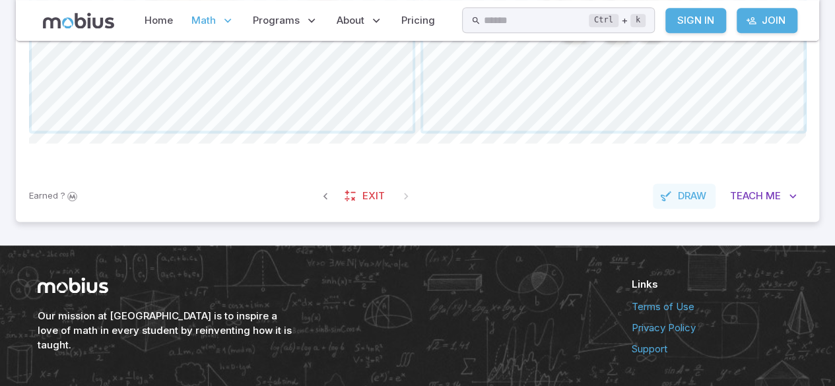
click at [694, 195] on span "Draw" at bounding box center [692, 196] width 28 height 15
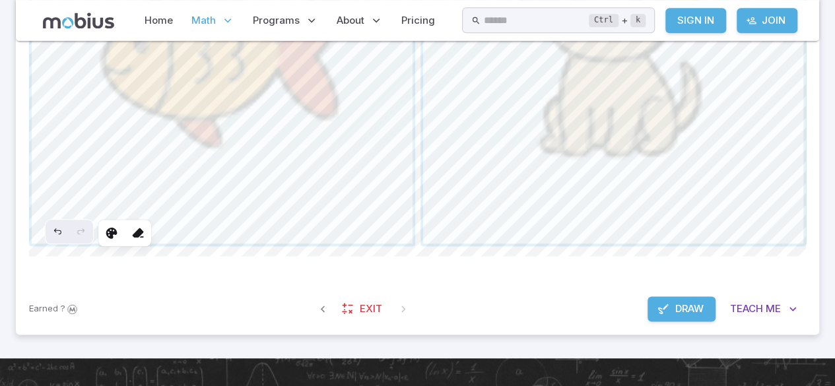
scroll to position [847, 0]
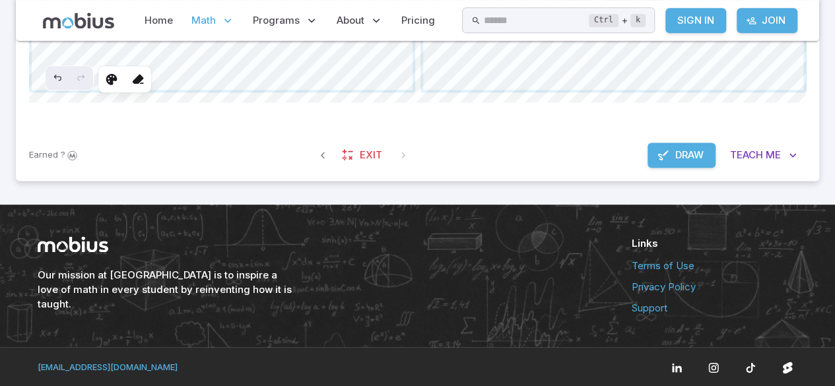
click at [685, 164] on button "Draw" at bounding box center [681, 154] width 68 height 25
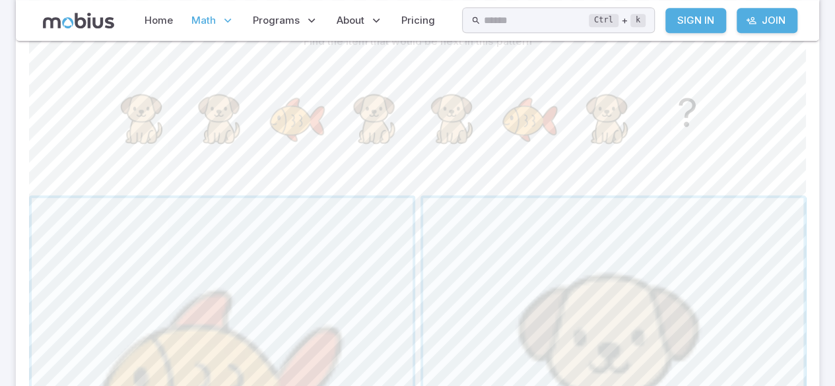
scroll to position [360, 0]
click at [782, 222] on span "button" at bounding box center [613, 387] width 381 height 381
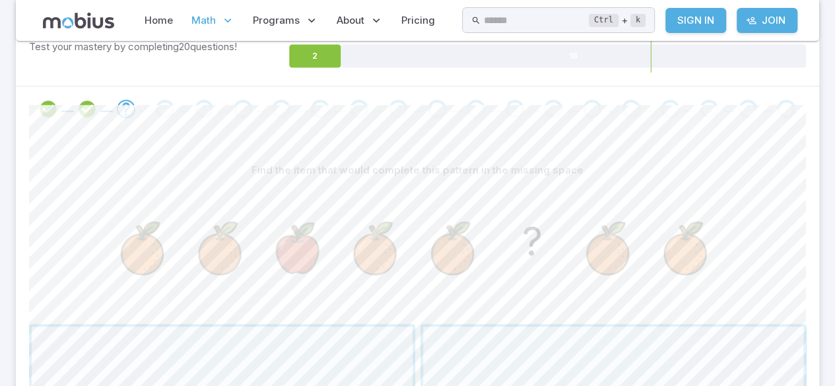
scroll to position [160, 0]
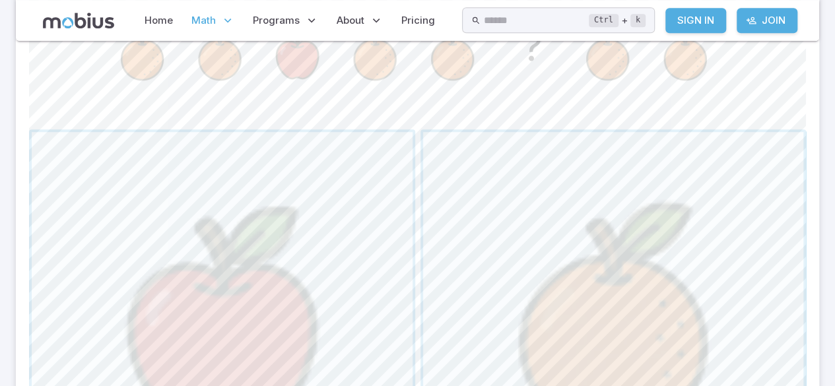
scroll to position [442, 0]
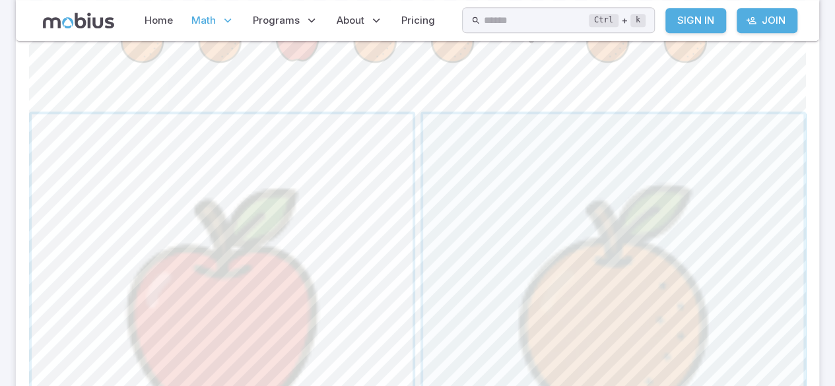
click at [373, 292] on span "button" at bounding box center [222, 304] width 381 height 381
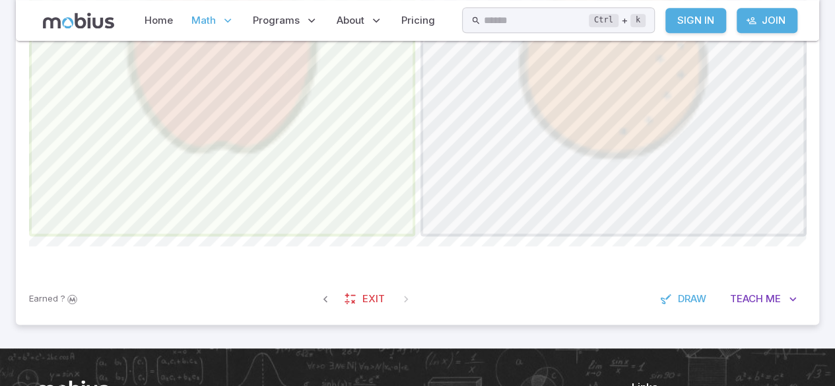
scroll to position [712, 0]
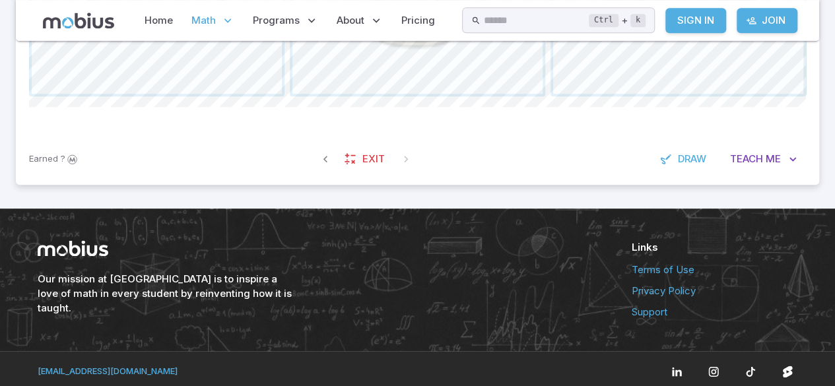
click at [692, 288] on link "Privacy Policy" at bounding box center [714, 291] width 166 height 15
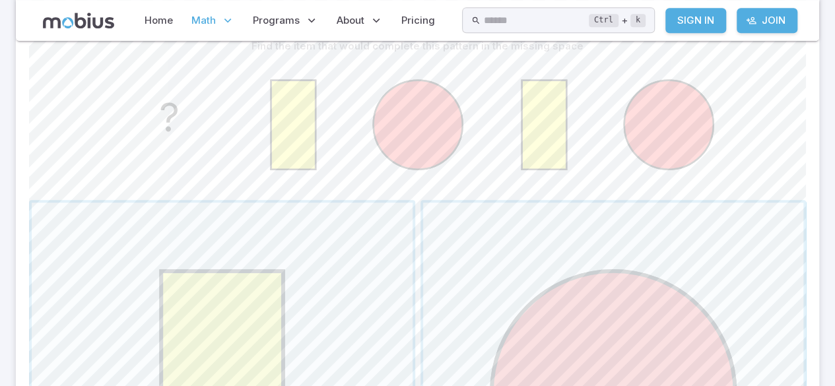
scroll to position [355, 0]
click at [747, 289] on span "button" at bounding box center [613, 391] width 381 height 381
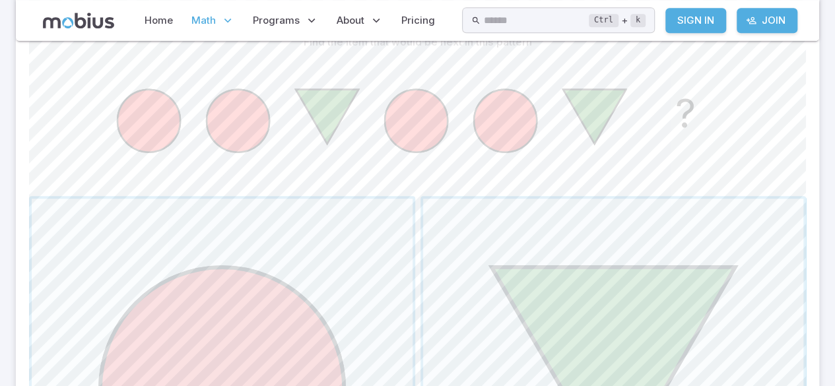
scroll to position [359, 0]
click at [362, 290] on span "button" at bounding box center [222, 387] width 381 height 381
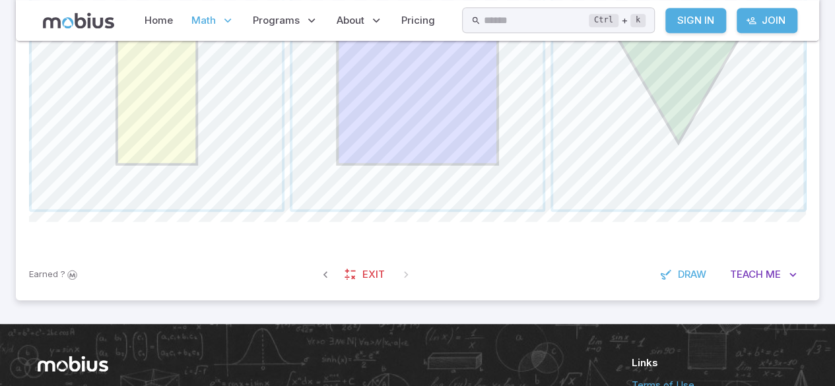
scroll to position [716, 0]
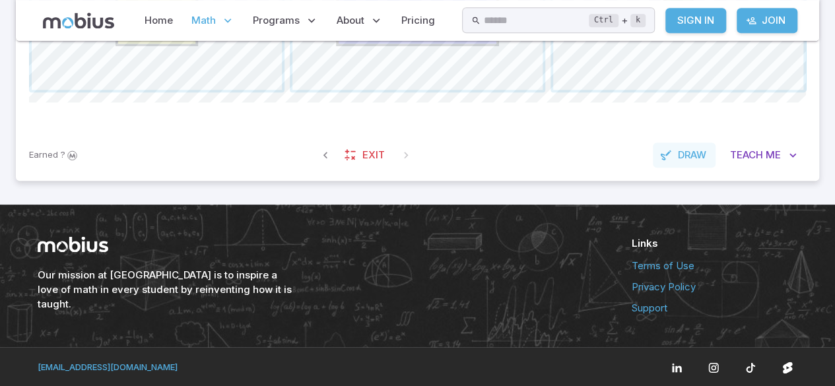
click at [697, 155] on span "Draw" at bounding box center [692, 155] width 28 height 15
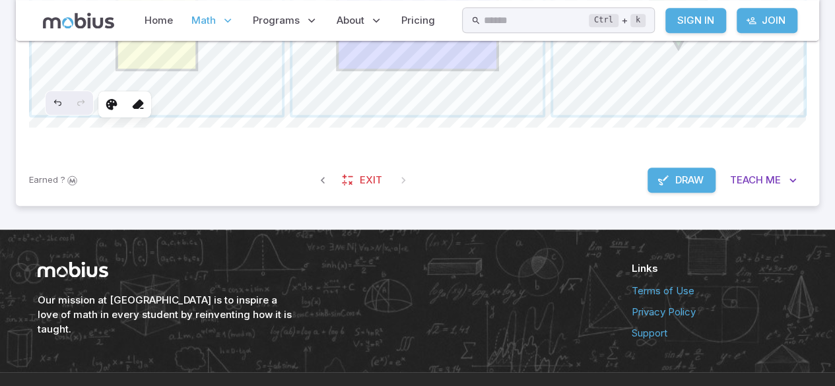
scroll to position [673, 0]
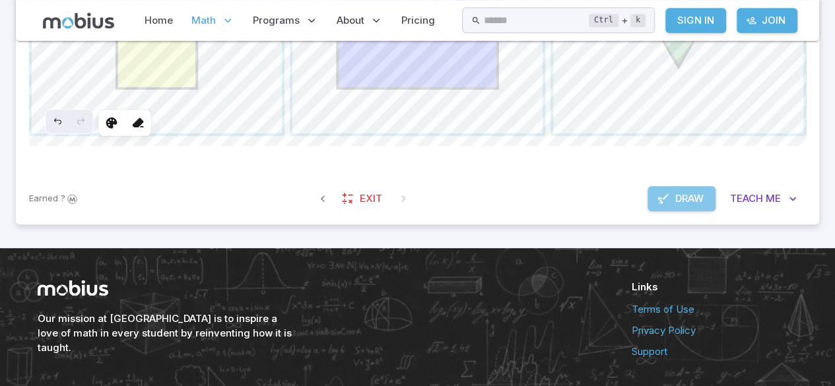
click at [699, 202] on span "Draw" at bounding box center [689, 198] width 28 height 15
click at [214, 111] on span "button" at bounding box center [157, 8] width 250 height 250
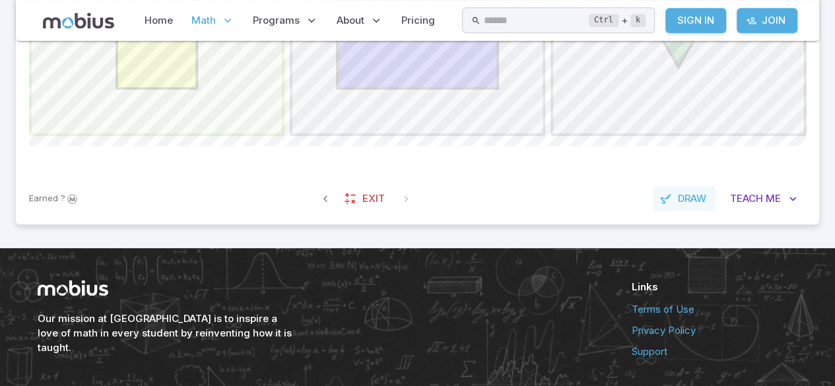
click at [697, 189] on button "Draw" at bounding box center [683, 198] width 63 height 25
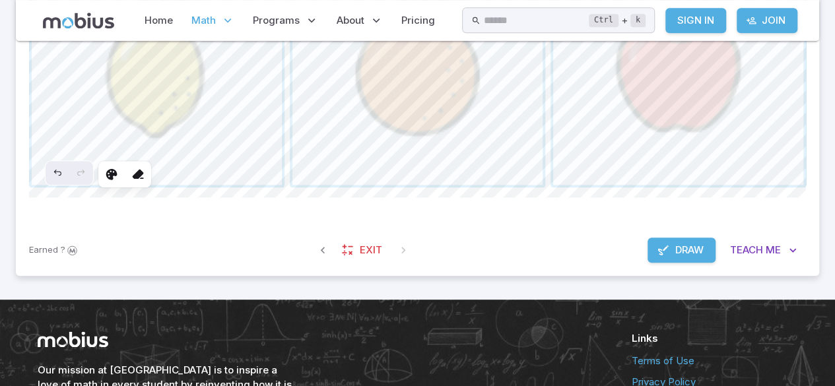
scroll to position [616, 0]
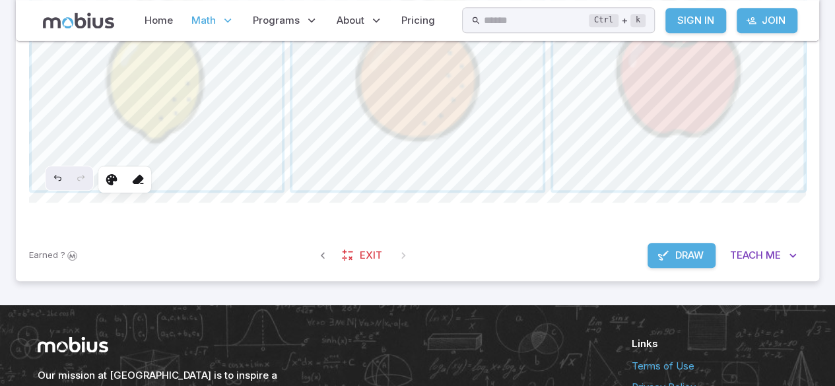
click at [701, 254] on span "Draw" at bounding box center [689, 255] width 28 height 15
click at [750, 160] on span "button" at bounding box center [678, 65] width 250 height 250
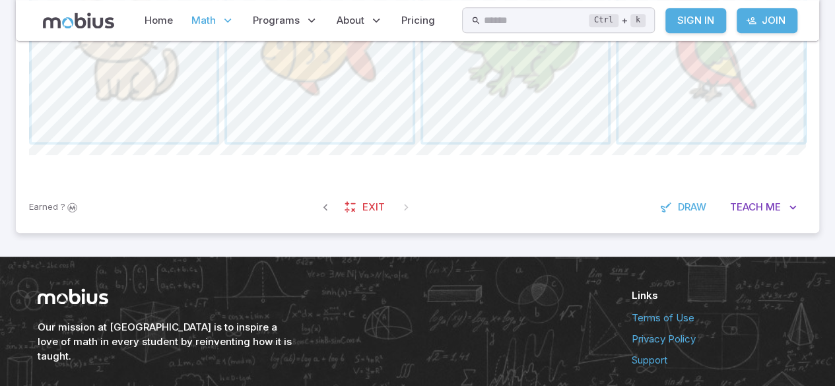
scroll to position [592, 0]
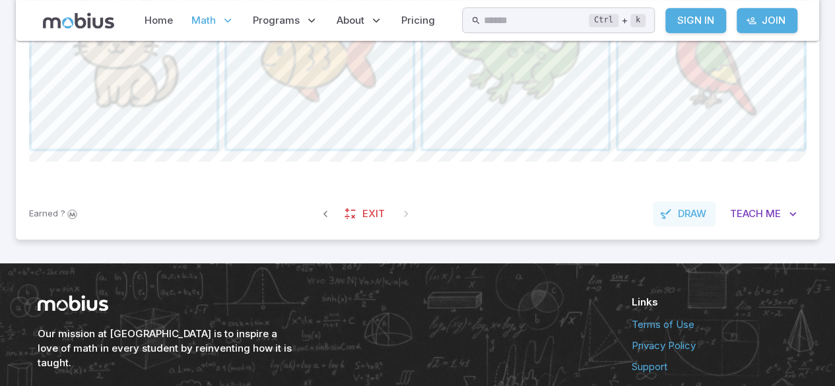
click at [697, 223] on button "Draw" at bounding box center [683, 213] width 63 height 25
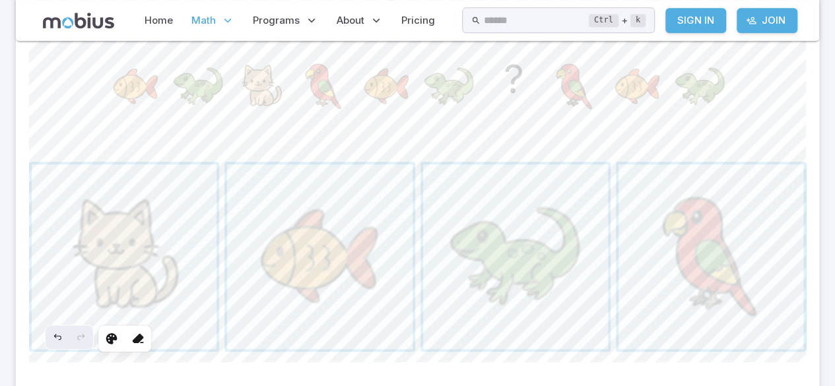
scroll to position [393, 0]
click at [110, 347] on div at bounding box center [112, 338] width 24 height 24
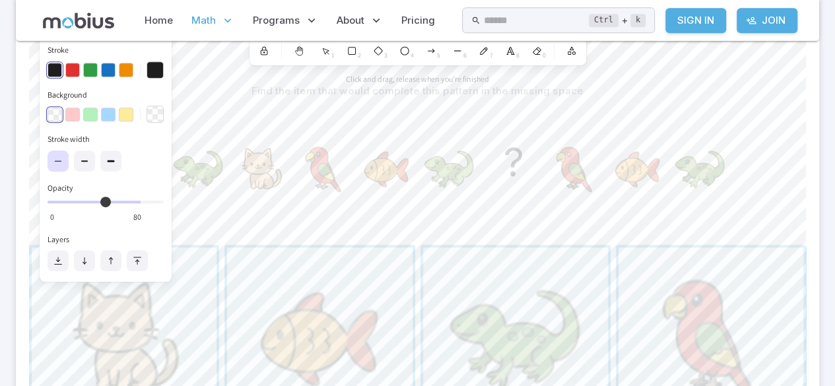
scroll to position [309, 0]
click at [75, 112] on button "button" at bounding box center [72, 115] width 15 height 15
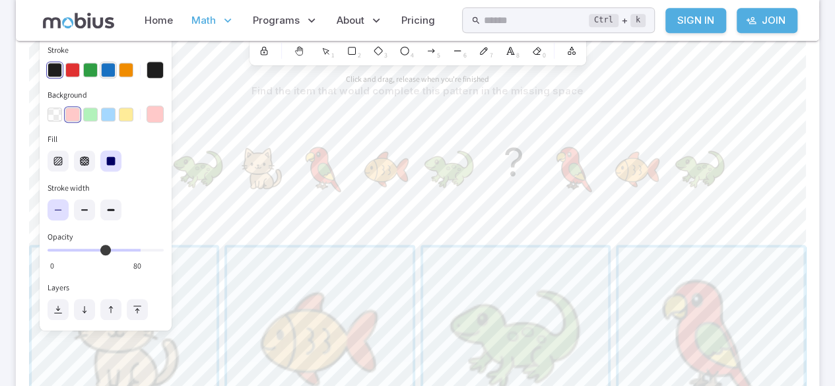
click at [108, 65] on button "button" at bounding box center [108, 70] width 15 height 15
click at [79, 65] on button "button" at bounding box center [72, 70] width 15 height 15
click at [54, 111] on button "button" at bounding box center [54, 115] width 15 height 15
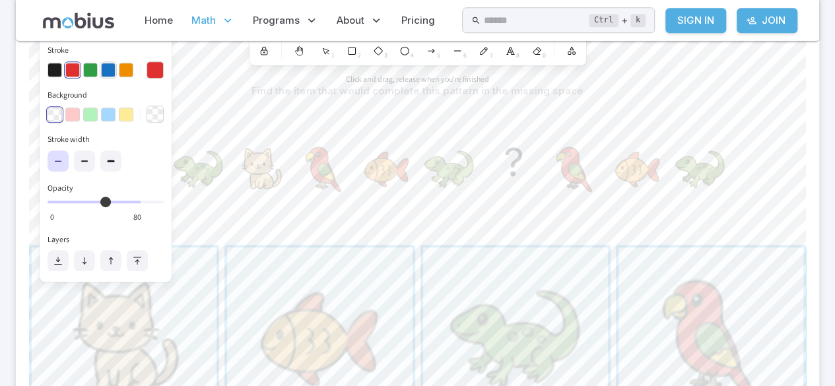
click at [108, 73] on button "button" at bounding box center [108, 70] width 15 height 15
click at [124, 63] on button "button" at bounding box center [126, 70] width 15 height 15
click at [125, 65] on div "button" at bounding box center [126, 70] width 16 height 16
click at [111, 73] on button "button" at bounding box center [108, 70] width 15 height 15
click at [154, 69] on button "Stroke" at bounding box center [154, 69] width 17 height 17
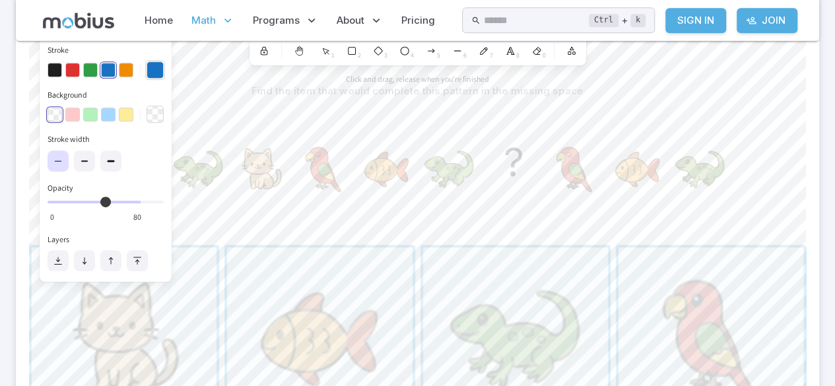
click at [158, 61] on button "Stroke" at bounding box center [154, 69] width 17 height 17
click at [161, 63] on button "Stroke" at bounding box center [154, 69] width 17 height 17
click at [159, 65] on button "Stroke" at bounding box center [154, 69] width 17 height 17
click at [85, 70] on button "button" at bounding box center [90, 70] width 15 height 15
click at [75, 69] on button "button" at bounding box center [72, 70] width 15 height 15
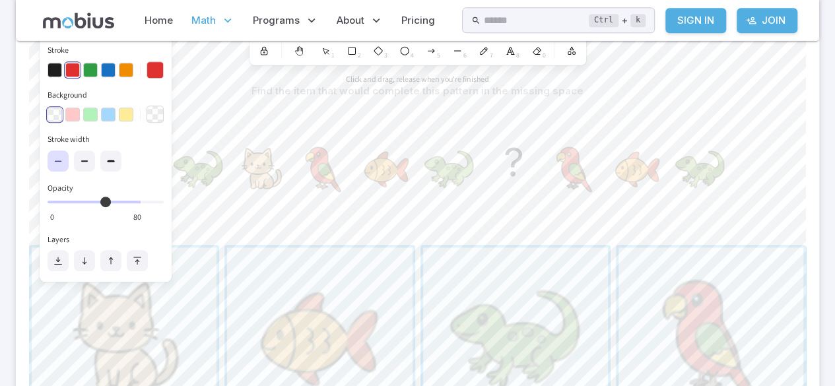
click at [69, 69] on div "button" at bounding box center [73, 70] width 16 height 16
click at [128, 69] on button "button" at bounding box center [126, 70] width 15 height 15
click at [119, 75] on div "button" at bounding box center [126, 70] width 16 height 16
click at [96, 66] on button "button" at bounding box center [90, 70] width 15 height 15
click at [75, 65] on button "button" at bounding box center [72, 70] width 15 height 15
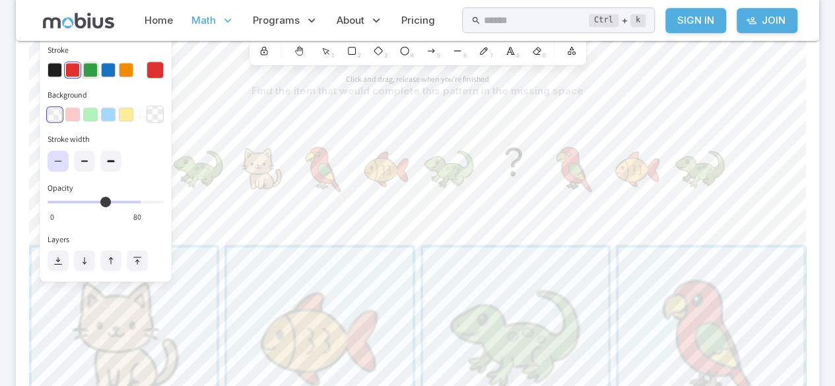
click at [90, 63] on button "button" at bounding box center [90, 70] width 15 height 15
click at [111, 64] on button "button" at bounding box center [108, 70] width 15 height 15
click at [113, 63] on div "button" at bounding box center [108, 70] width 16 height 16
click at [128, 69] on button "button" at bounding box center [126, 70] width 15 height 15
click at [127, 62] on div "button" at bounding box center [126, 70] width 16 height 16
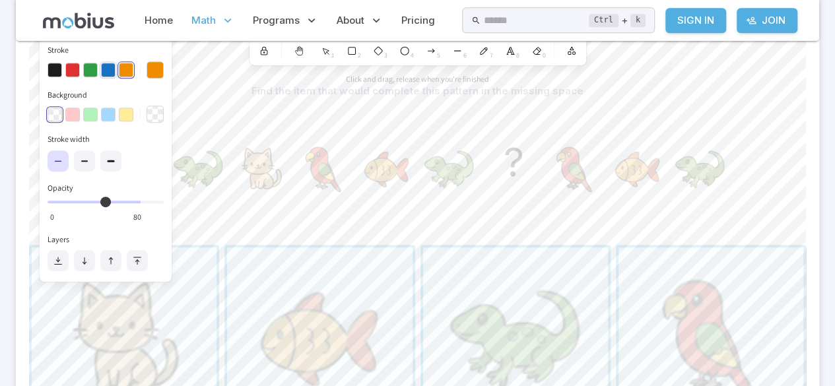
click at [110, 65] on button "button" at bounding box center [108, 70] width 15 height 15
click at [106, 64] on div "button" at bounding box center [108, 70] width 16 height 16
click at [90, 66] on button "button" at bounding box center [90, 70] width 15 height 15
click at [90, 65] on div "button" at bounding box center [90, 70] width 16 height 16
click at [73, 65] on button "button" at bounding box center [72, 70] width 15 height 15
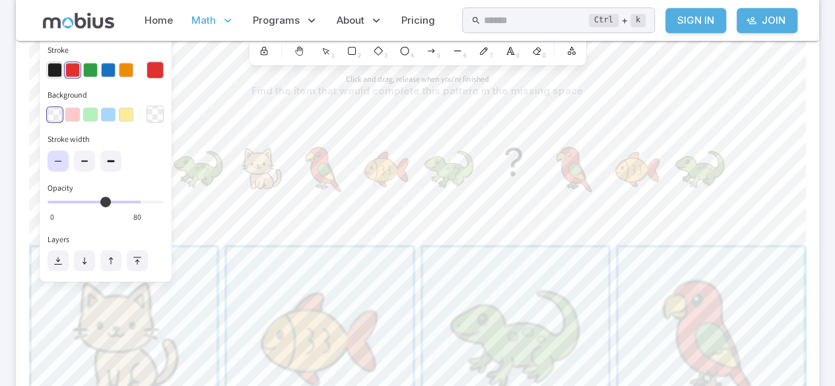
click at [57, 67] on button "button" at bounding box center [54, 70] width 15 height 15
click at [106, 67] on button "button" at bounding box center [108, 70] width 15 height 15
click at [123, 65] on button "button" at bounding box center [126, 70] width 15 height 15
click at [108, 65] on button "button" at bounding box center [108, 70] width 15 height 15
click at [96, 63] on button "button" at bounding box center [90, 70] width 15 height 15
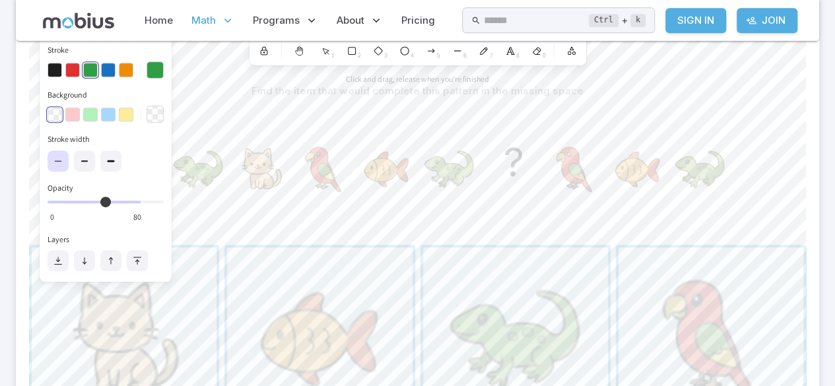
click at [88, 62] on div "button" at bounding box center [90, 70] width 16 height 16
click at [77, 63] on button "button" at bounding box center [72, 70] width 15 height 15
click at [65, 61] on div at bounding box center [105, 70] width 116 height 22
click at [69, 66] on div "button" at bounding box center [73, 70] width 16 height 16
click at [70, 63] on div "button" at bounding box center [73, 70] width 16 height 16
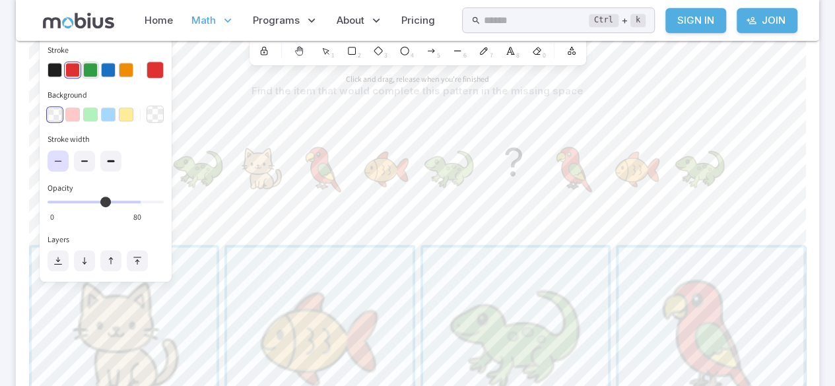
click at [90, 65] on button "button" at bounding box center [90, 70] width 15 height 15
click at [96, 70] on div "button" at bounding box center [90, 70] width 13 height 0
click at [108, 66] on button "button" at bounding box center [108, 70] width 15 height 15
click at [109, 65] on div "button" at bounding box center [108, 70] width 16 height 16
click at [127, 67] on button "button" at bounding box center [126, 70] width 15 height 15
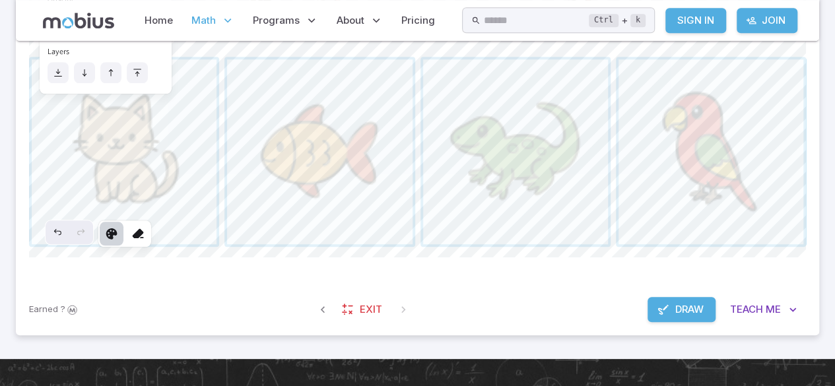
scroll to position [496, 0]
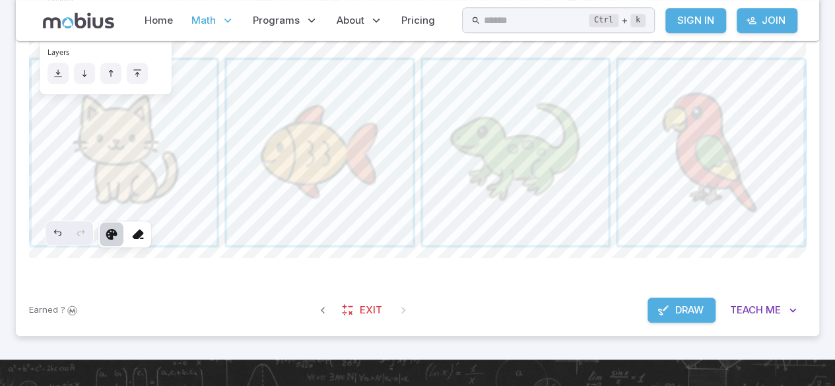
click at [107, 245] on div at bounding box center [112, 234] width 24 height 24
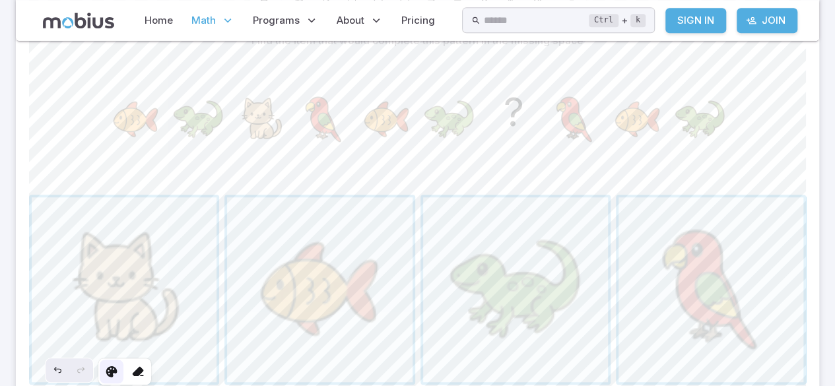
scroll to position [384, 0]
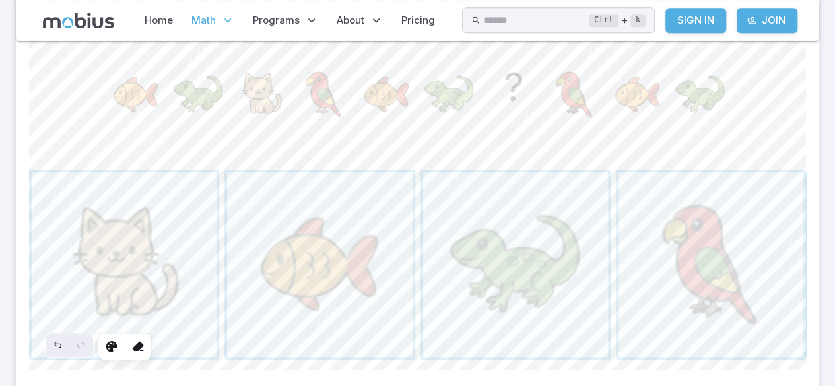
click at [148, 356] on div at bounding box center [124, 346] width 53 height 26
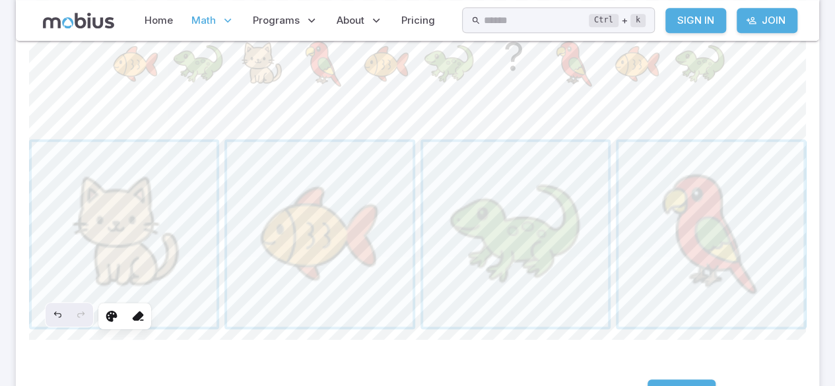
scroll to position [429, 0]
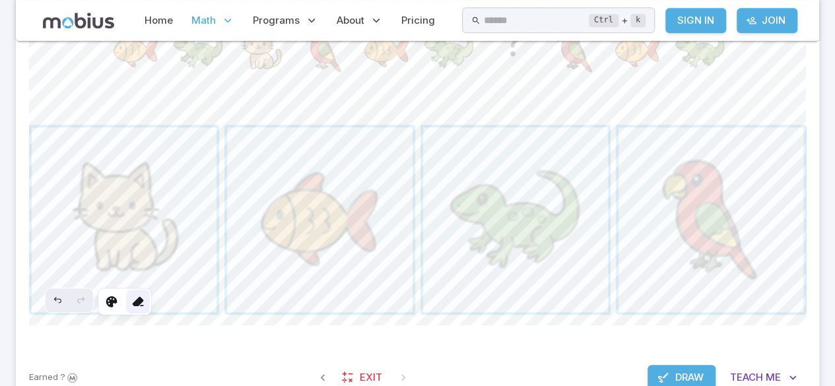
click at [148, 310] on div at bounding box center [138, 302] width 24 height 24
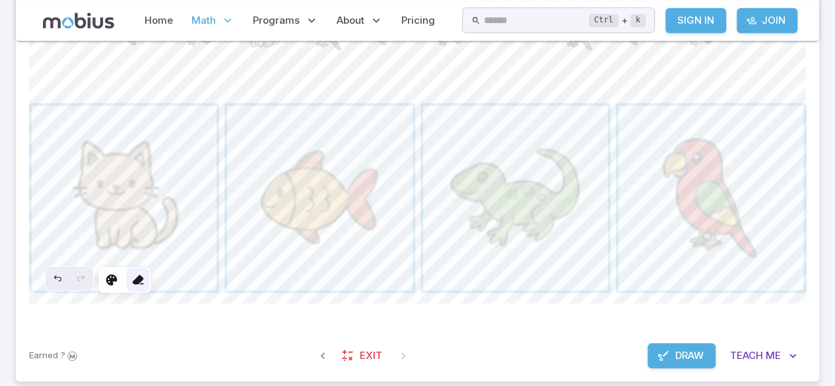
scroll to position [488, 0]
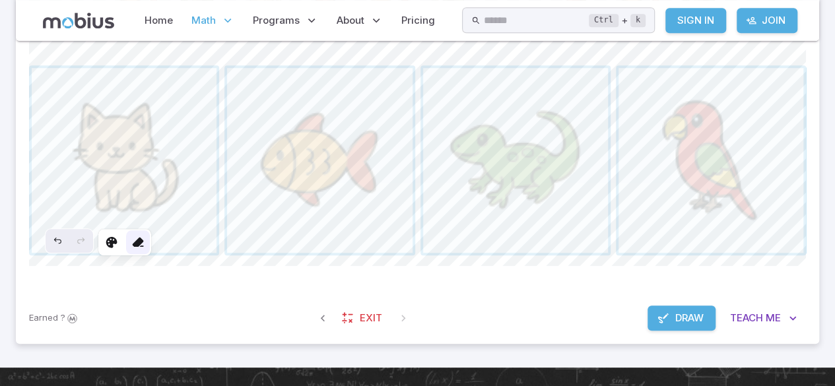
click at [127, 241] on div at bounding box center [138, 242] width 24 height 24
click at [117, 240] on icon at bounding box center [111, 242] width 13 height 13
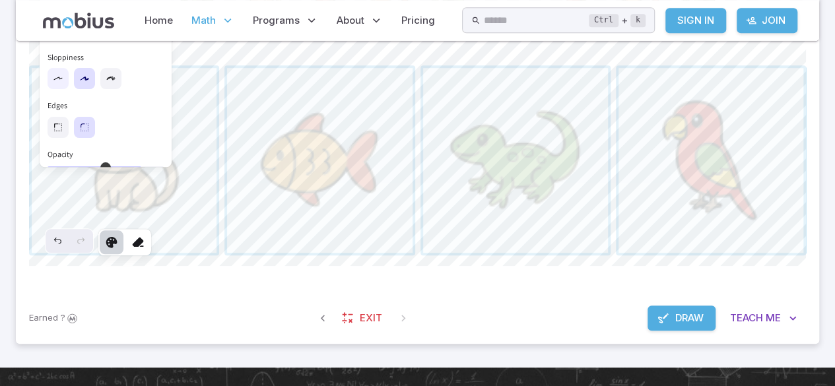
click at [57, 79] on icon at bounding box center [58, 78] width 11 height 11
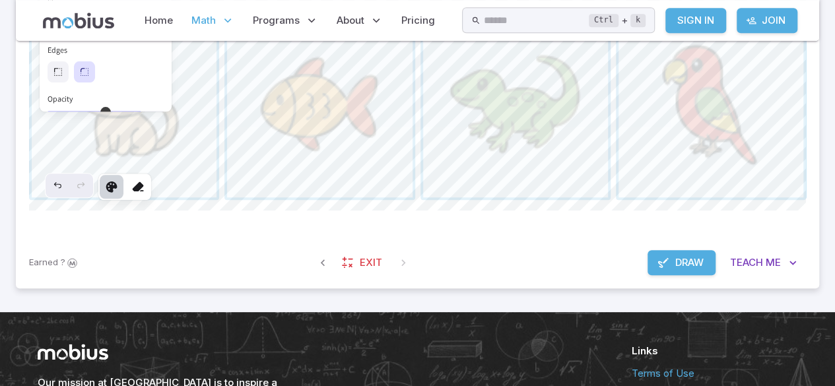
scroll to position [552, 0]
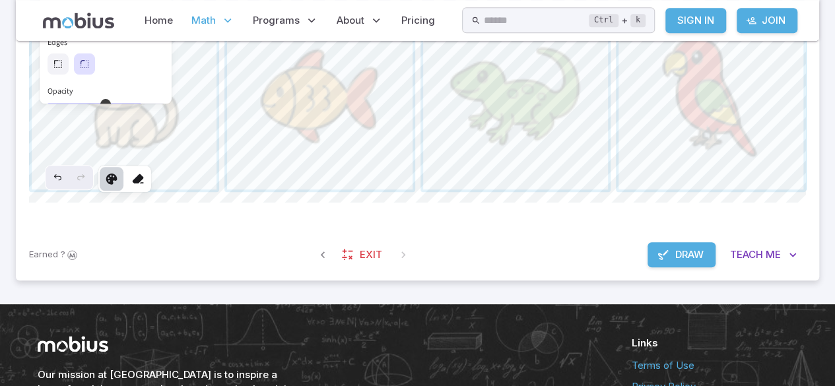
click at [122, 189] on div at bounding box center [124, 179] width 53 height 26
click at [145, 180] on div at bounding box center [138, 179] width 24 height 24
click at [120, 177] on div at bounding box center [112, 179] width 24 height 24
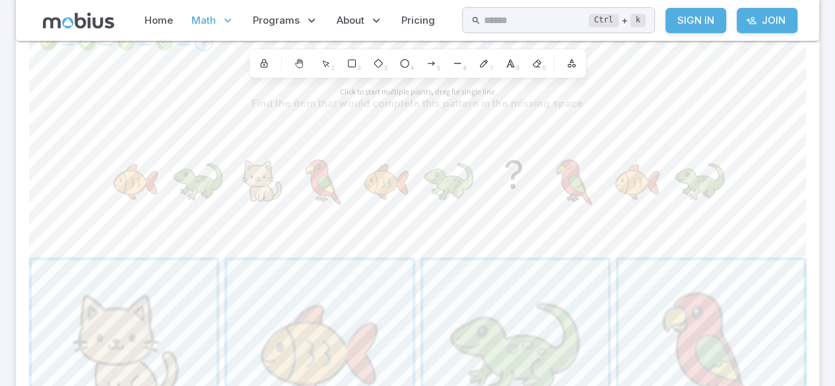
scroll to position [302, 0]
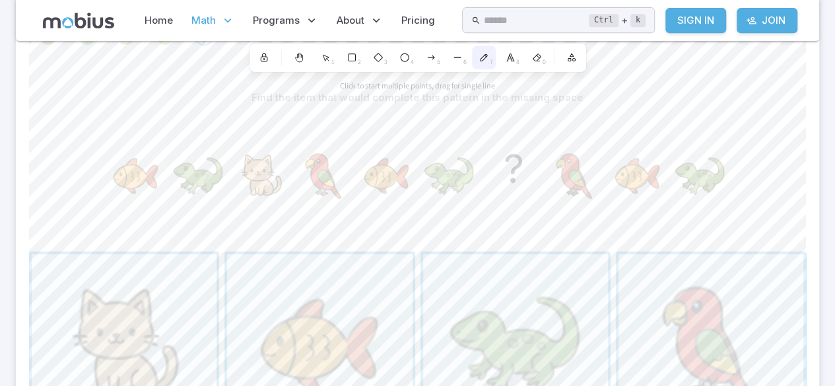
click at [484, 57] on icon at bounding box center [483, 57] width 11 height 11
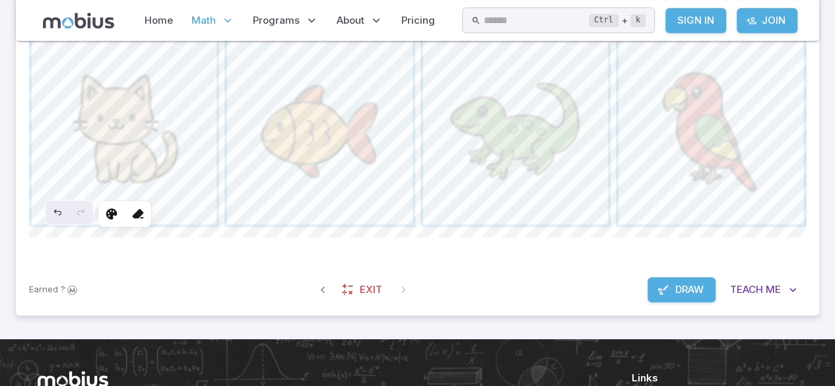
scroll to position [519, 0]
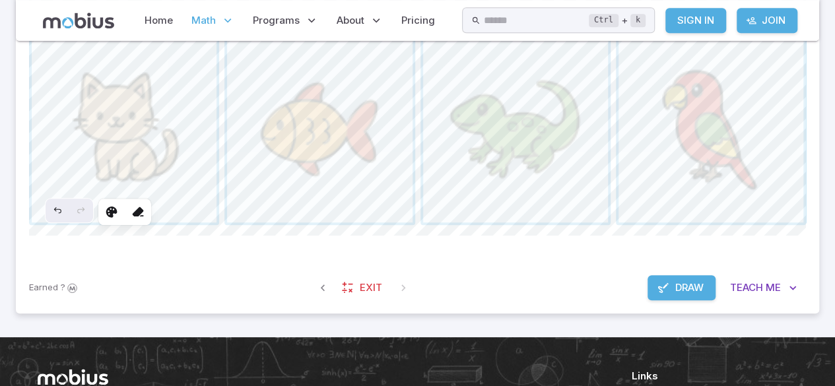
click at [707, 291] on button "Draw" at bounding box center [681, 287] width 68 height 25
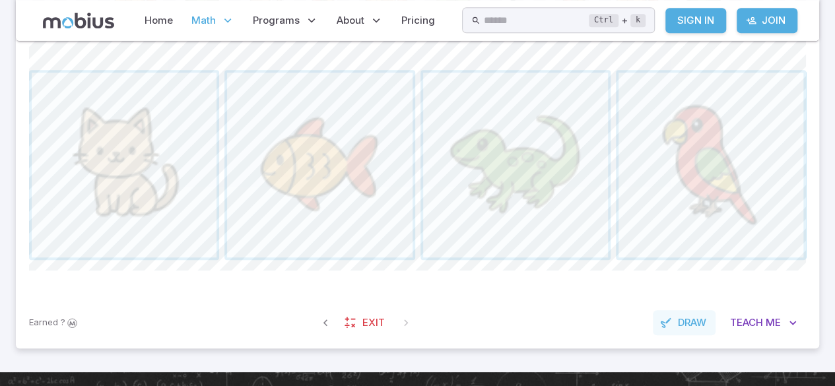
scroll to position [480, 0]
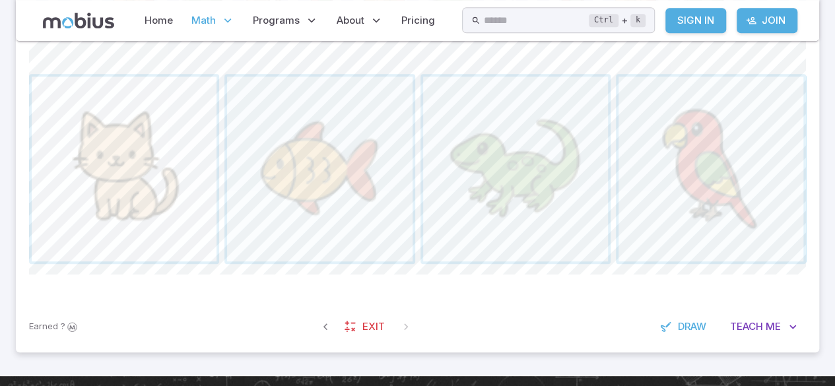
click at [116, 175] on span "button" at bounding box center [124, 169] width 185 height 185
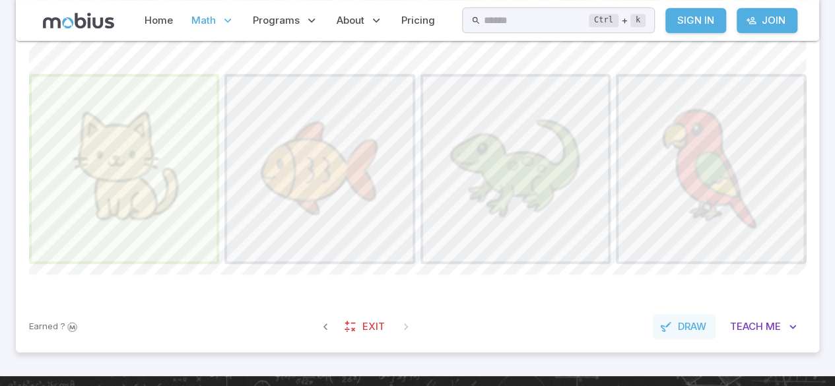
click at [695, 336] on button "Draw" at bounding box center [683, 326] width 63 height 25
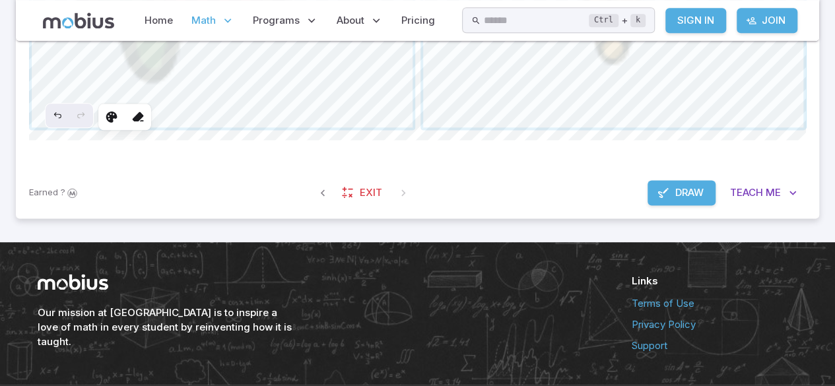
scroll to position [847, 0]
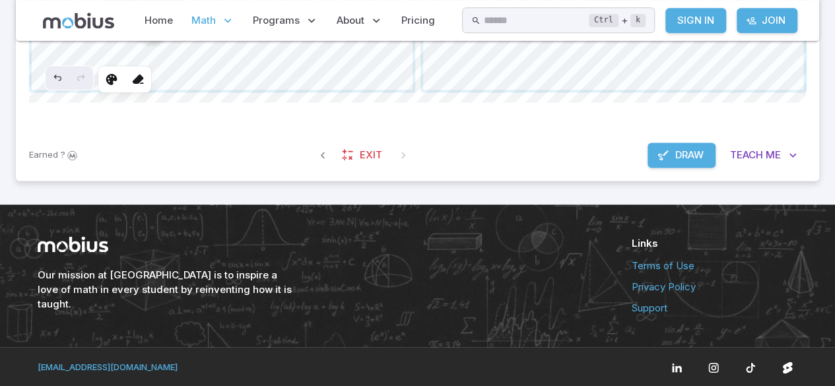
click at [698, 162] on button "Draw" at bounding box center [681, 154] width 68 height 25
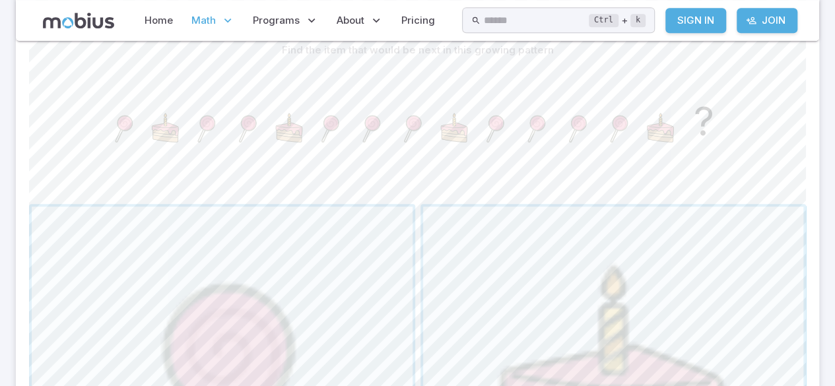
scroll to position [331, 0]
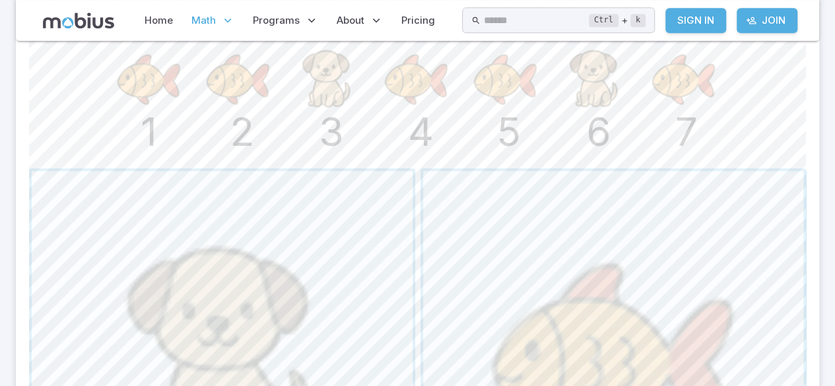
scroll to position [379, 0]
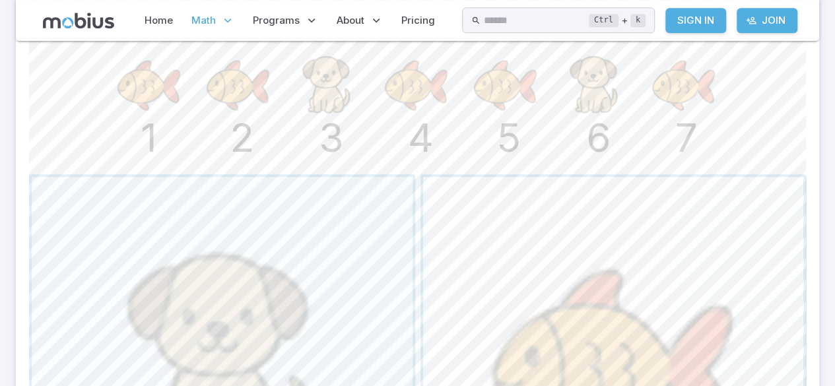
click at [786, 271] on span "button" at bounding box center [613, 367] width 381 height 381
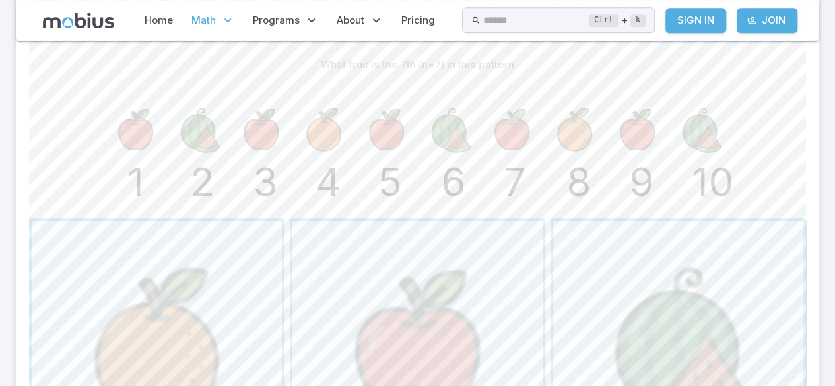
scroll to position [326, 0]
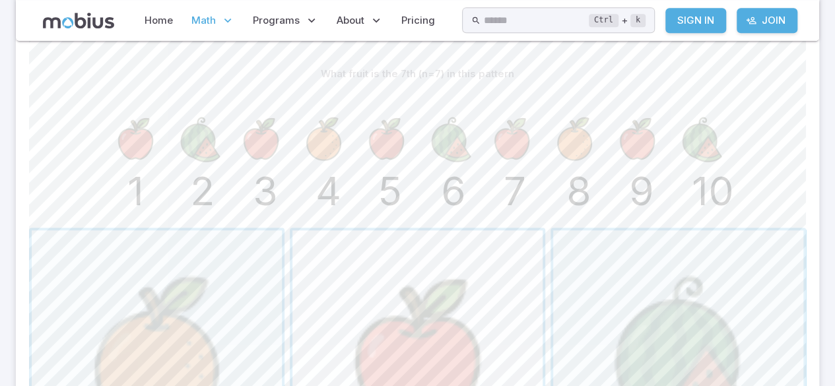
click at [512, 288] on span "button" at bounding box center [417, 355] width 250 height 250
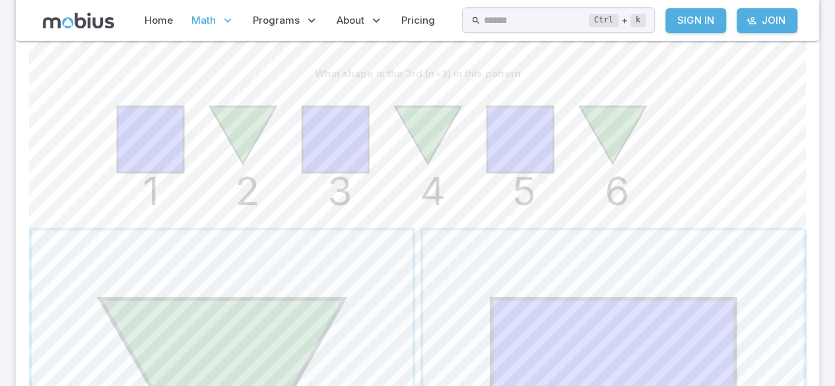
click at [590, 214] on icon "1 2 3 4 5 6" at bounding box center [418, 152] width 660 height 132
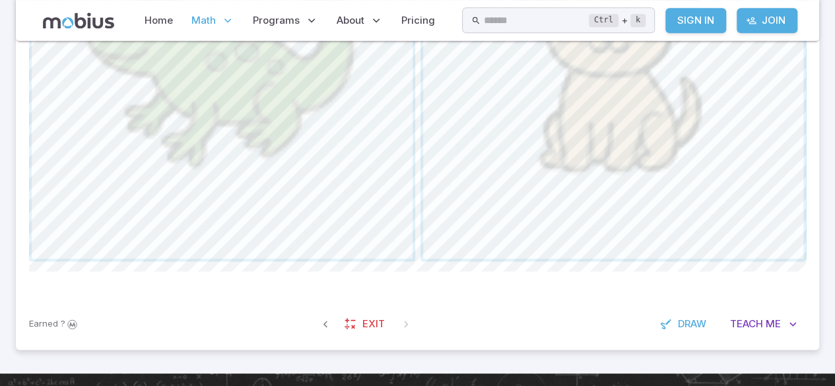
scroll to position [678, 0]
click at [697, 327] on span "Draw" at bounding box center [692, 324] width 28 height 15
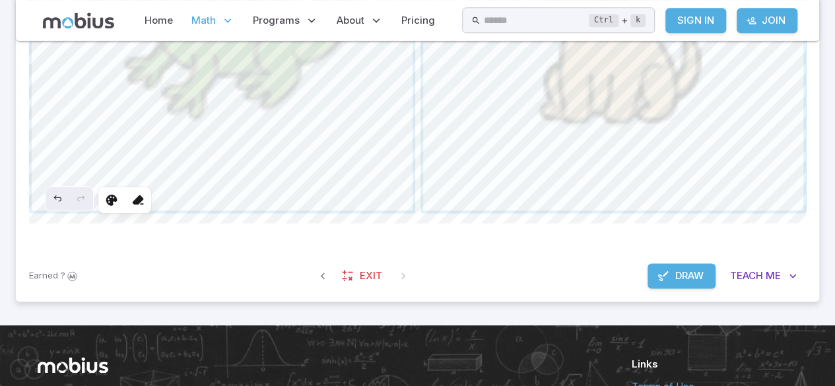
scroll to position [727, 0]
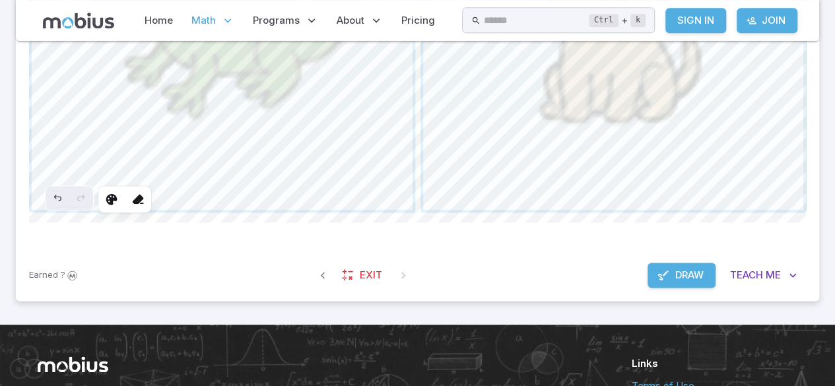
click at [700, 281] on button "Draw" at bounding box center [681, 275] width 68 height 25
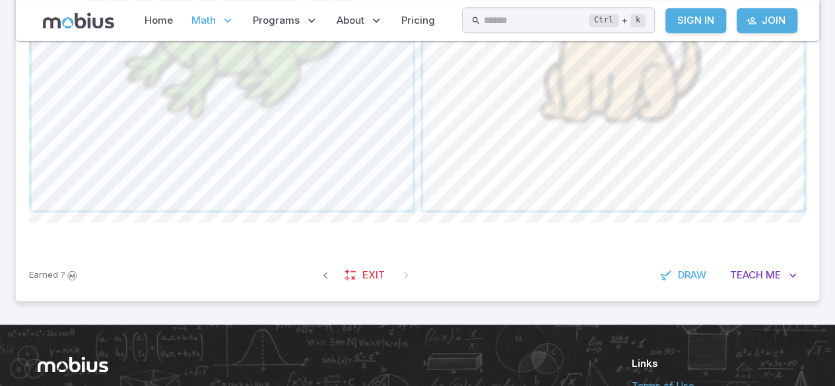
click at [754, 138] on span "button" at bounding box center [613, 19] width 381 height 381
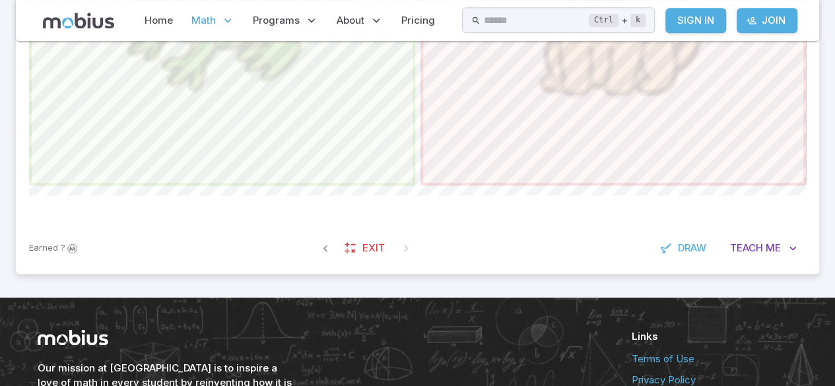
scroll to position [751, 0]
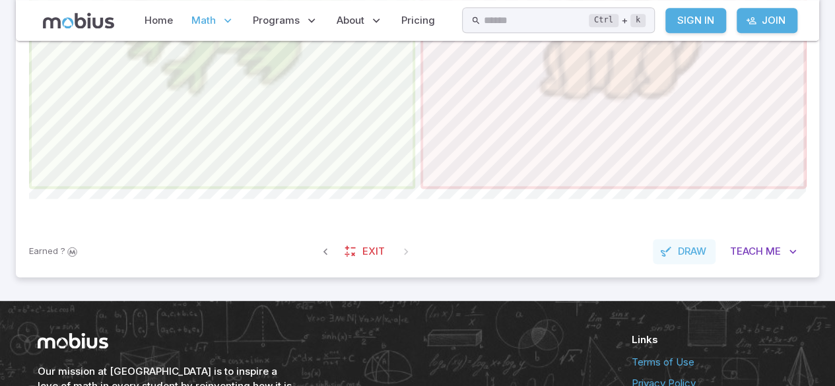
click at [700, 255] on span "Draw" at bounding box center [692, 251] width 28 height 15
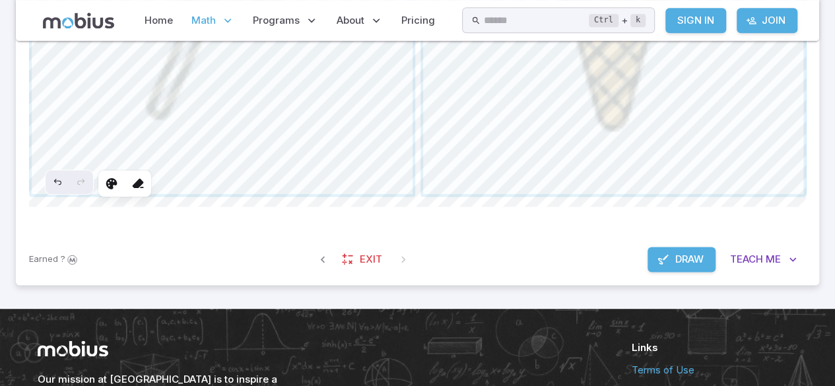
scroll to position [738, 0]
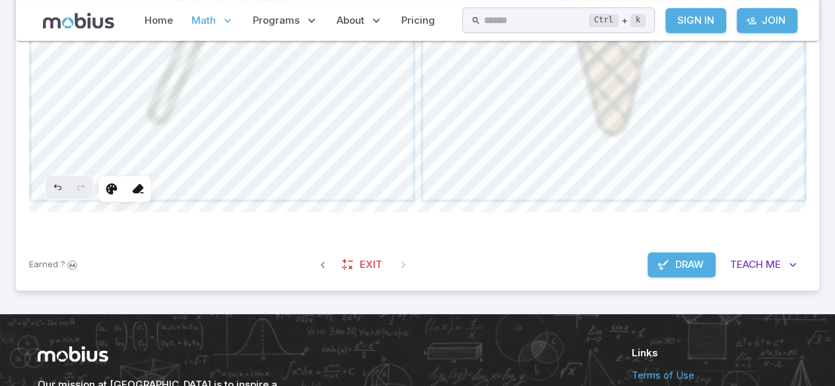
click at [693, 264] on span "Draw" at bounding box center [689, 264] width 28 height 15
click at [352, 146] on span "button" at bounding box center [222, 9] width 381 height 381
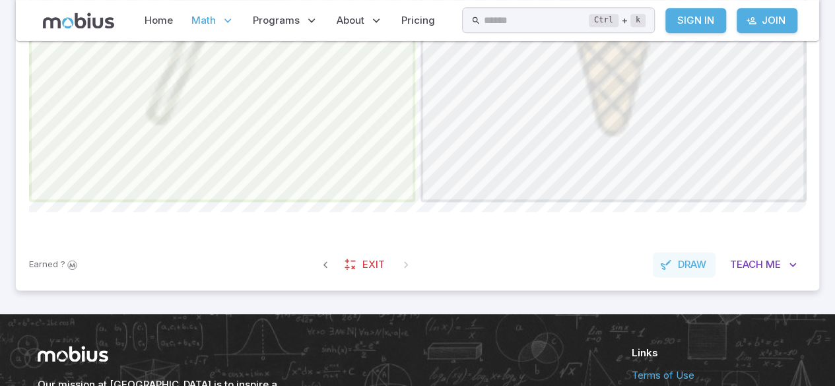
click at [666, 267] on icon "button" at bounding box center [665, 264] width 13 height 13
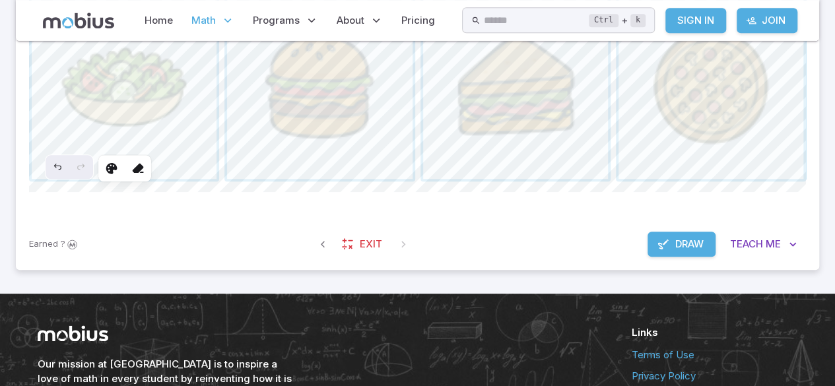
scroll to position [581, 0]
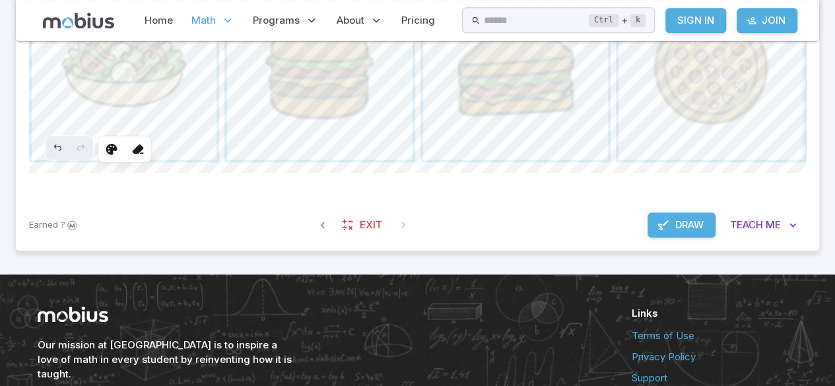
click at [707, 226] on button "Draw" at bounding box center [681, 224] width 68 height 25
click at [372, 154] on span "button" at bounding box center [319, 67] width 185 height 185
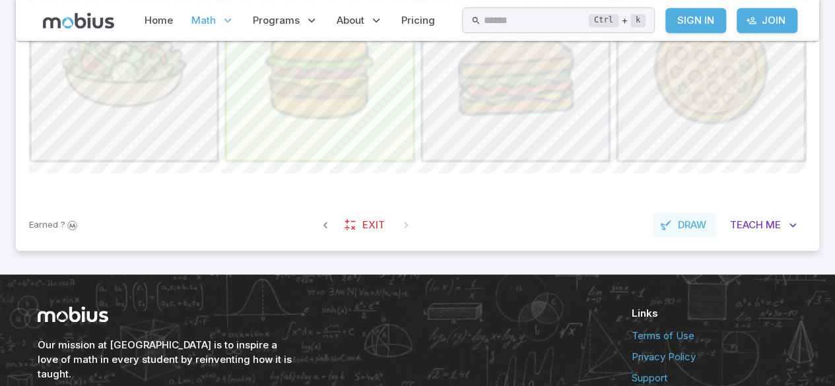
click at [710, 214] on button "Draw" at bounding box center [683, 224] width 63 height 25
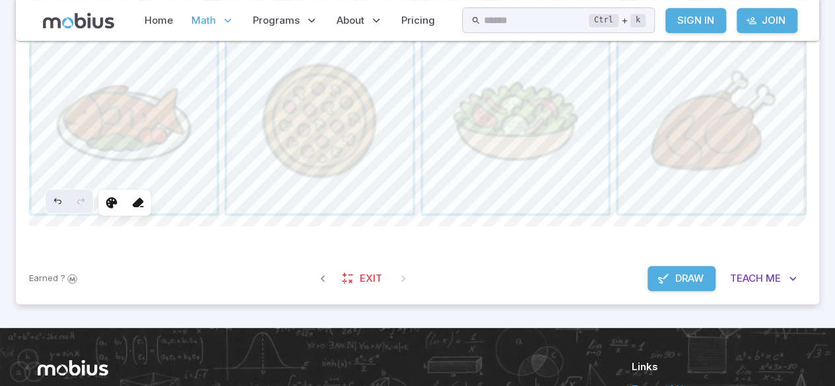
scroll to position [532, 0]
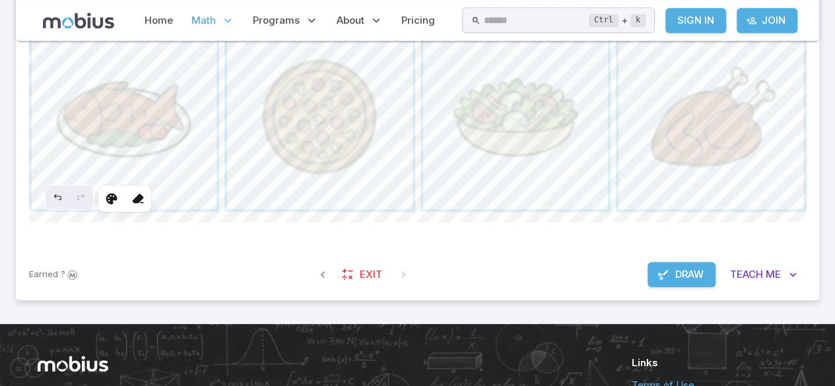
click at [691, 270] on span "Draw" at bounding box center [689, 274] width 28 height 15
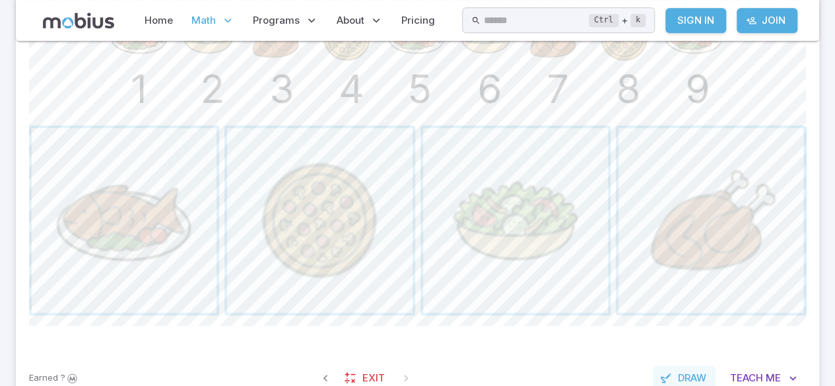
scroll to position [427, 0]
click at [591, 218] on span "button" at bounding box center [515, 221] width 185 height 185
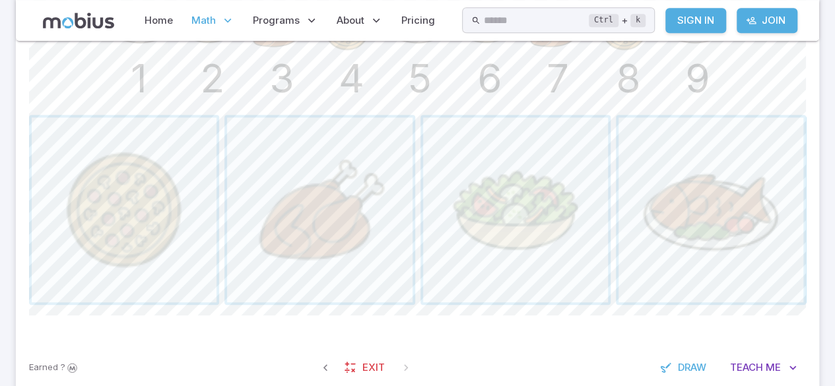
scroll to position [440, 0]
click at [693, 363] on span "Draw" at bounding box center [692, 366] width 28 height 15
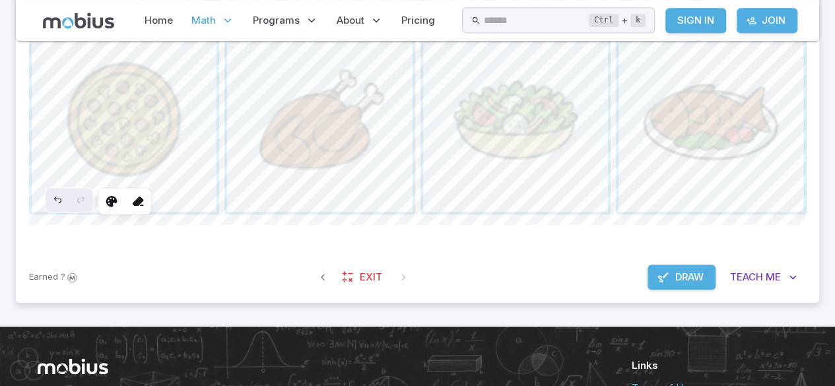
scroll to position [527, 0]
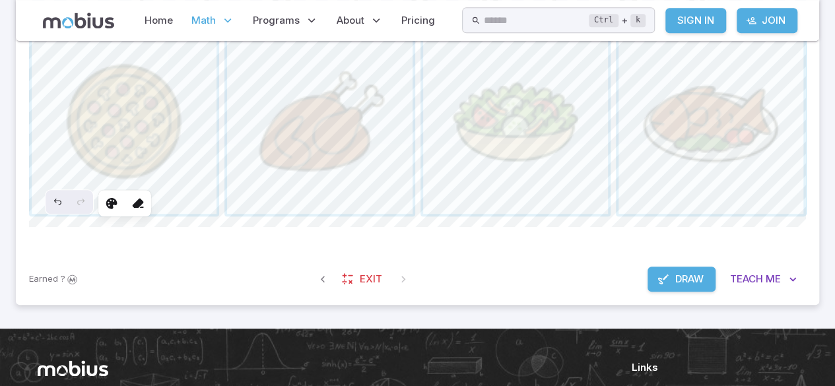
click at [697, 282] on span "Draw" at bounding box center [689, 279] width 28 height 15
click at [568, 147] on span "button" at bounding box center [515, 121] width 185 height 185
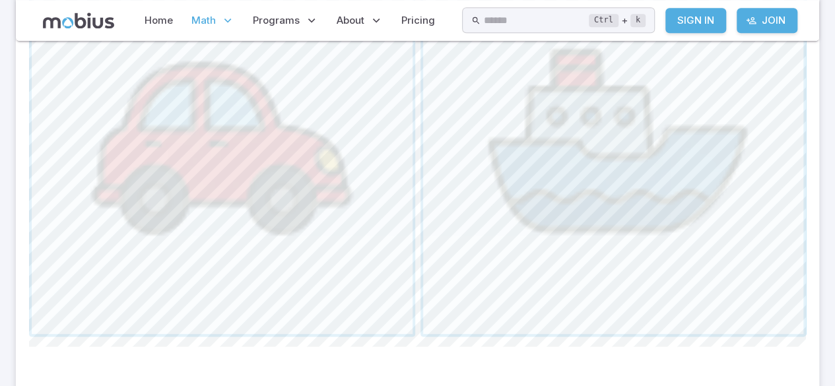
scroll to position [610, 0]
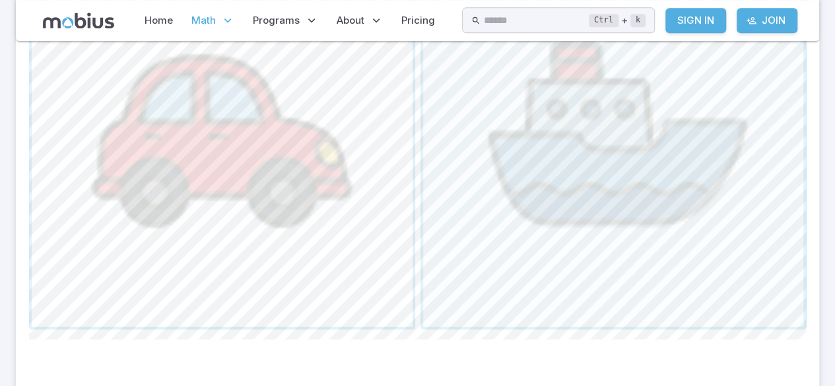
click at [78, 266] on span "button" at bounding box center [222, 136] width 381 height 381
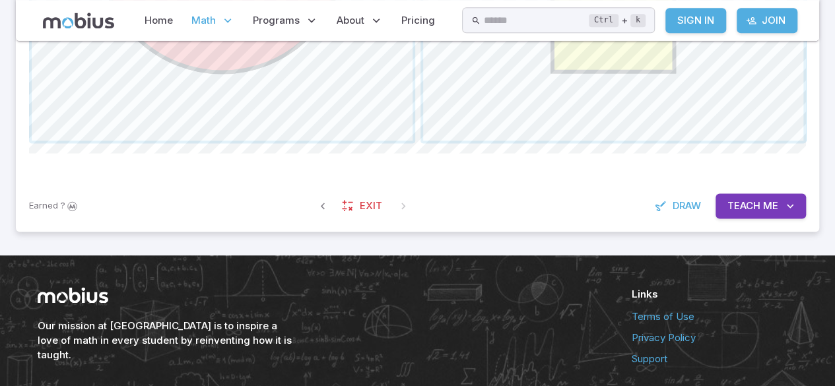
scroll to position [810, 0]
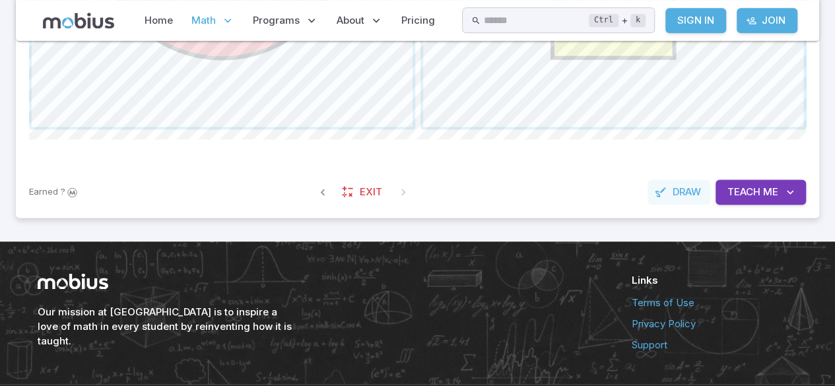
click at [698, 189] on span "Draw" at bounding box center [686, 192] width 28 height 15
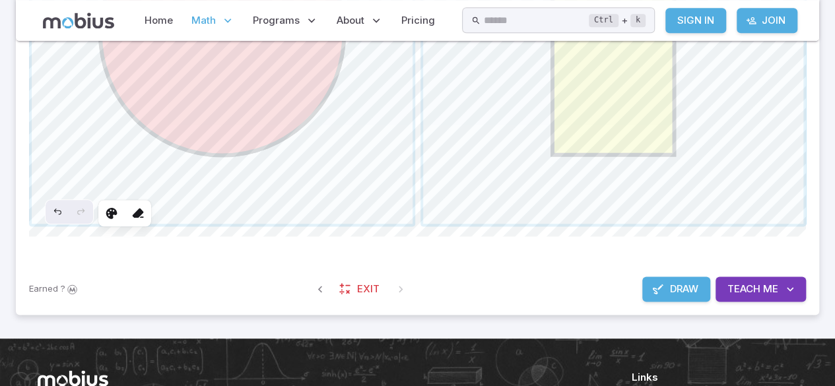
scroll to position [722, 0]
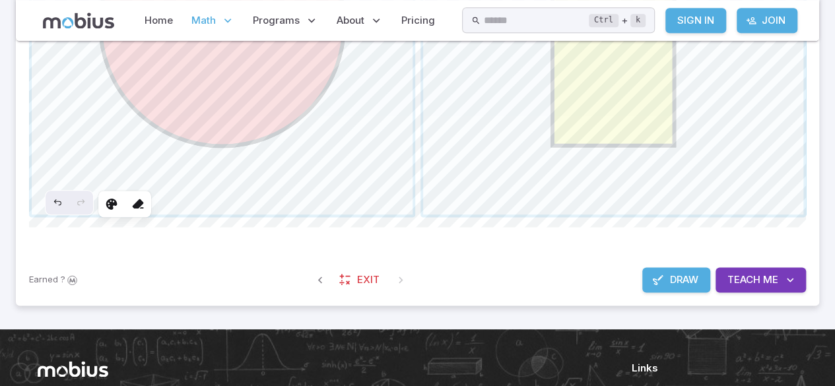
click at [674, 277] on span "Draw" at bounding box center [684, 279] width 28 height 15
click at [680, 145] on span "button" at bounding box center [613, 24] width 381 height 381
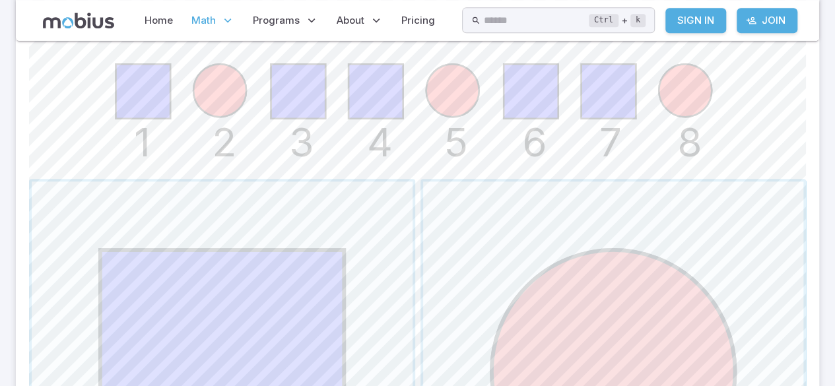
scroll to position [712, 0]
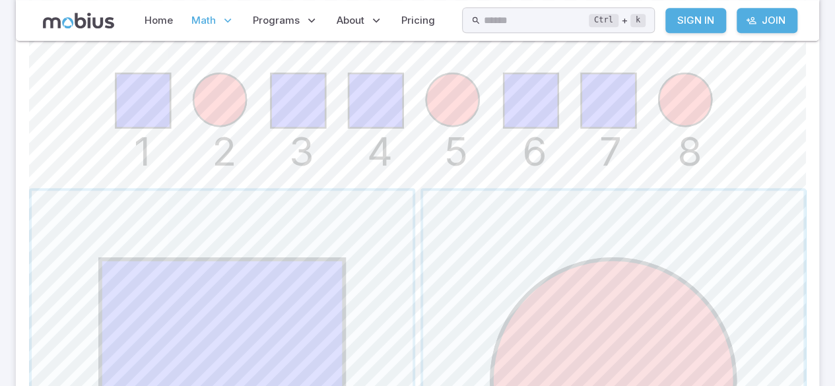
scroll to position [351, 0]
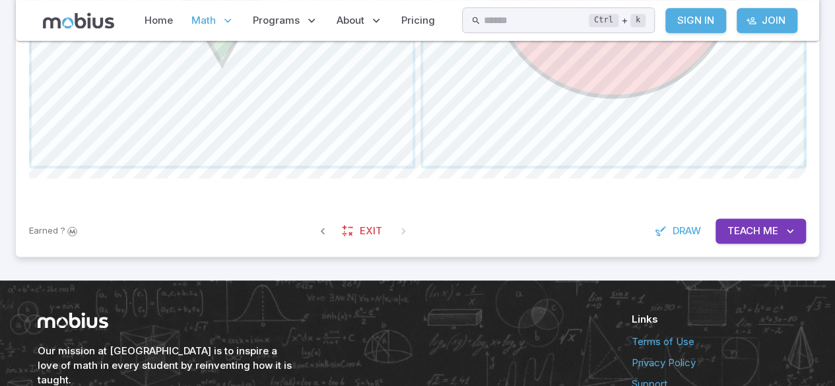
scroll to position [777, 0]
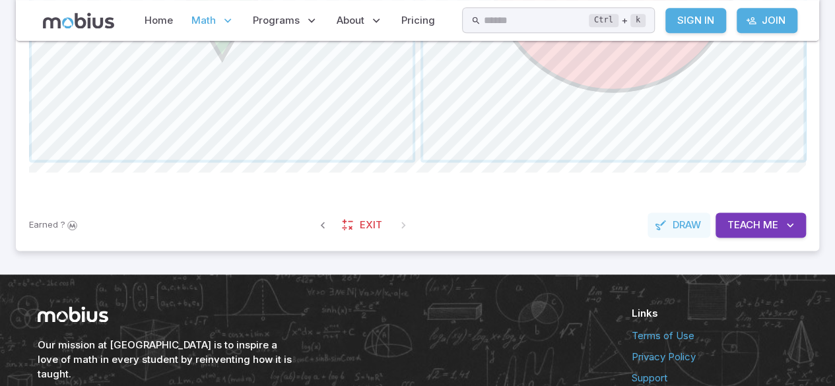
click at [689, 222] on span "Draw" at bounding box center [686, 225] width 28 height 15
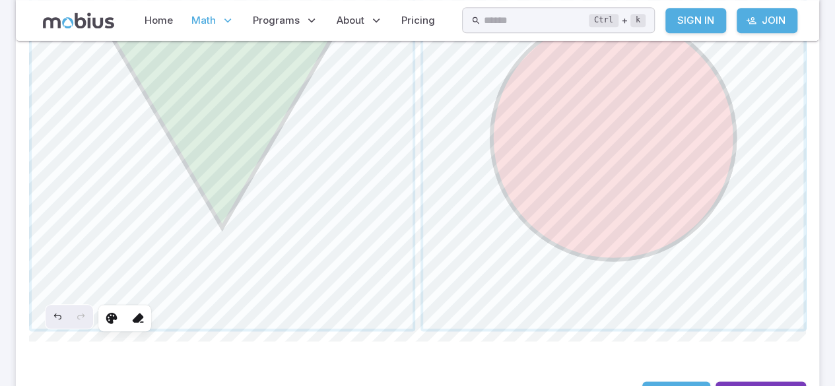
scroll to position [633, 0]
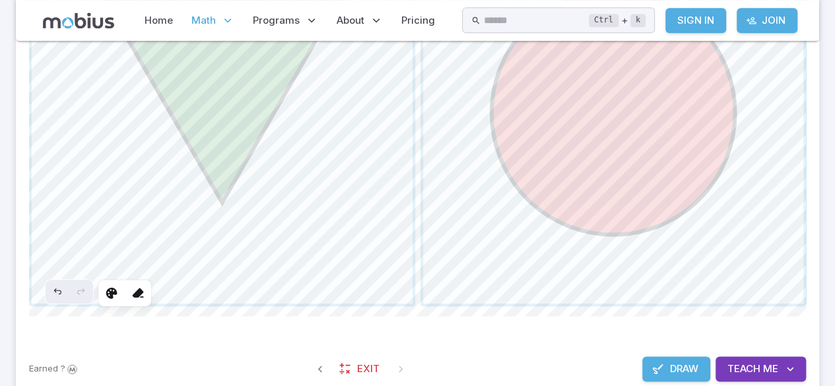
click at [694, 368] on span "Draw" at bounding box center [684, 369] width 28 height 15
click at [749, 243] on span "button" at bounding box center [613, 113] width 381 height 381
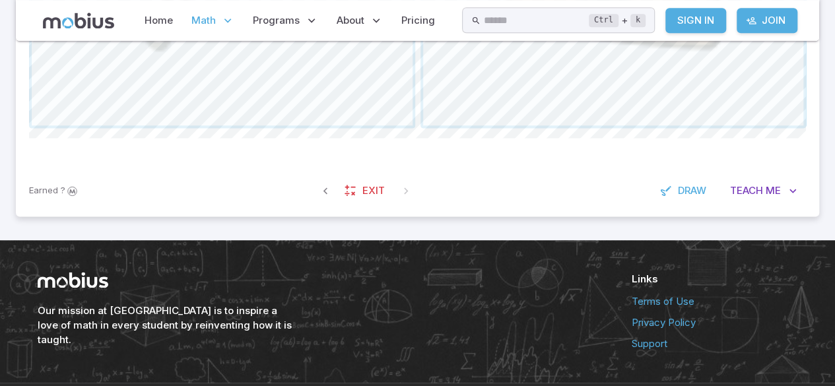
scroll to position [802, 0]
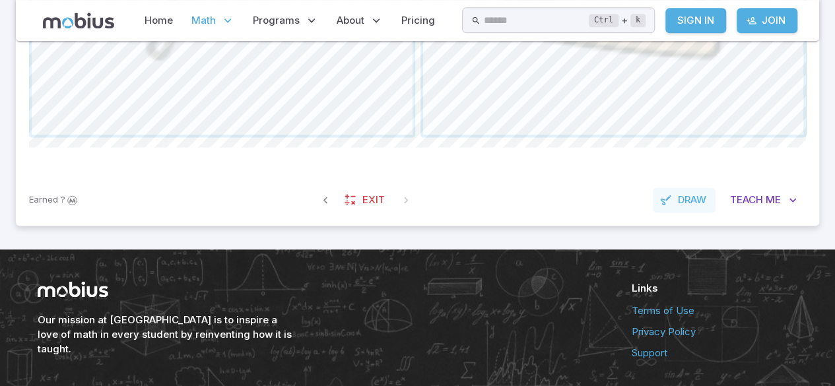
click at [683, 197] on span "Draw" at bounding box center [692, 200] width 28 height 15
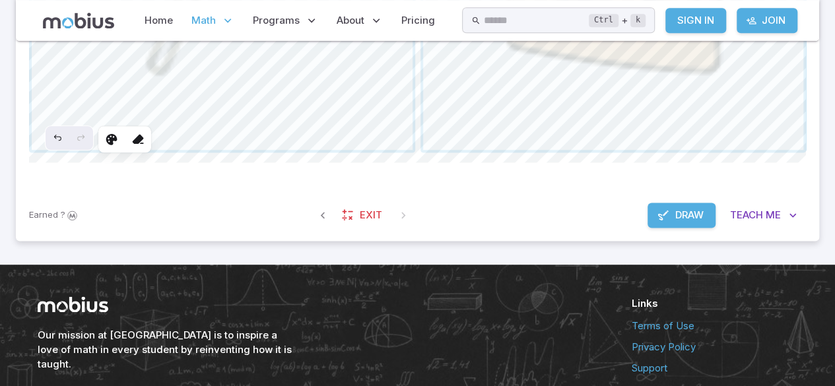
scroll to position [784, 0]
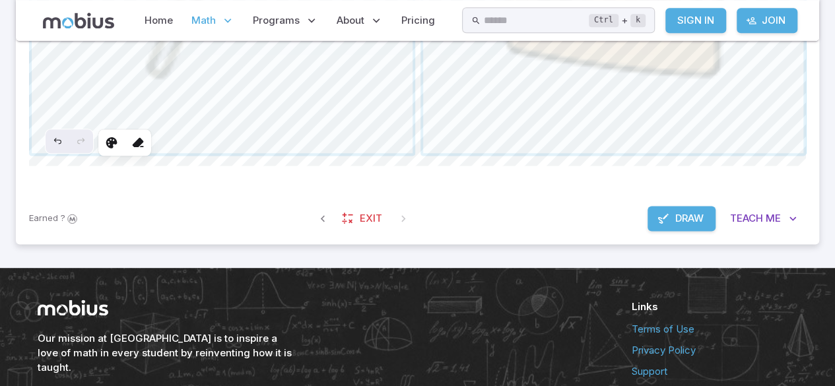
click at [687, 212] on span "Draw" at bounding box center [689, 218] width 28 height 15
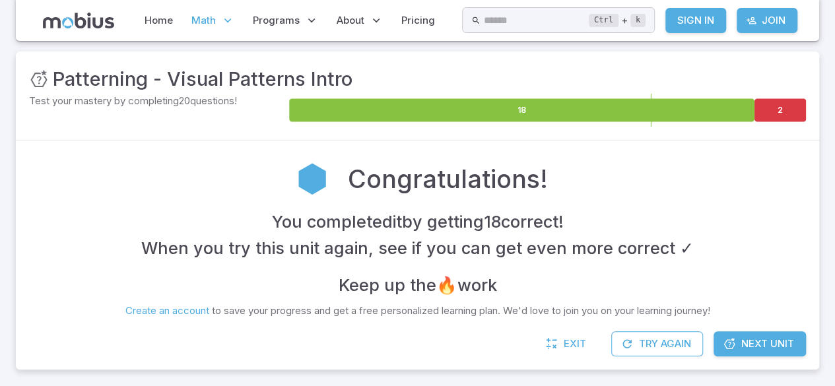
scroll to position [179, 0]
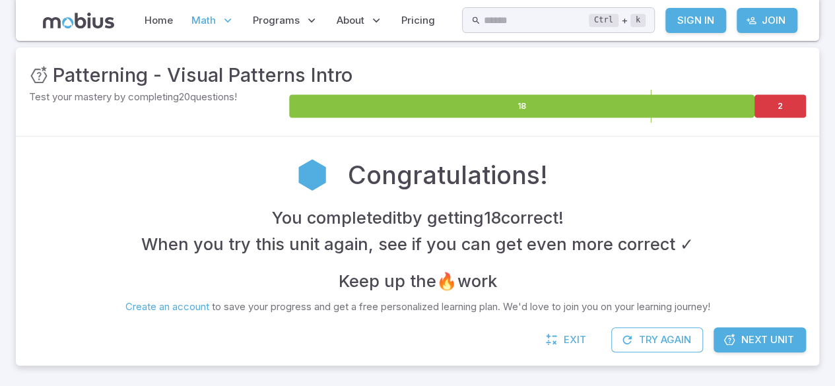
click at [321, 150] on div "Congratulations!" at bounding box center [417, 174] width 776 height 49
